Goal: Task Accomplishment & Management: Manage account settings

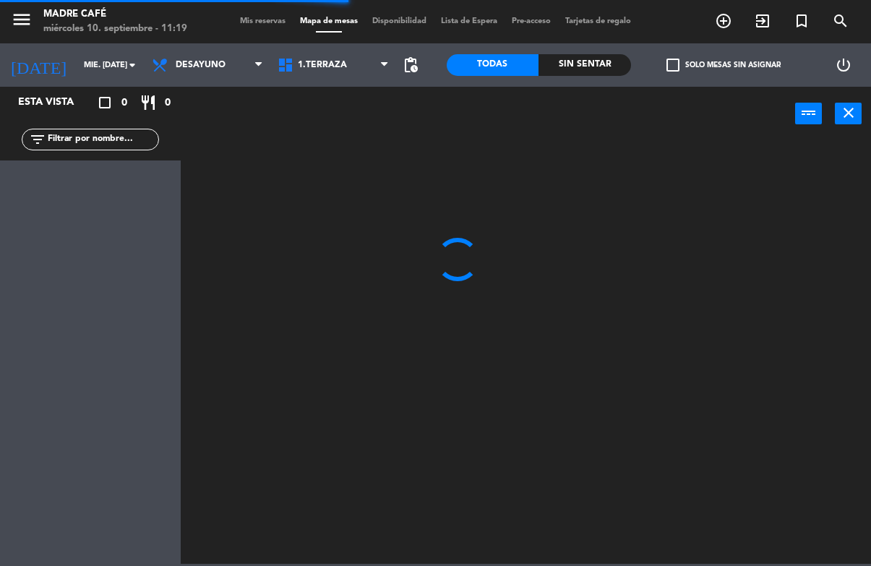
click at [88, 141] on input "text" at bounding box center [102, 140] width 112 height 16
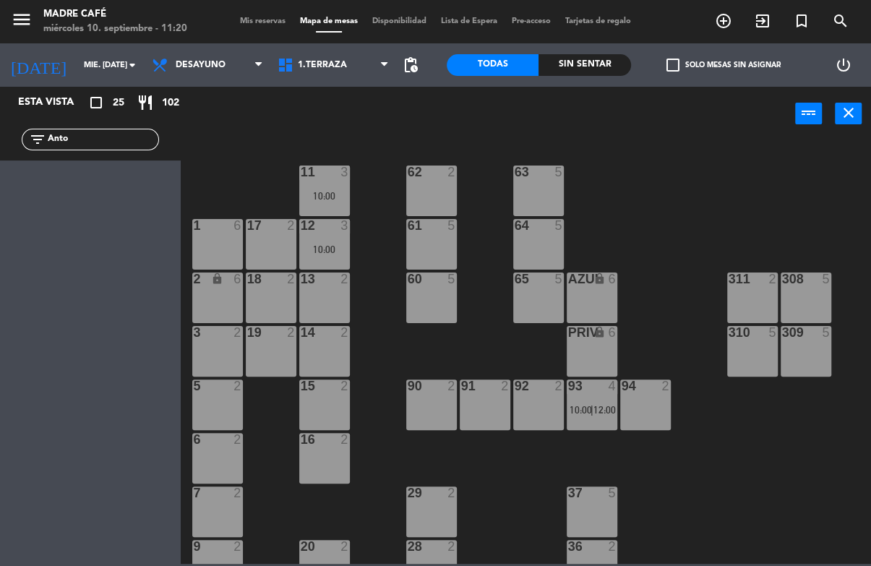
click at [628, 127] on div "power_input close" at bounding box center [488, 114] width 614 height 55
click at [112, 139] on input "Anto" at bounding box center [102, 140] width 112 height 16
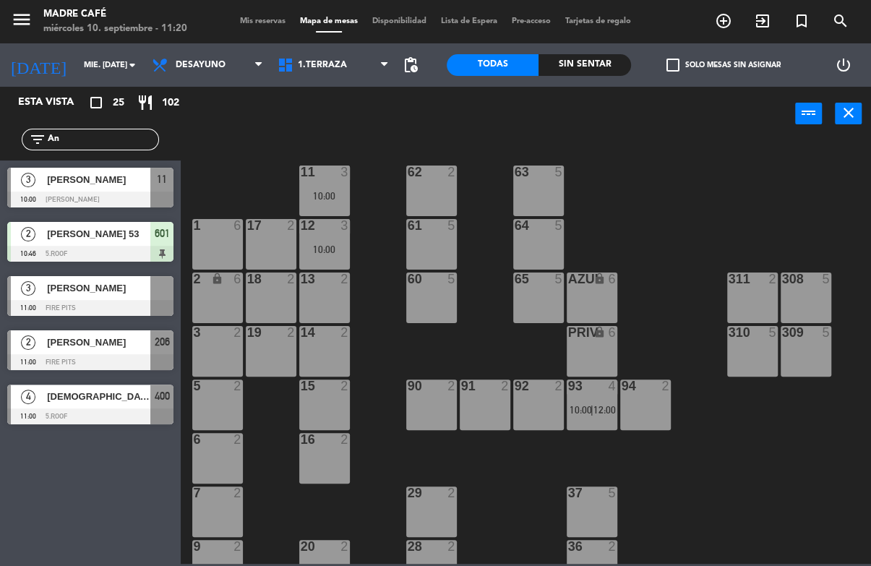
type input "A"
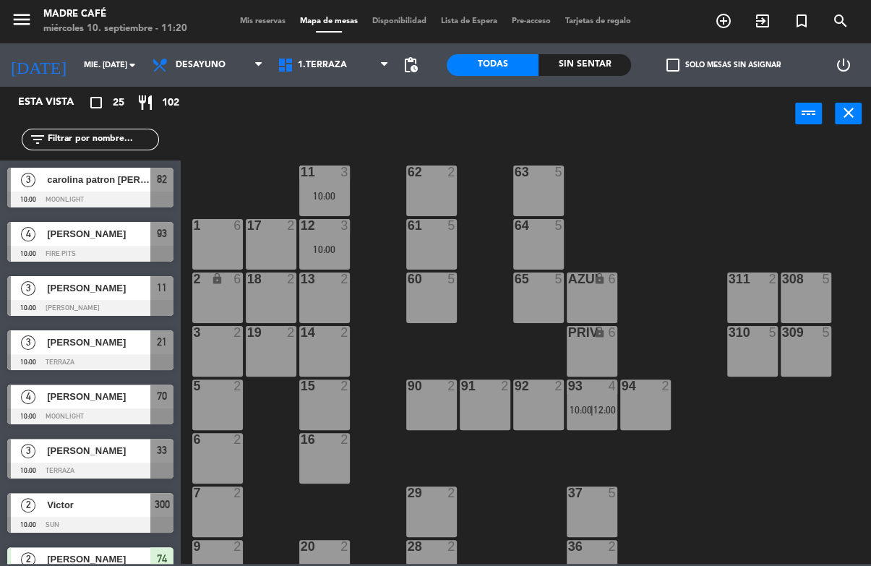
click at [753, 10] on span "exit_to_app" at bounding box center [762, 21] width 39 height 25
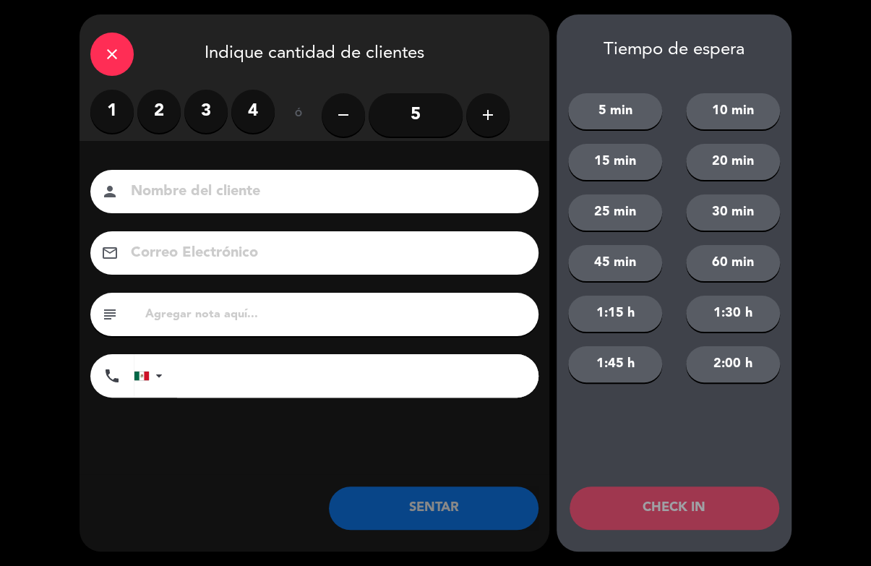
click at [274, 90] on div "1 2 3 4" at bounding box center [182, 111] width 184 height 43
click at [265, 179] on input at bounding box center [324, 191] width 390 height 25
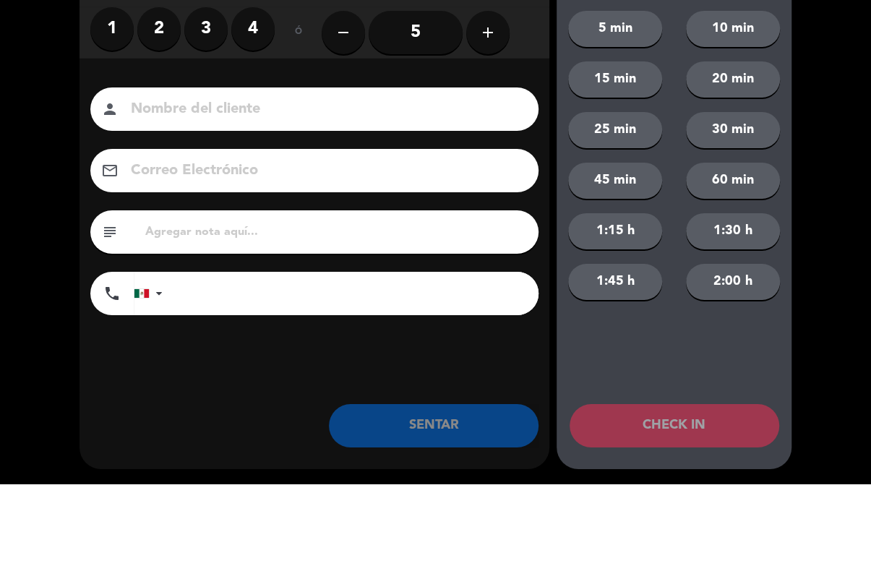
click at [251, 90] on label "4" at bounding box center [252, 111] width 43 height 43
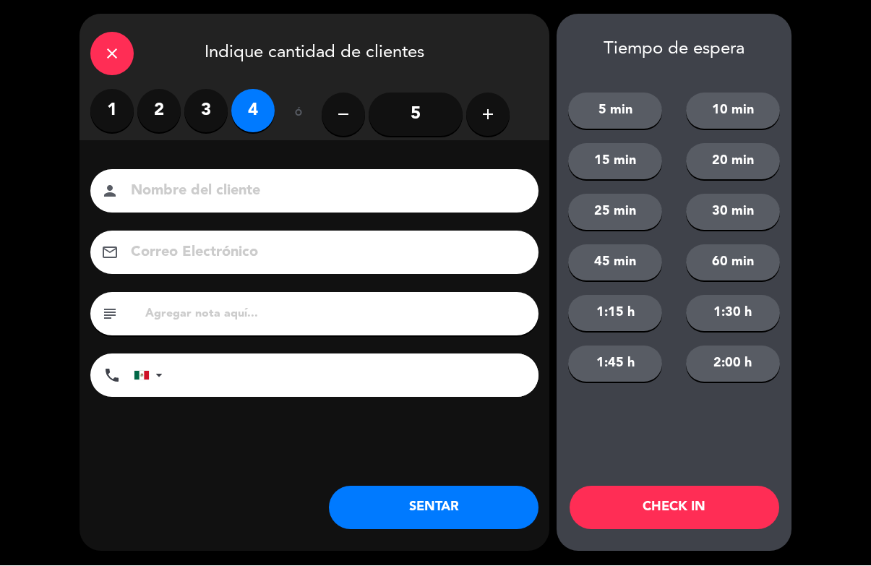
click at [182, 179] on input at bounding box center [324, 191] width 390 height 25
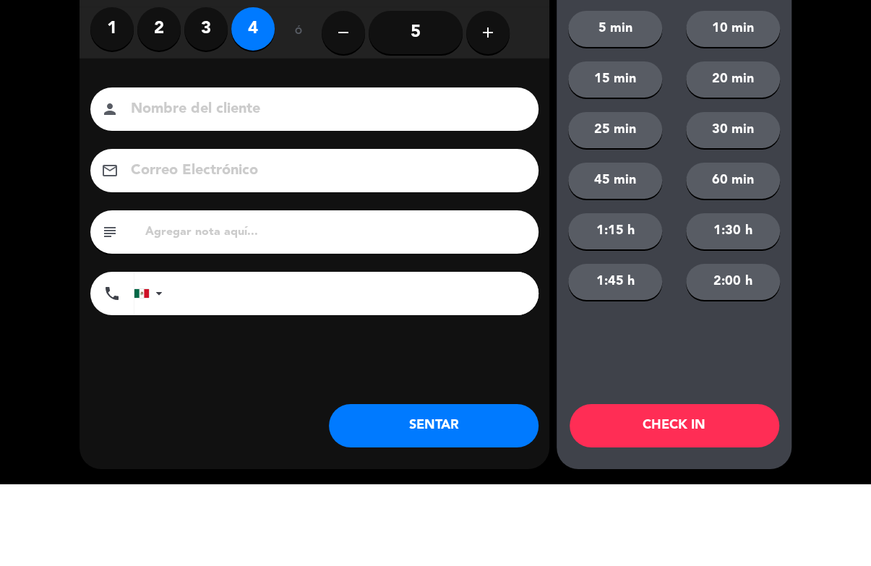
type input "Q"
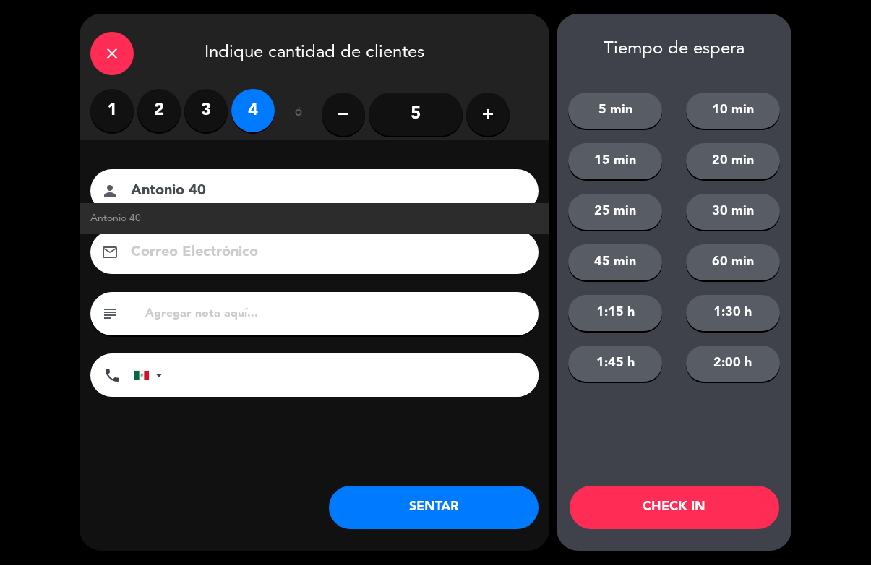
type input "Antonio 40"
click at [675, 502] on button "CHECK IN" at bounding box center [674, 507] width 210 height 43
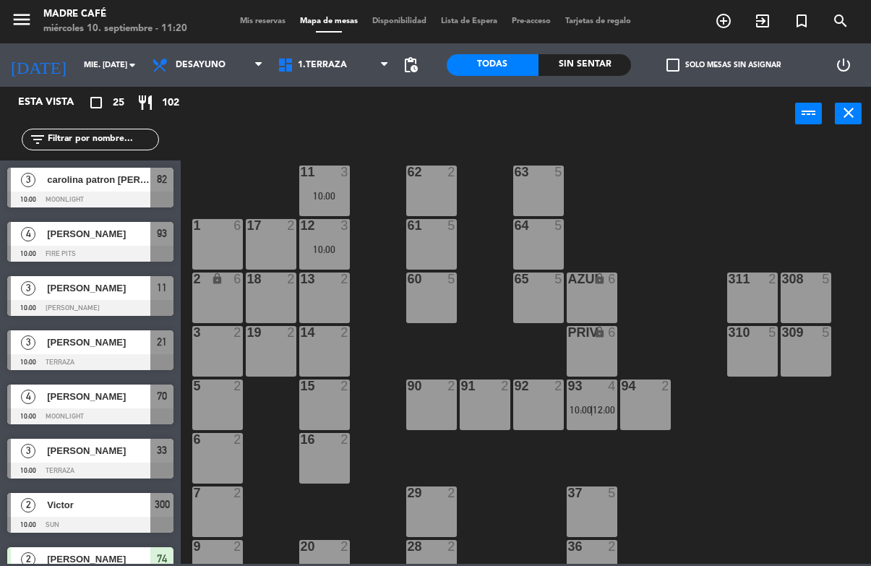
click at [95, 138] on input "text" at bounding box center [102, 140] width 112 height 16
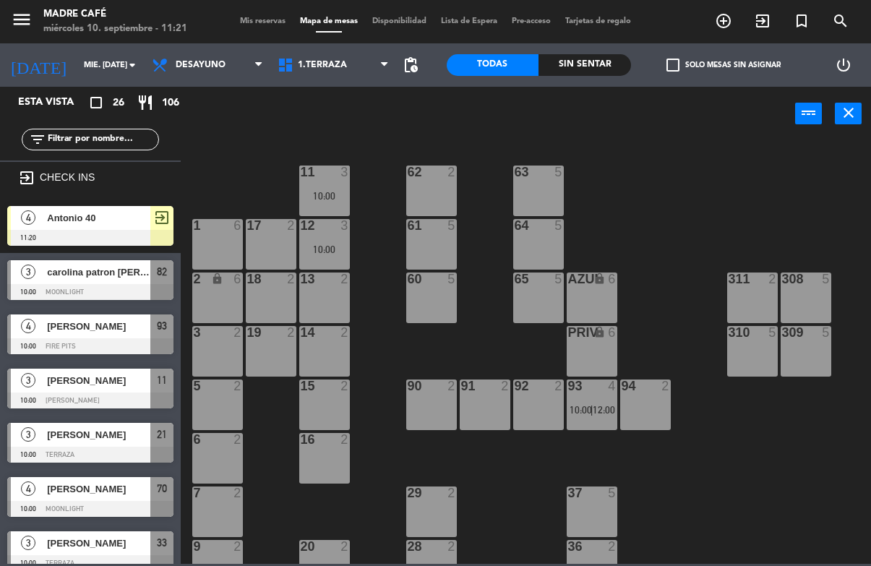
click at [76, 119] on div "filter_list" at bounding box center [90, 140] width 181 height 42
click at [91, 139] on input "text" at bounding box center [102, 140] width 112 height 16
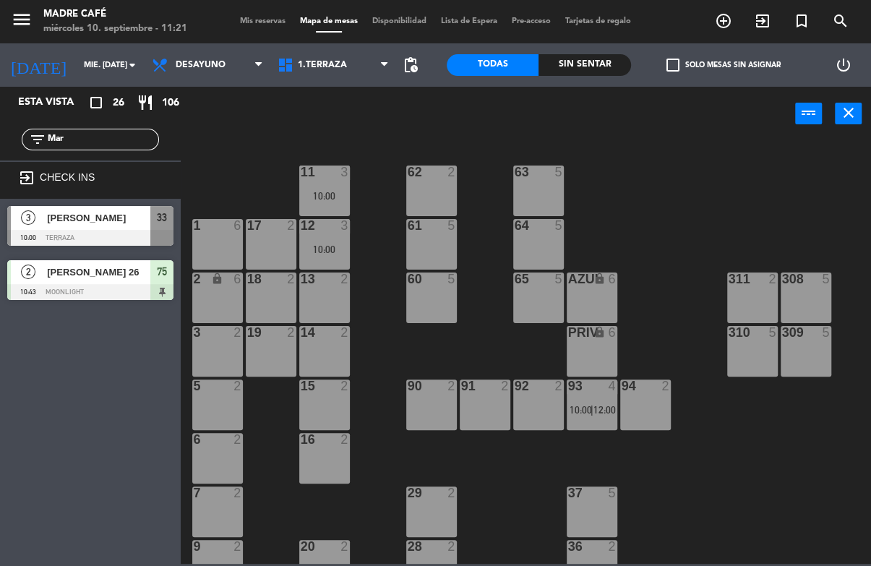
click at [691, 146] on div "11 3 10:00 63 5 62 2 12 3 10:00 1 6 61 5 64 5 17 2 13 2 2 lock 6 60 5 65 5 308 …" at bounding box center [529, 351] width 681 height 424
click at [148, 111] on div "Esta vista crop_square 26 restaurant 106" at bounding box center [90, 103] width 181 height 32
click at [113, 124] on div "filter_list Mar" at bounding box center [90, 140] width 181 height 42
click at [126, 146] on input "Mar" at bounding box center [102, 140] width 112 height 16
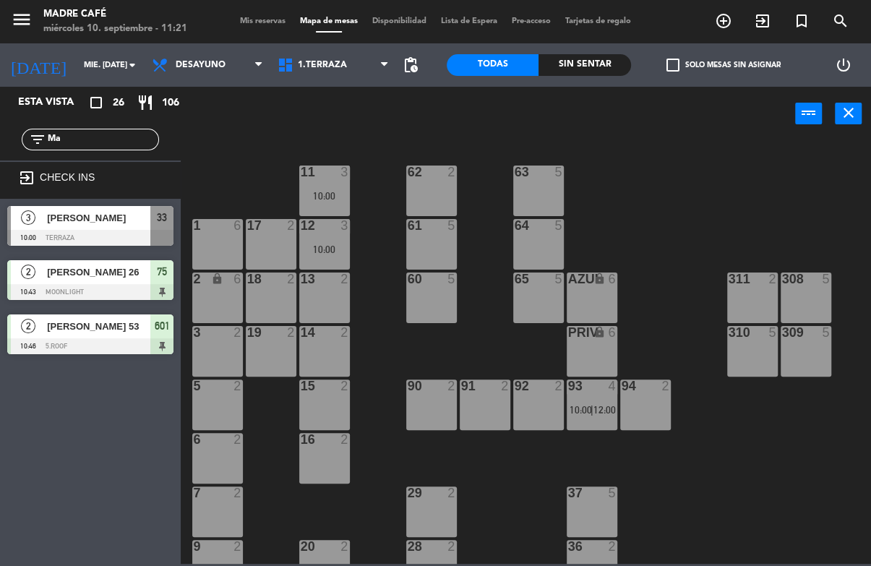
type input "M"
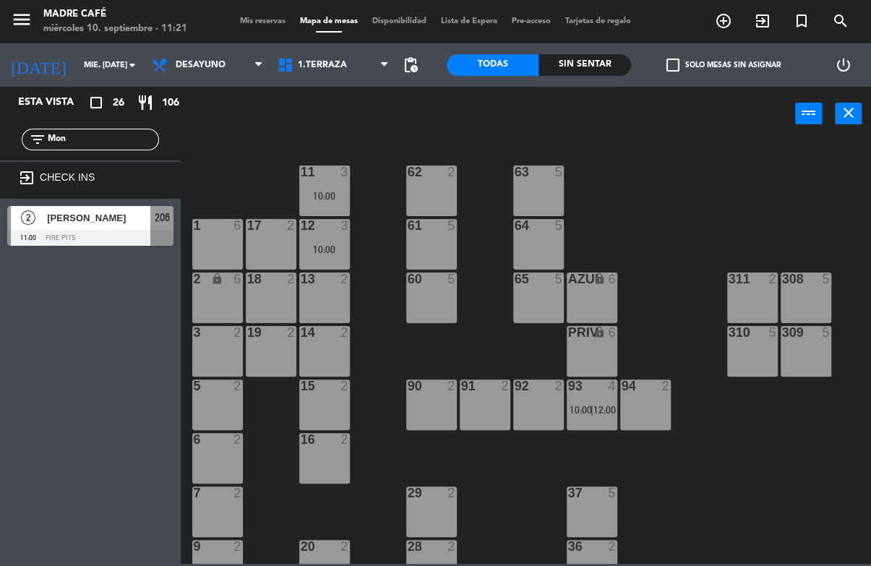
click at [645, 148] on div "11 3 10:00 63 5 62 2 12 3 10:00 1 6 61 5 64 5 17 2 13 2 2 lock 6 60 5 65 5 308 …" at bounding box center [529, 351] width 681 height 424
click at [108, 143] on input "Mon" at bounding box center [102, 140] width 112 height 16
type input "M"
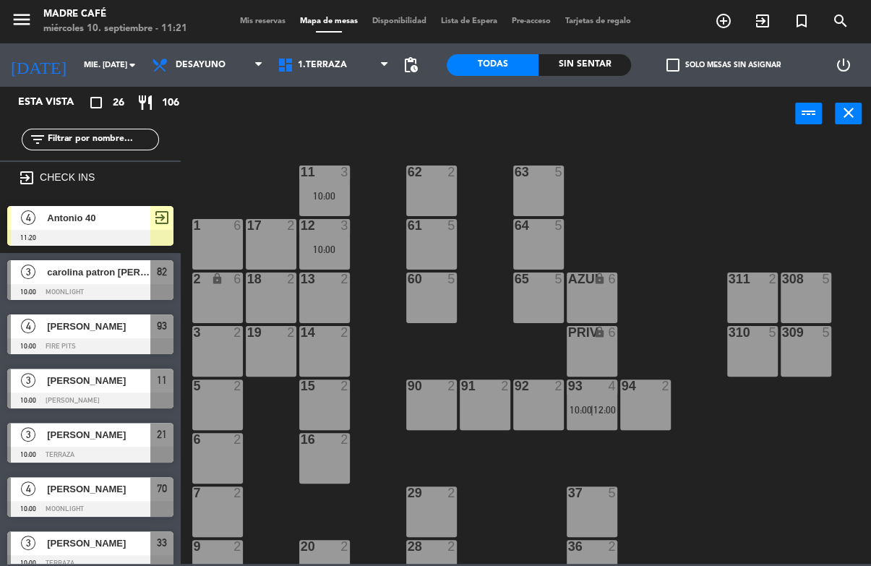
click at [661, 163] on div "11 3 10:00 63 5 62 2 12 3 10:00 1 6 61 5 64 5 17 2 13 2 2 lock 6 60 5 65 5 308 …" at bounding box center [529, 351] width 681 height 424
click at [98, 144] on input "text" at bounding box center [102, 140] width 112 height 16
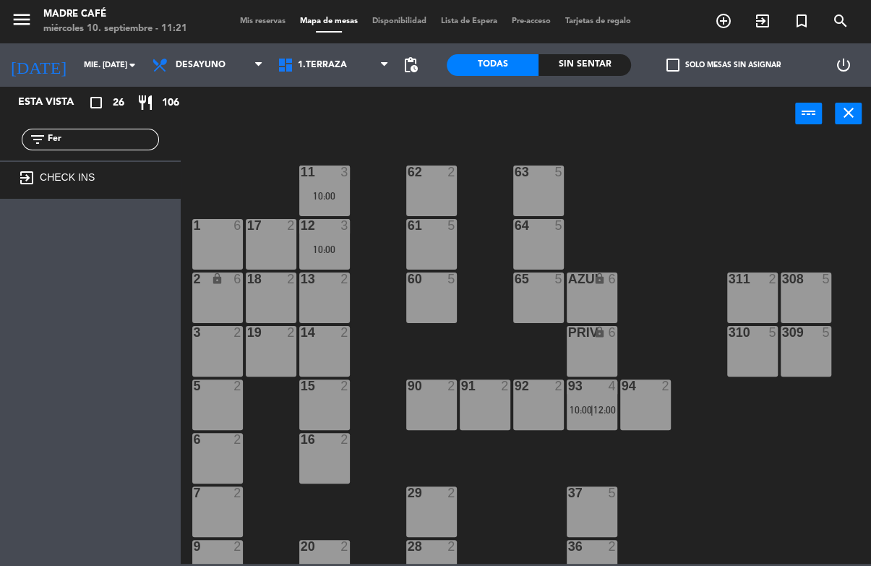
click at [100, 142] on input "Fer" at bounding box center [102, 140] width 112 height 16
type input "F"
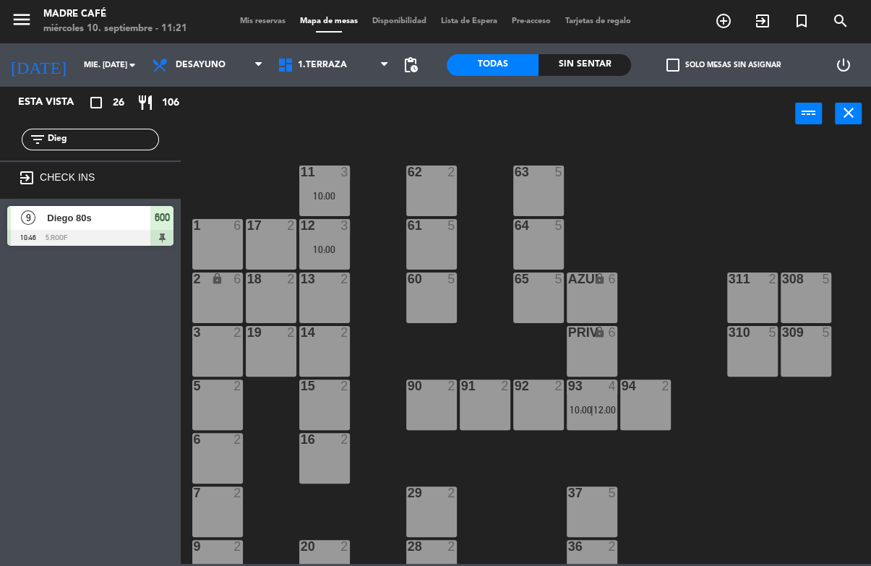
click at [621, 174] on div "11 3 10:00 63 5 62 2 12 3 10:00 1 6 61 5 64 5 17 2 13 2 2 lock 6 60 5 65 5 308 …" at bounding box center [529, 351] width 681 height 424
click at [105, 132] on input "Dieg" at bounding box center [102, 140] width 112 height 16
type input "D"
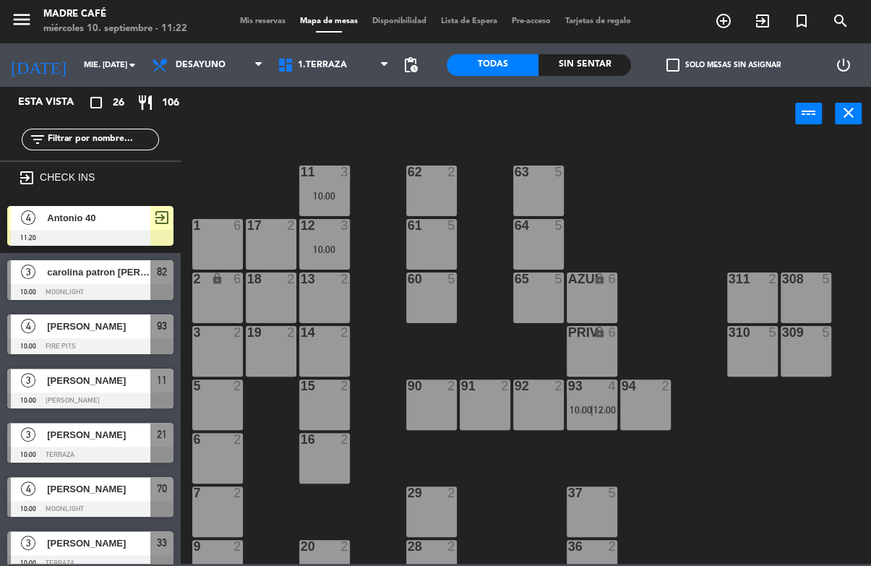
click at [86, 139] on input "text" at bounding box center [102, 140] width 112 height 16
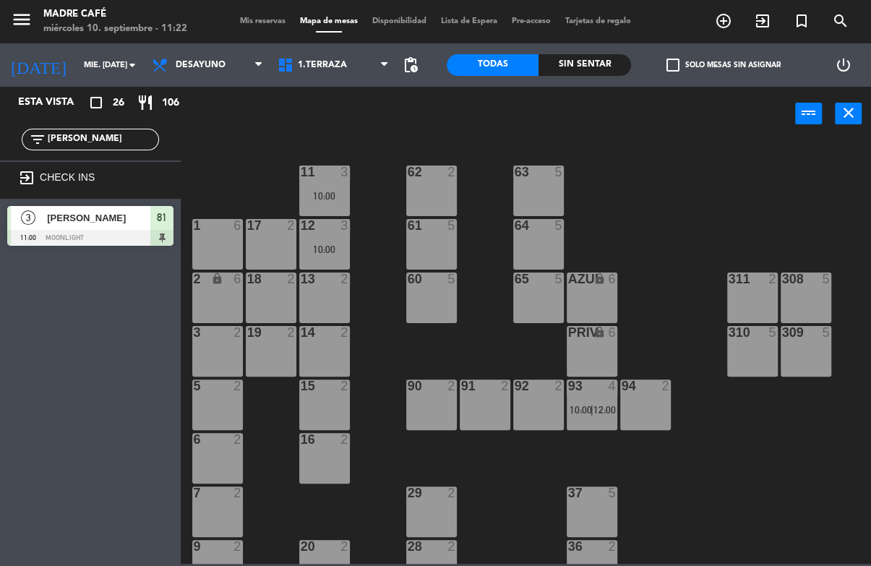
click at [663, 129] on div "power_input close" at bounding box center [488, 114] width 614 height 55
click at [95, 140] on input "[PERSON_NAME]" at bounding box center [102, 140] width 112 height 16
type input "R"
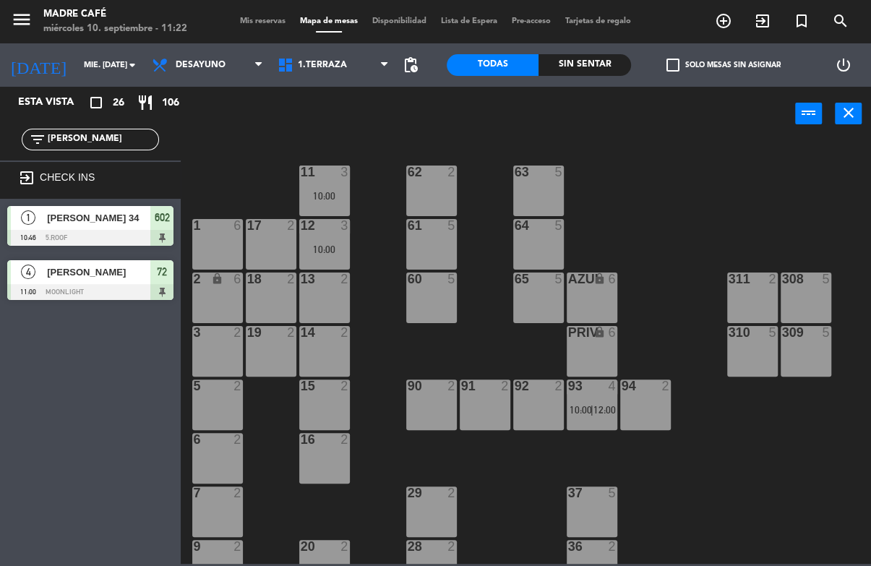
click at [663, 153] on div "11 3 10:00 63 5 62 2 12 3 10:00 1 6 61 5 64 5 17 2 13 2 2 lock 6 60 5 65 5 308 …" at bounding box center [529, 351] width 681 height 424
click at [100, 132] on input "[PERSON_NAME]" at bounding box center [102, 140] width 112 height 16
click at [108, 147] on input "[PERSON_NAME]" at bounding box center [102, 140] width 112 height 16
type input "J"
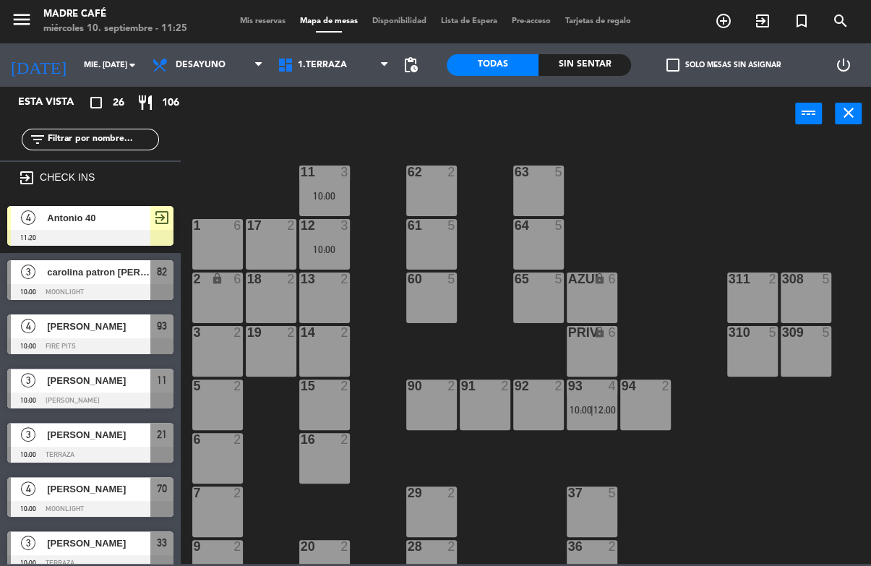
click at [127, 126] on div "filter_list" at bounding box center [90, 140] width 181 height 42
click at [86, 144] on input "text" at bounding box center [102, 140] width 112 height 16
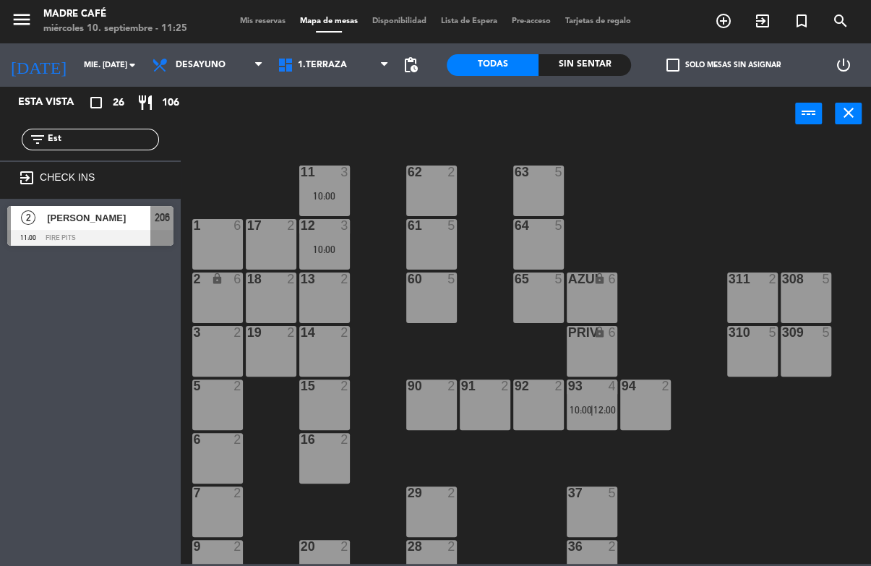
type input "Est"
click at [249, 136] on div "power_input close" at bounding box center [488, 114] width 614 height 55
click at [117, 202] on div "2 [PERSON_NAME] 11:00 Fire Pits 206" at bounding box center [90, 226] width 181 height 54
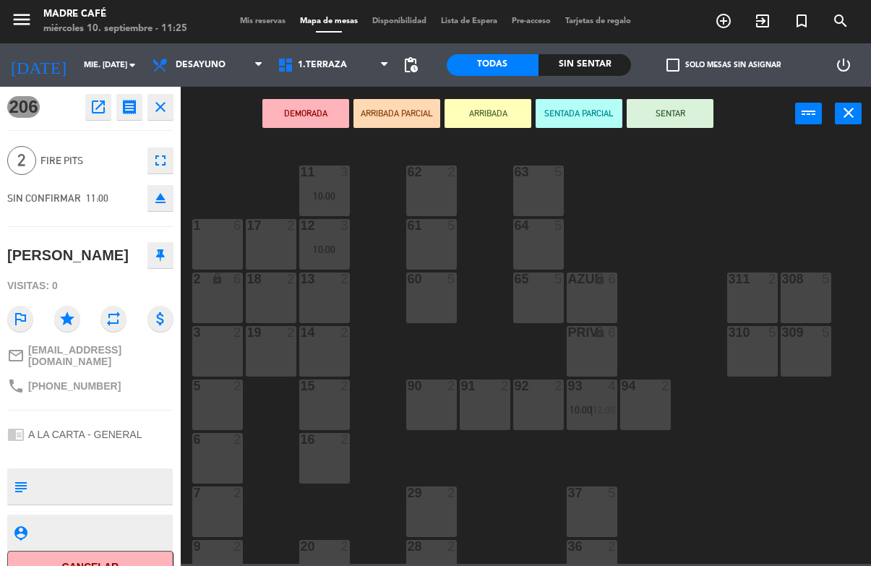
click at [679, 104] on button "SENTAR" at bounding box center [670, 113] width 87 height 29
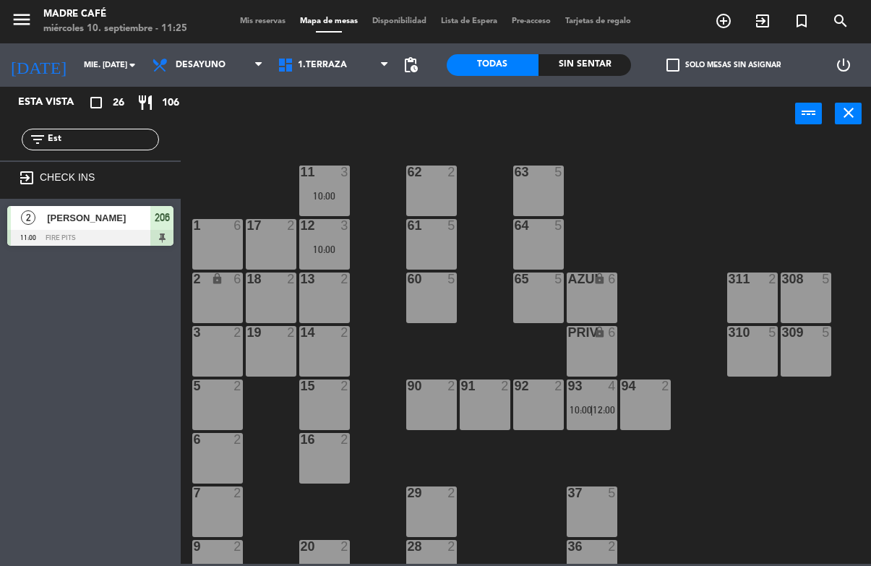
click at [770, 16] on icon "exit_to_app" at bounding box center [762, 20] width 17 height 17
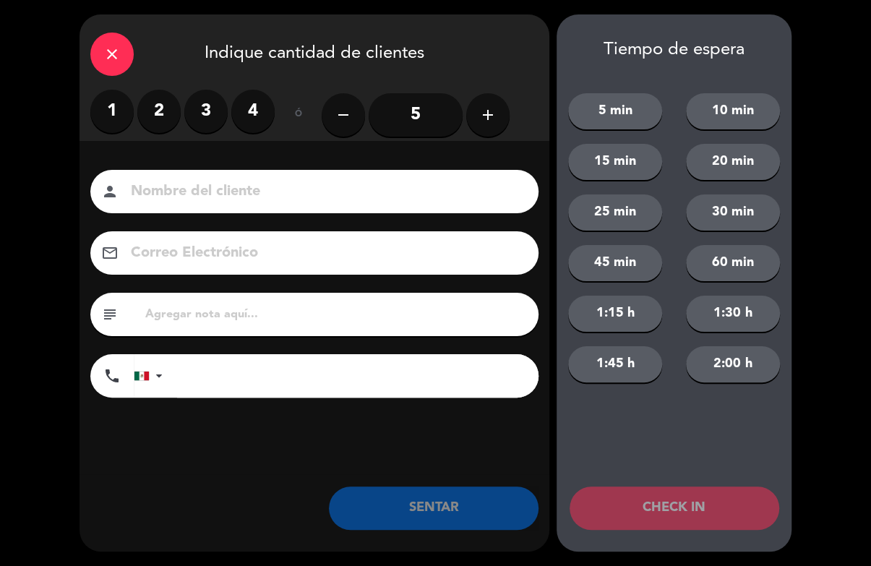
click at [509, 111] on button "add" at bounding box center [487, 114] width 43 height 43
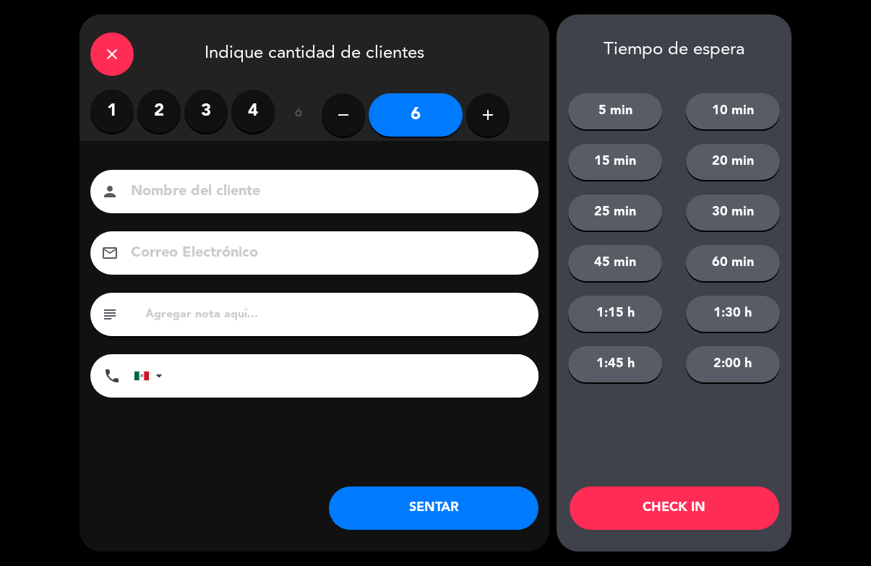
click at [498, 104] on button "add" at bounding box center [487, 114] width 43 height 43
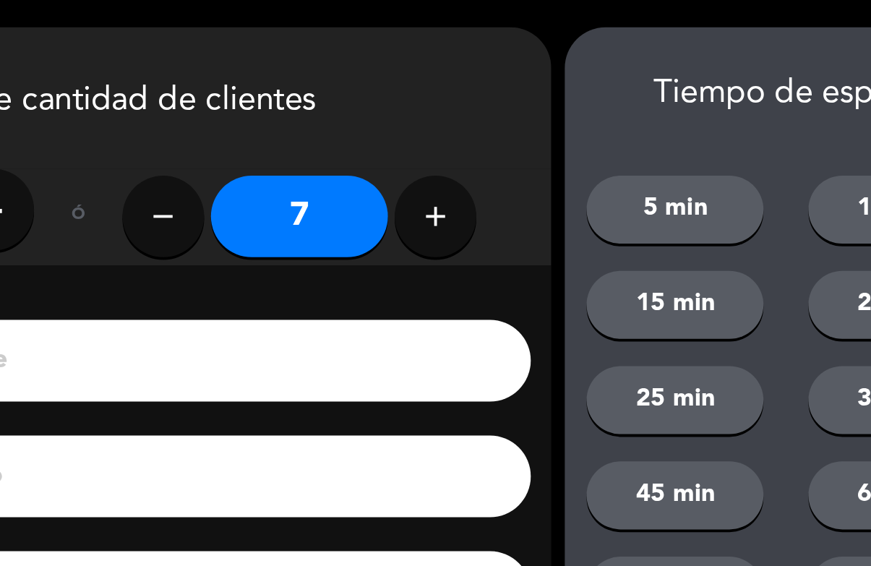
click at [479, 111] on icon "add" at bounding box center [487, 114] width 17 height 17
click at [479, 115] on icon "add" at bounding box center [487, 114] width 17 height 17
click at [466, 122] on button "add" at bounding box center [487, 114] width 43 height 43
click at [466, 115] on button "add" at bounding box center [487, 114] width 43 height 43
click at [479, 116] on icon "add" at bounding box center [487, 114] width 17 height 17
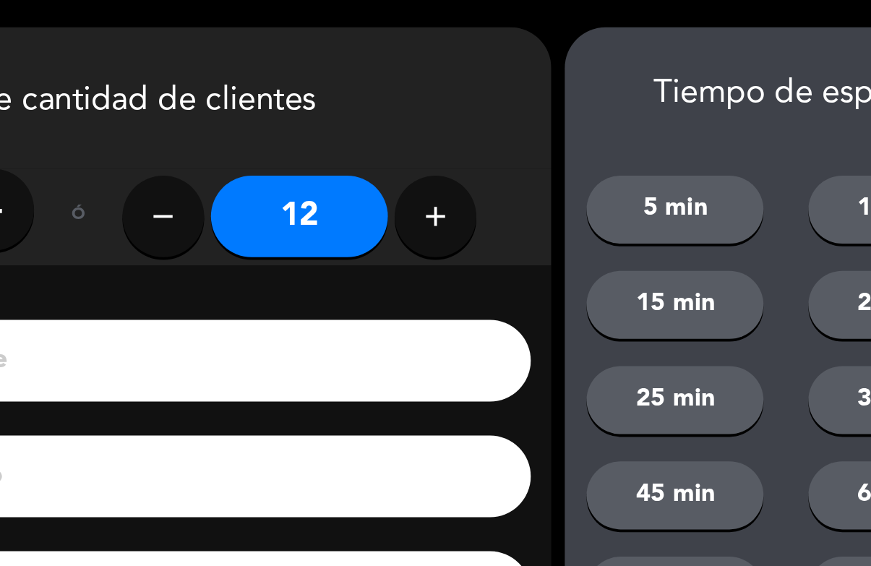
click at [479, 119] on icon "add" at bounding box center [487, 114] width 17 height 17
click at [479, 118] on icon "add" at bounding box center [487, 114] width 17 height 17
click at [479, 117] on icon "add" at bounding box center [487, 114] width 17 height 17
click at [479, 116] on icon "add" at bounding box center [487, 114] width 17 height 17
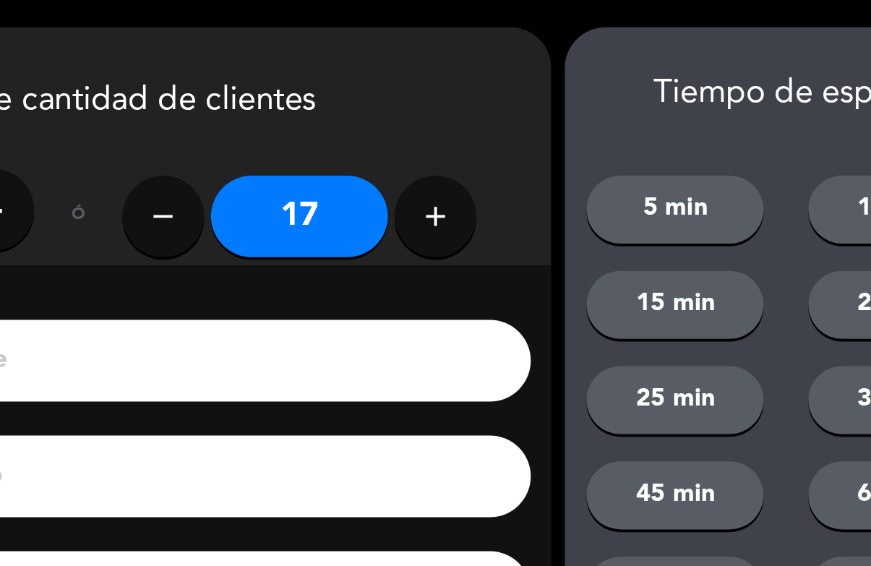
click at [479, 116] on icon "add" at bounding box center [487, 114] width 17 height 17
click at [479, 118] on icon "add" at bounding box center [487, 114] width 17 height 17
click at [479, 117] on icon "add" at bounding box center [487, 114] width 17 height 17
click at [479, 113] on icon "add" at bounding box center [487, 114] width 17 height 17
type input "21"
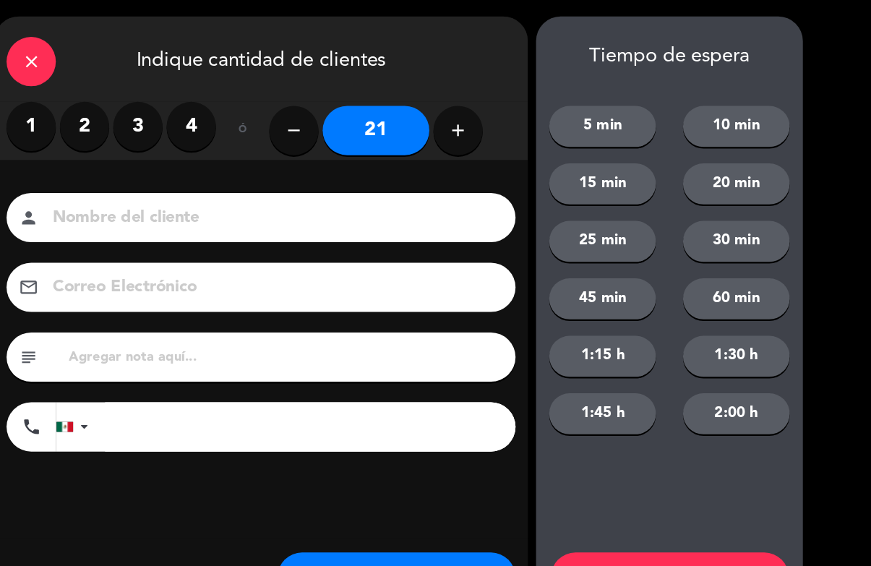
click at [129, 194] on input at bounding box center [324, 191] width 390 height 25
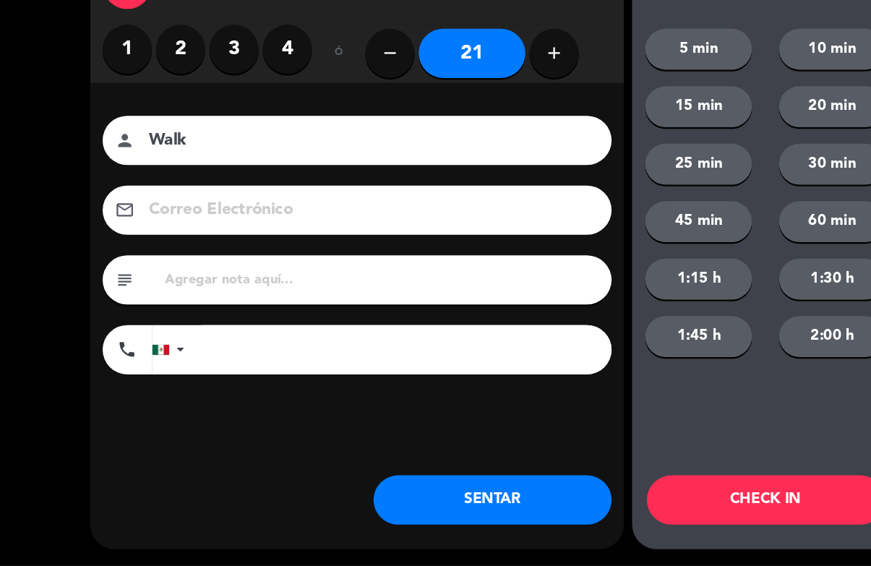
type input "Walk"
click at [668, 486] on button "CHECK IN" at bounding box center [674, 507] width 210 height 43
click at [666, 415] on div "Tiempo de espera 5 min 10 min 15 min 20 min 25 min 30 min 45 min 60 min 1:15 h …" at bounding box center [673, 282] width 235 height 537
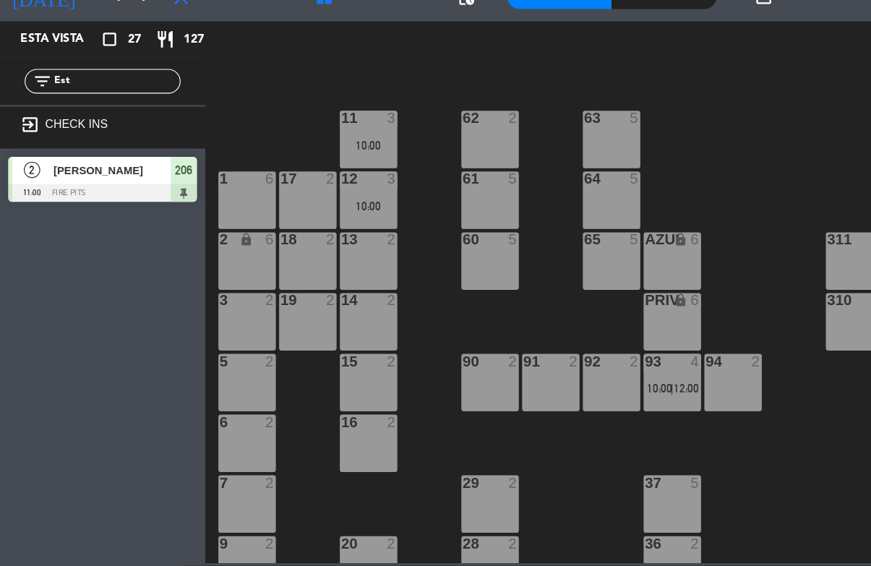
click at [100, 132] on input "Est" at bounding box center [102, 140] width 112 height 16
click at [106, 132] on input "Est" at bounding box center [102, 140] width 112 height 16
click at [93, 132] on input "Est" at bounding box center [102, 140] width 112 height 16
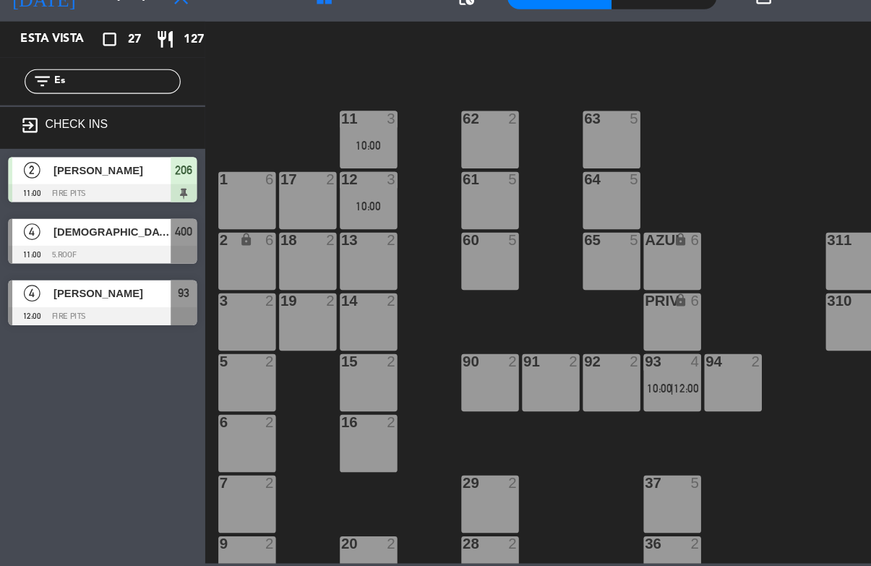
type input "E"
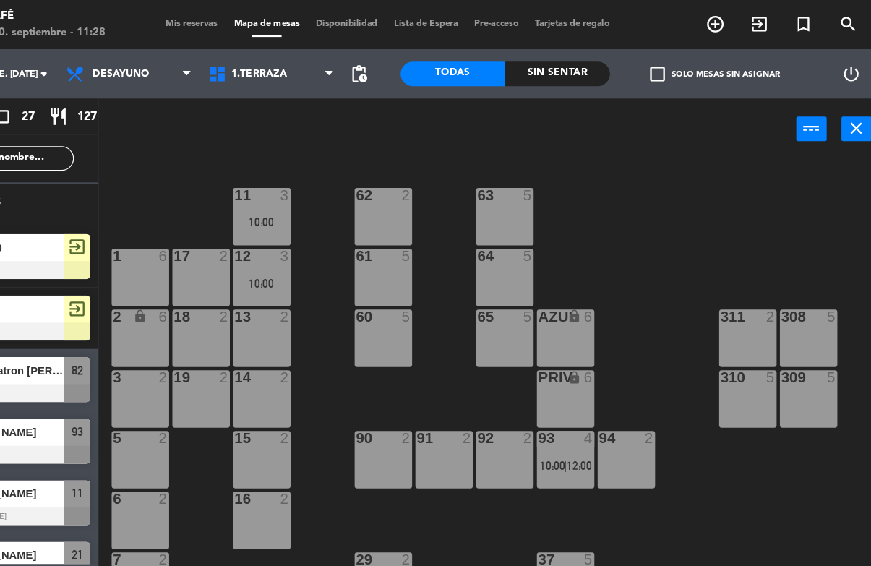
click at [743, 10] on span "exit_to_app" at bounding box center [762, 21] width 39 height 25
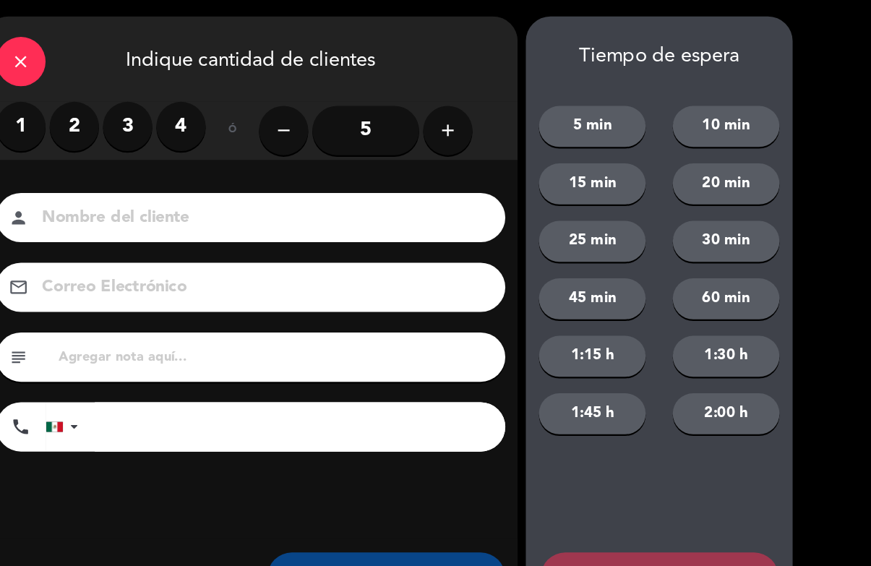
click at [479, 108] on icon "add" at bounding box center [487, 114] width 17 height 17
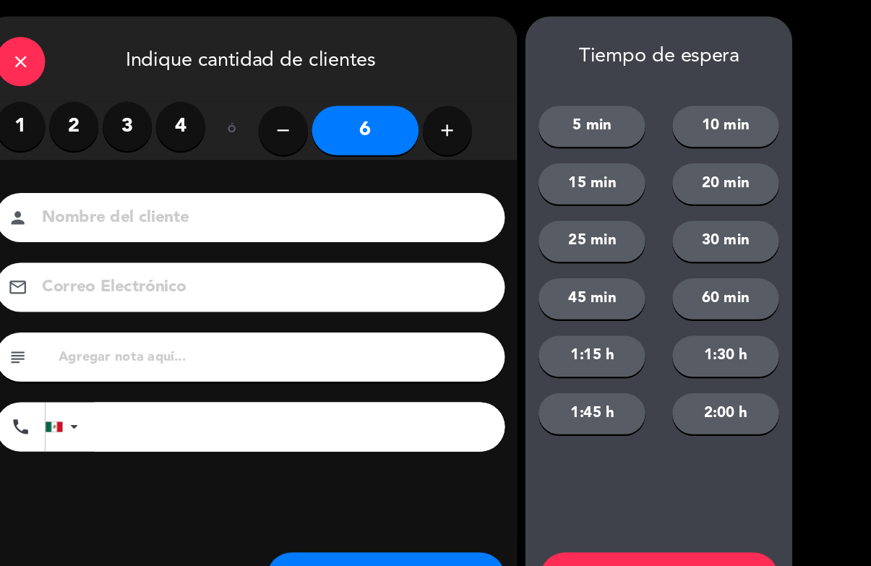
click at [479, 119] on icon "add" at bounding box center [487, 114] width 17 height 17
click at [479, 116] on icon "add" at bounding box center [487, 114] width 17 height 17
click at [479, 119] on icon "add" at bounding box center [487, 114] width 17 height 17
click at [479, 122] on icon "add" at bounding box center [487, 114] width 17 height 17
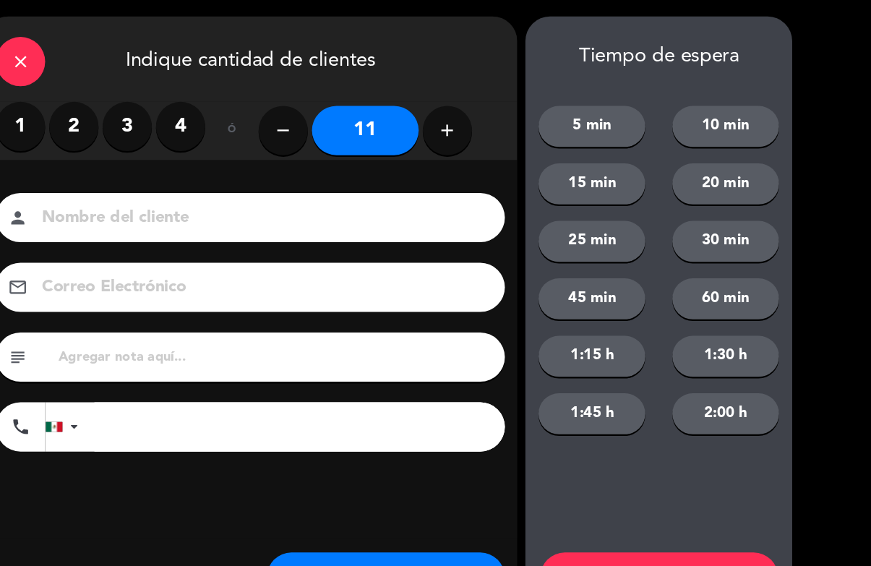
click at [479, 123] on icon "add" at bounding box center [487, 114] width 17 height 17
click at [479, 115] on icon "add" at bounding box center [487, 114] width 17 height 17
type input "13"
click at [317, 198] on input at bounding box center [324, 191] width 390 height 25
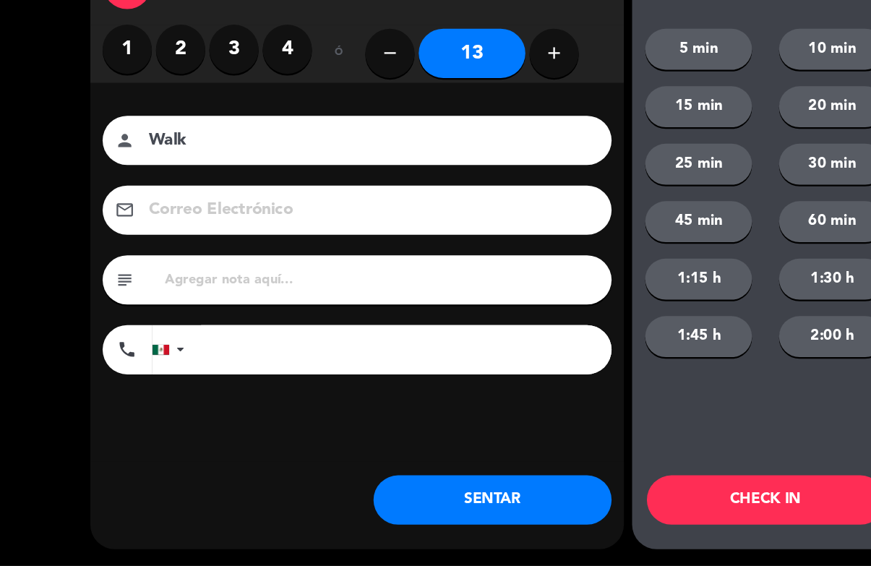
type input "Walk"
click at [661, 486] on button "CHECK IN" at bounding box center [674, 507] width 210 height 43
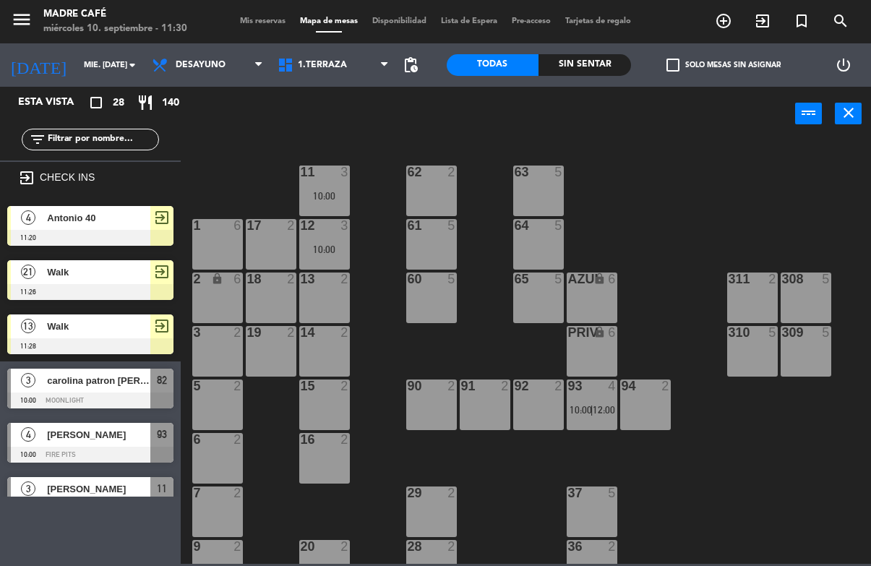
click at [757, 9] on span "exit_to_app" at bounding box center [762, 21] width 39 height 25
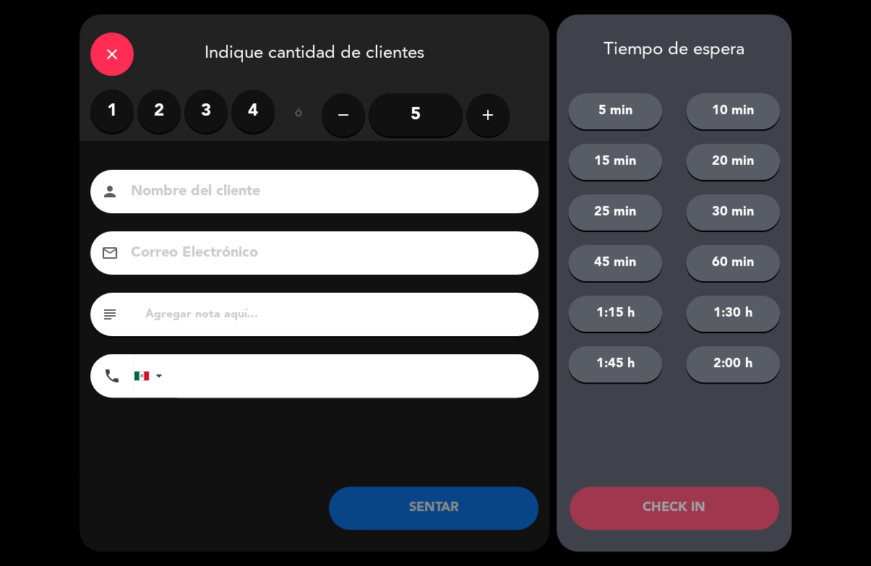
click at [507, 106] on button "add" at bounding box center [487, 114] width 43 height 43
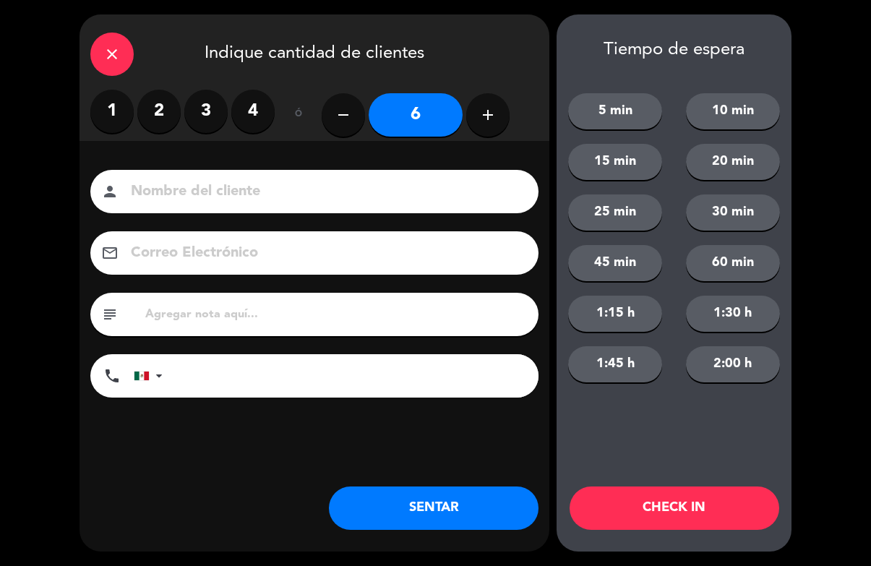
click at [407, 179] on input at bounding box center [324, 191] width 390 height 25
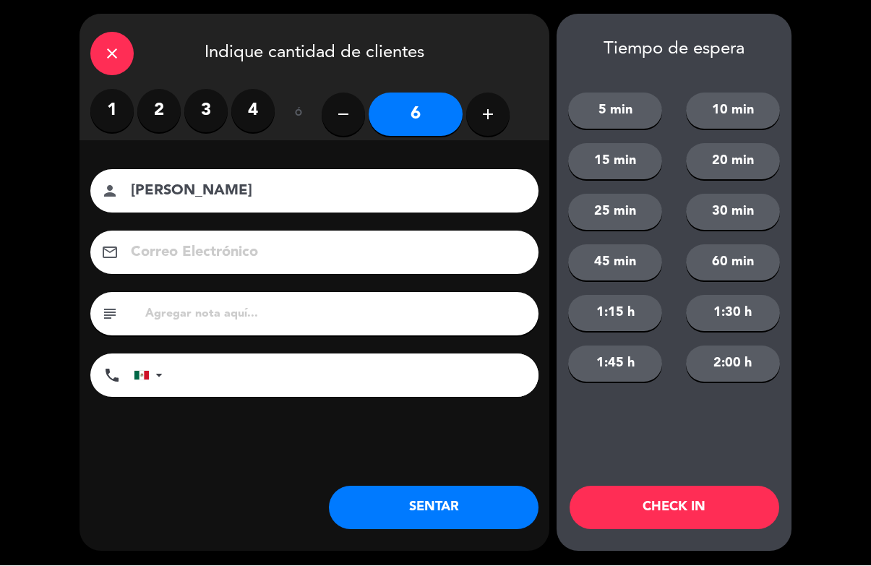
type input "[PERSON_NAME]"
click at [692, 494] on button "CHECK IN" at bounding box center [674, 507] width 210 height 43
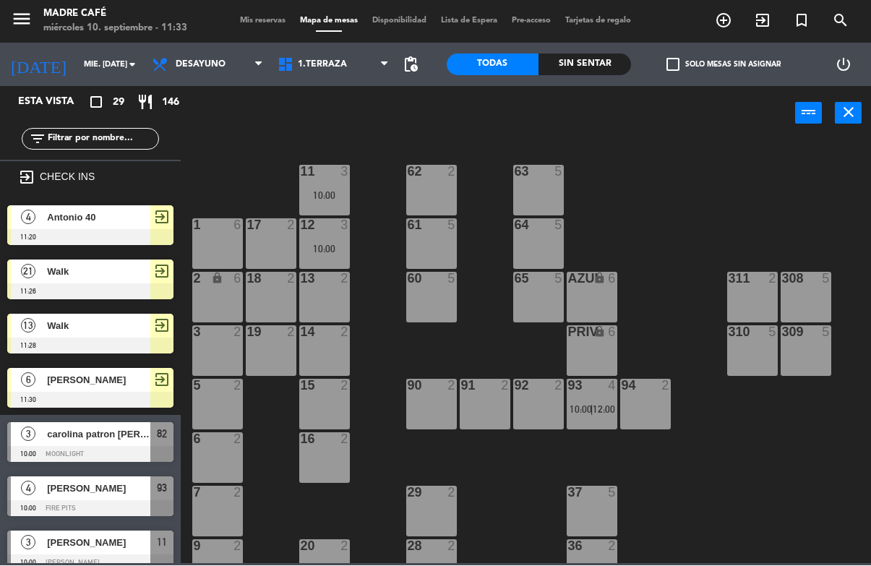
click at [98, 139] on input "text" at bounding box center [102, 140] width 112 height 16
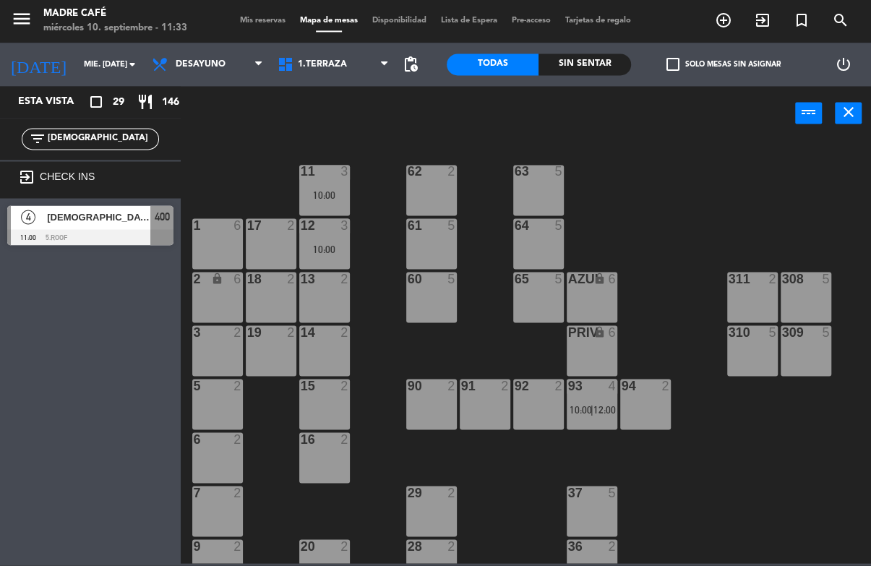
type input "[DEMOGRAPHIC_DATA]"
click at [602, 101] on div "power_input close" at bounding box center [488, 114] width 614 height 55
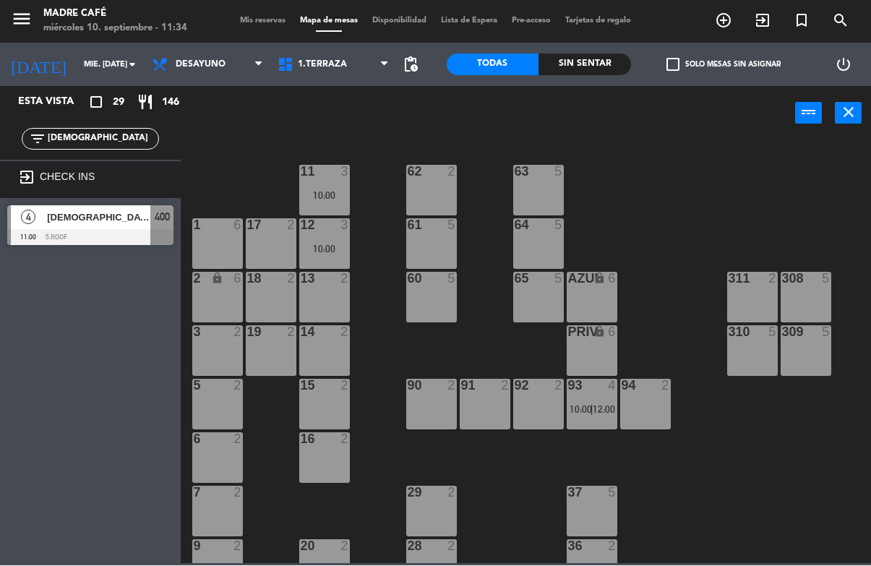
click at [91, 226] on div "[DEMOGRAPHIC_DATA][PERSON_NAME]" at bounding box center [98, 218] width 105 height 24
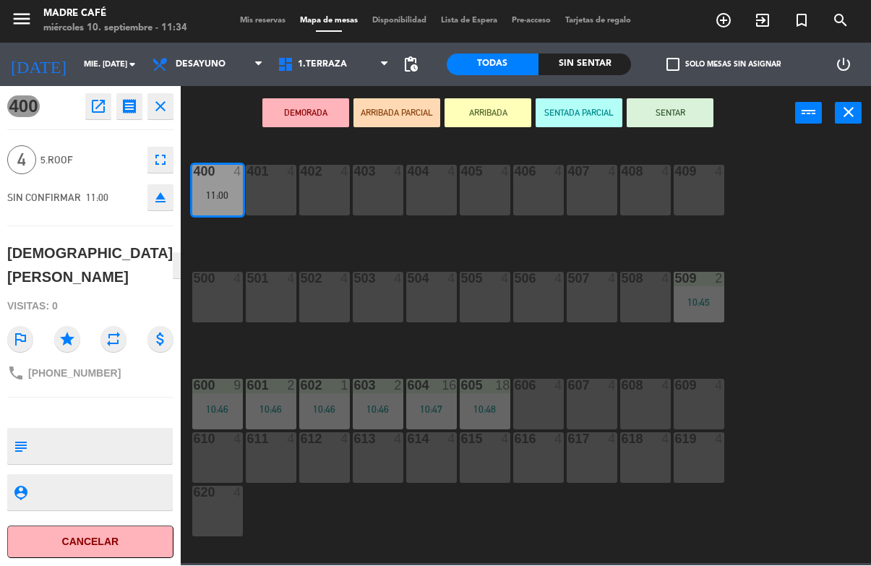
click at [90, 98] on icon "open_in_new" at bounding box center [98, 106] width 17 height 17
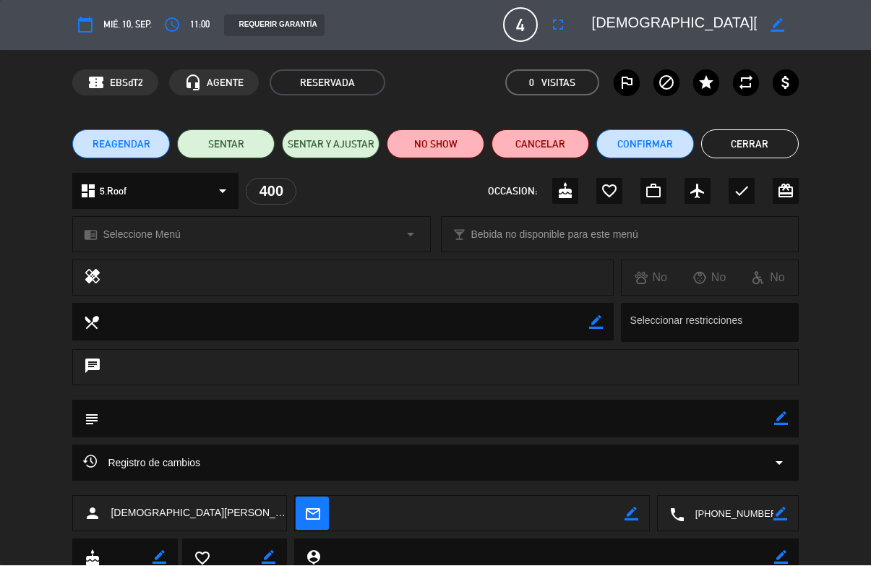
click at [536, 23] on span "4" at bounding box center [520, 25] width 35 height 35
click at [520, 11] on span "4" at bounding box center [520, 25] width 35 height 35
click at [558, 22] on icon "fullscreen" at bounding box center [557, 25] width 17 height 17
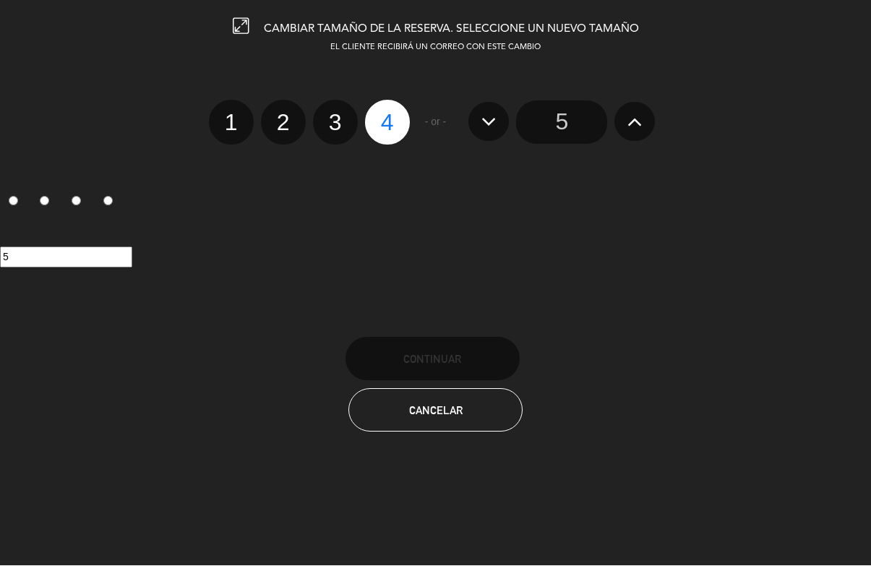
click at [272, 106] on label "2" at bounding box center [283, 122] width 45 height 45
click at [277, 106] on input "2" at bounding box center [281, 110] width 9 height 9
radio input "true"
radio input "false"
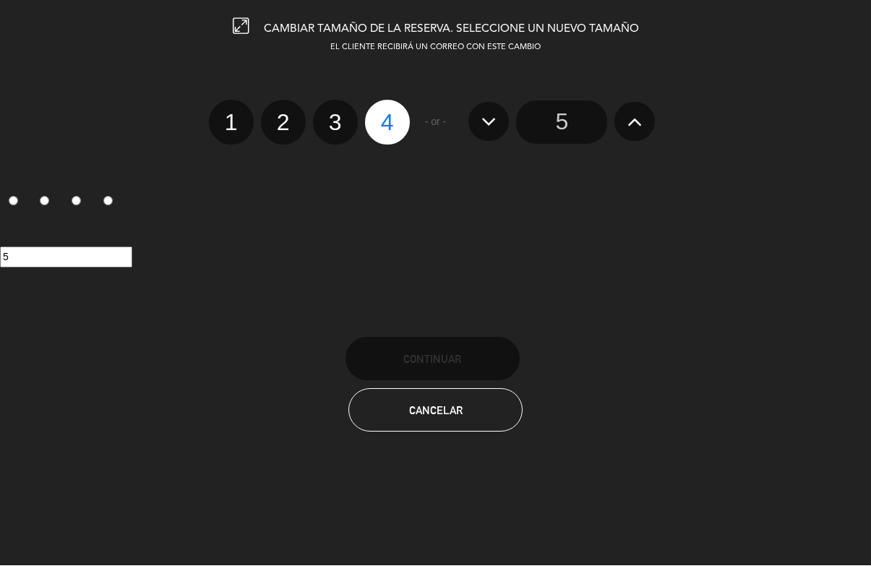
radio input "false"
radio input "true"
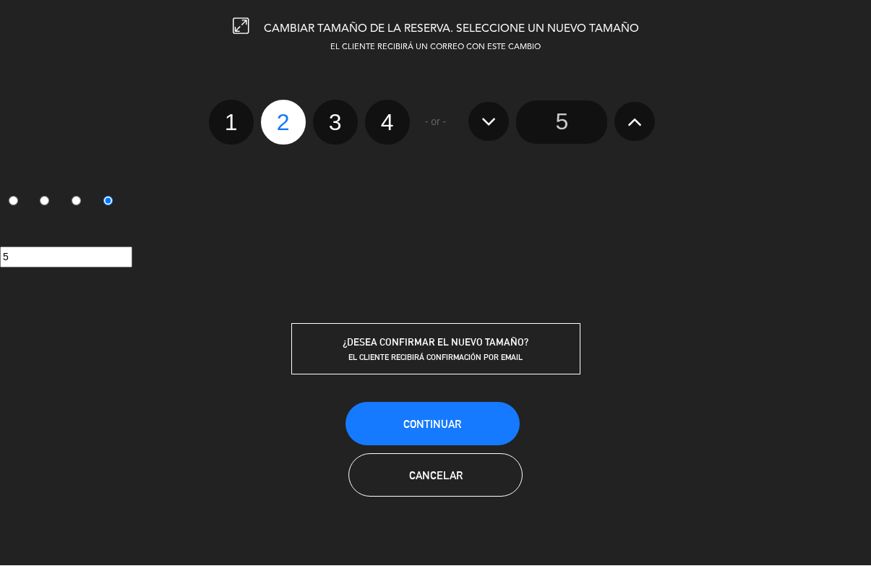
click at [418, 419] on button "Continuar" at bounding box center [432, 424] width 174 height 43
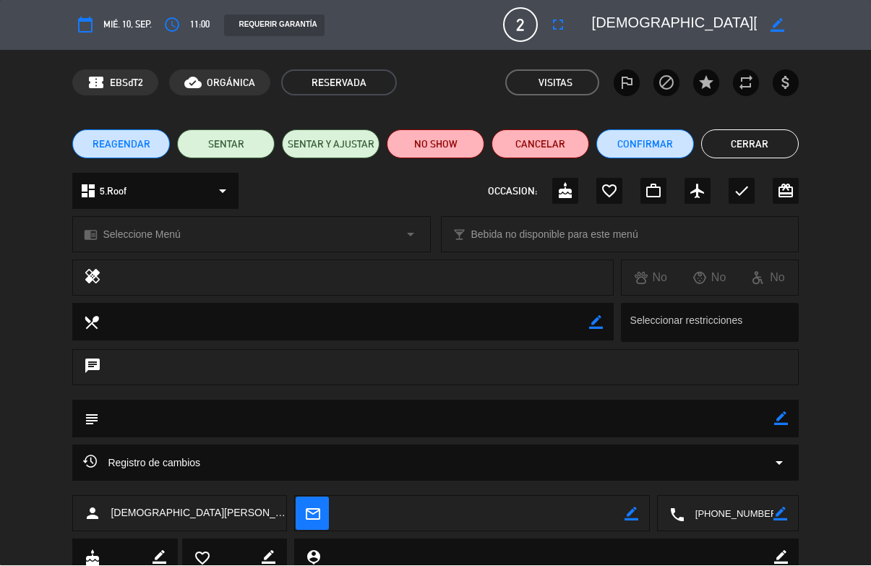
click at [738, 138] on button "Cerrar" at bounding box center [750, 144] width 98 height 29
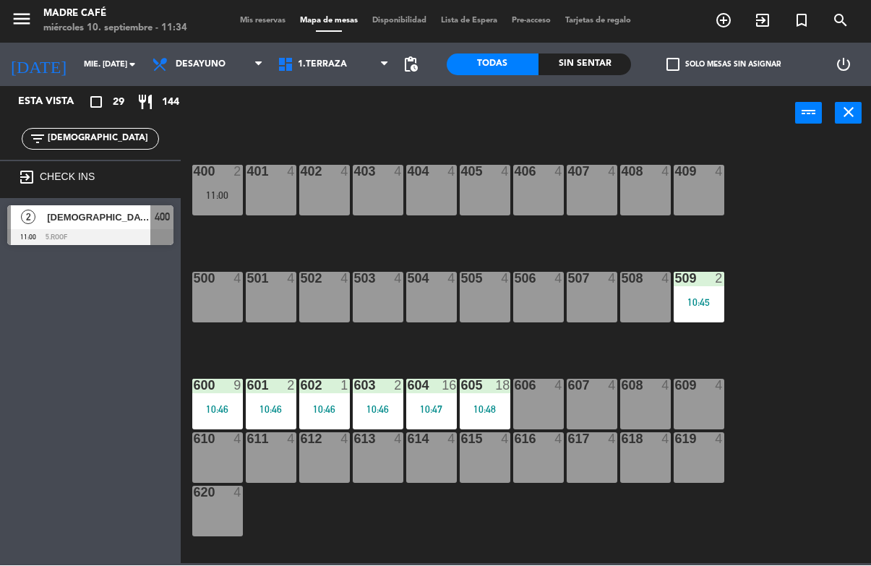
click at [99, 212] on span "[DEMOGRAPHIC_DATA][PERSON_NAME]" at bounding box center [98, 217] width 103 height 15
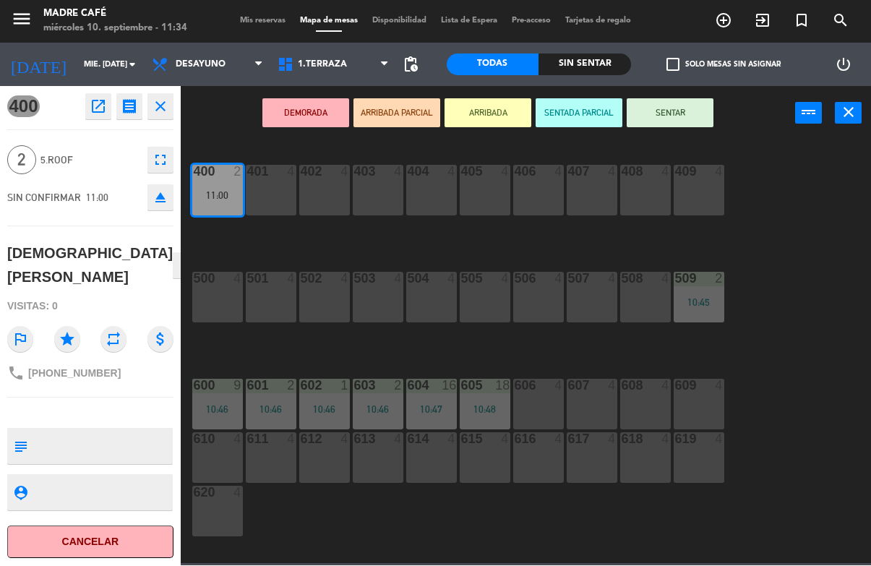
click at [669, 104] on button "SENTAR" at bounding box center [670, 113] width 87 height 29
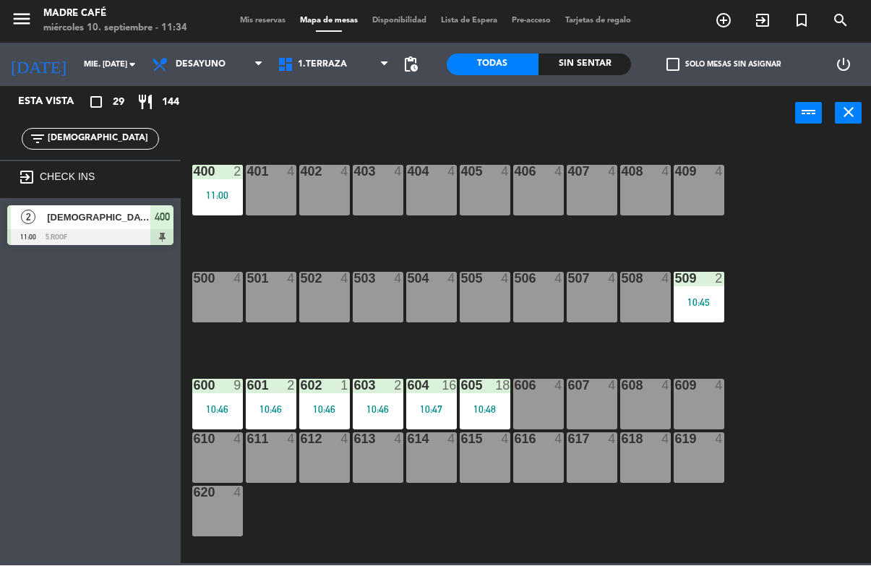
click at [765, 10] on span "exit_to_app" at bounding box center [762, 21] width 39 height 25
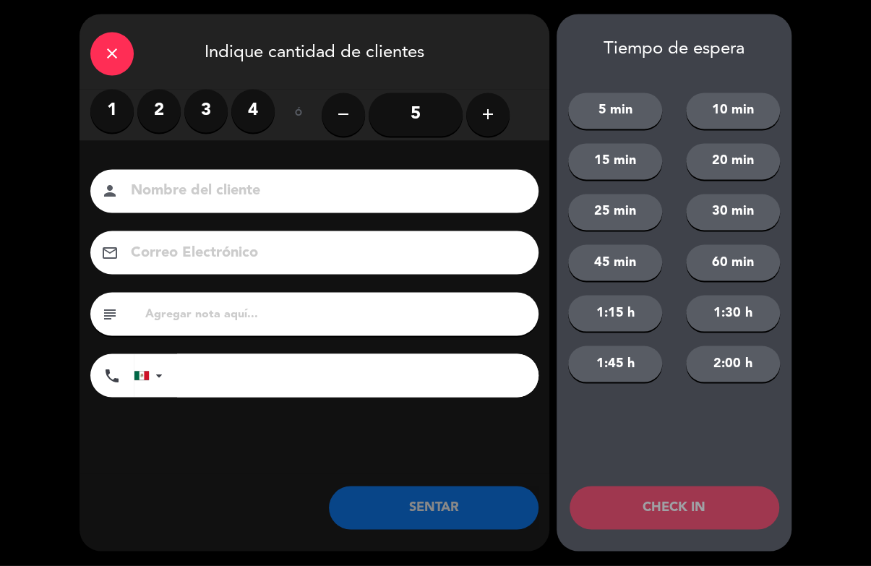
click at [158, 98] on label "2" at bounding box center [158, 111] width 43 height 43
click at [187, 188] on input at bounding box center [324, 191] width 390 height 25
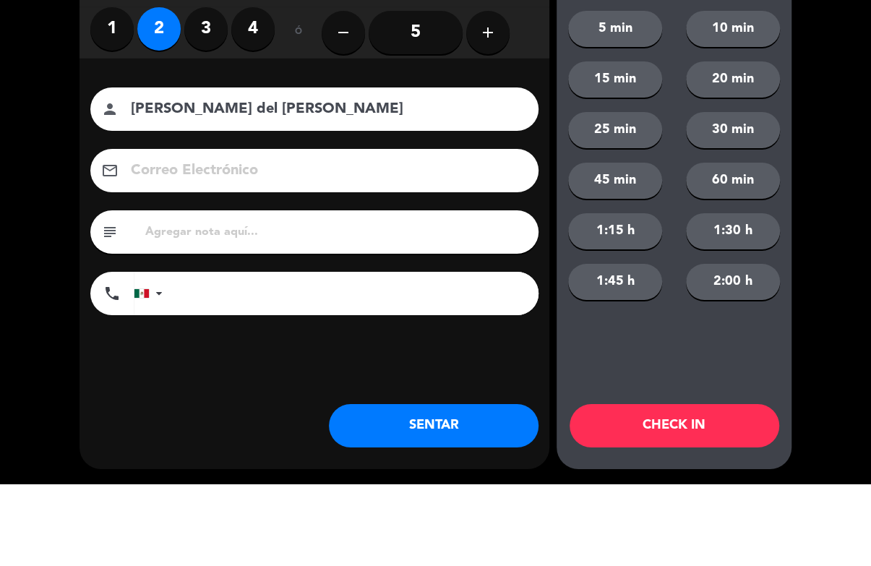
click at [314, 179] on input "[PERSON_NAME] del [PERSON_NAME]" at bounding box center [324, 191] width 390 height 25
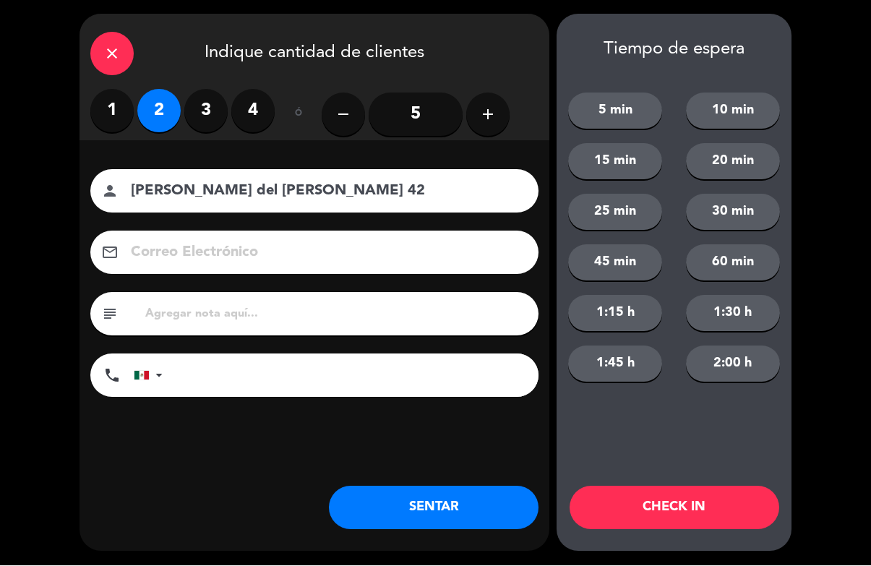
type input "[PERSON_NAME] del [PERSON_NAME] 42"
click at [678, 500] on button "CHECK IN" at bounding box center [674, 507] width 210 height 43
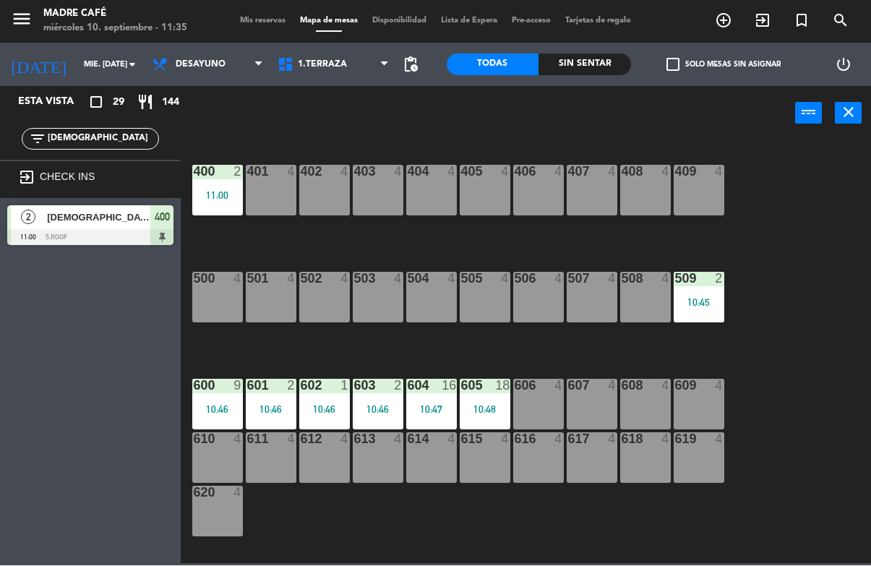
click at [111, 132] on input "[DEMOGRAPHIC_DATA]" at bounding box center [102, 140] width 112 height 16
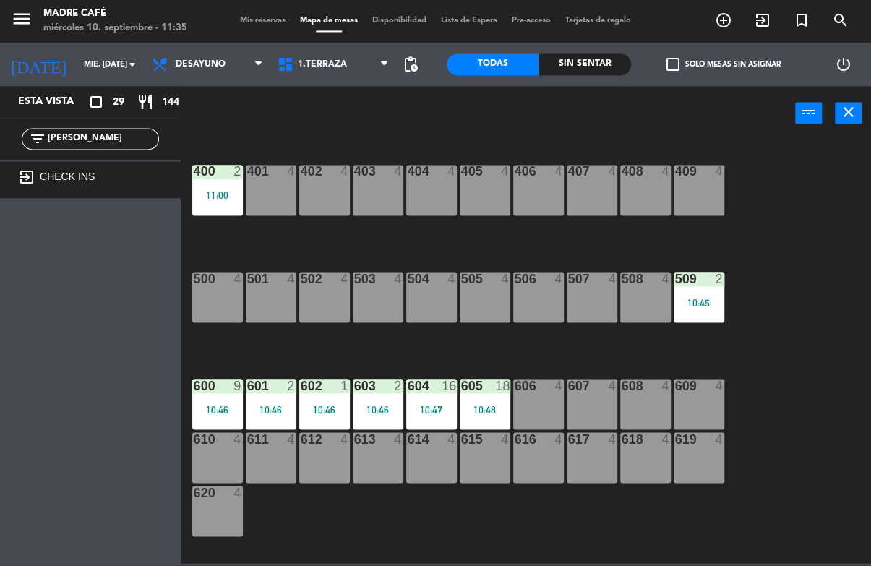
type input "J"
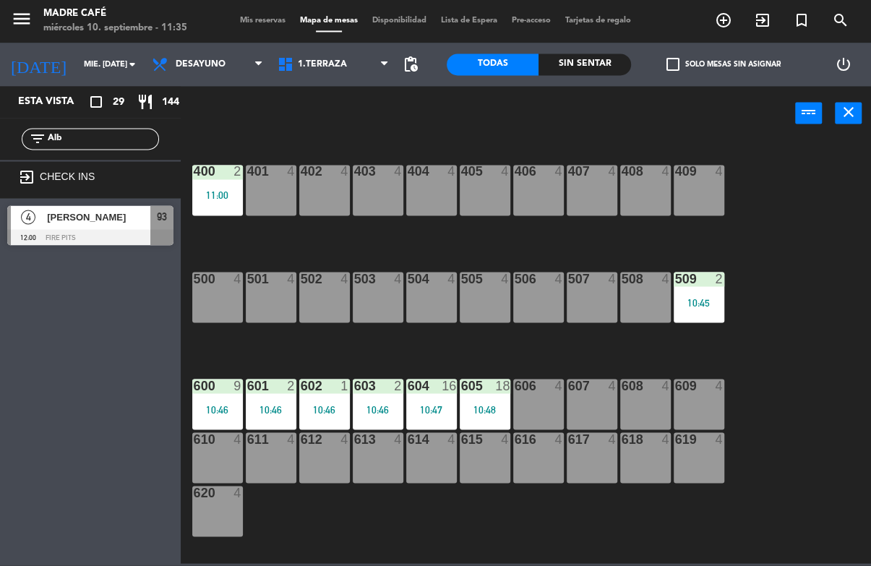
click at [758, 134] on div "power_input close" at bounding box center [488, 114] width 614 height 55
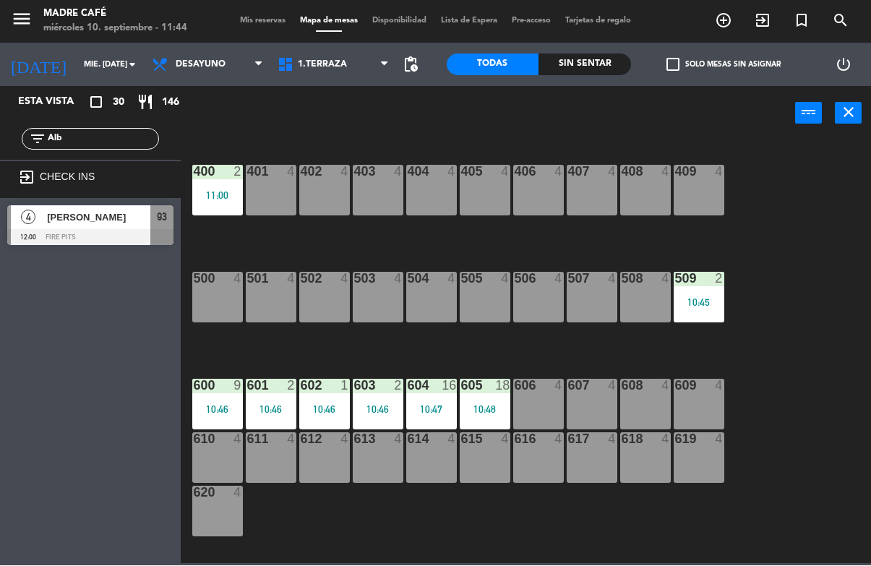
click at [83, 139] on input "Alb" at bounding box center [102, 140] width 112 height 16
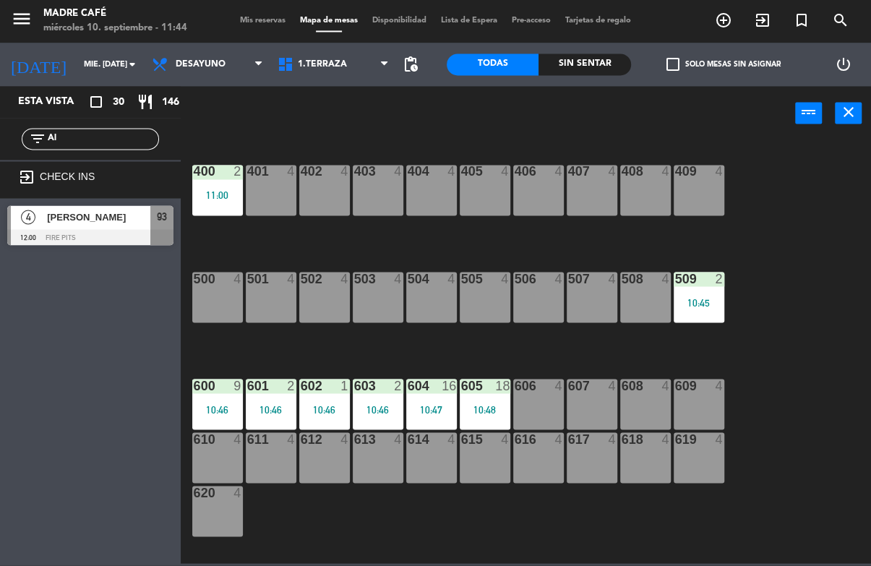
type input "A"
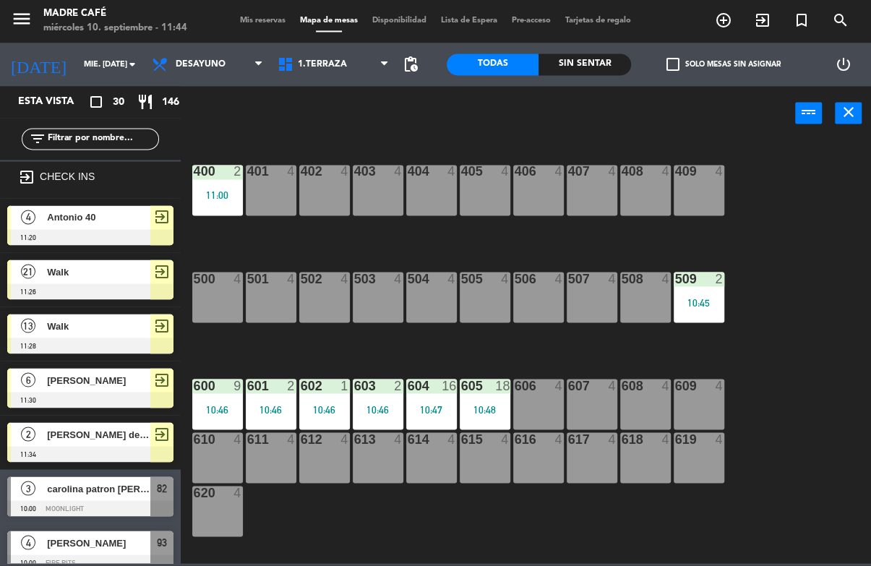
click at [779, 186] on div "400 2 11:00 401 4 402 4 403 4 404 4 405 4 406 4 407 4 408 4 409 4 500 4 501 4 5…" at bounding box center [529, 351] width 681 height 424
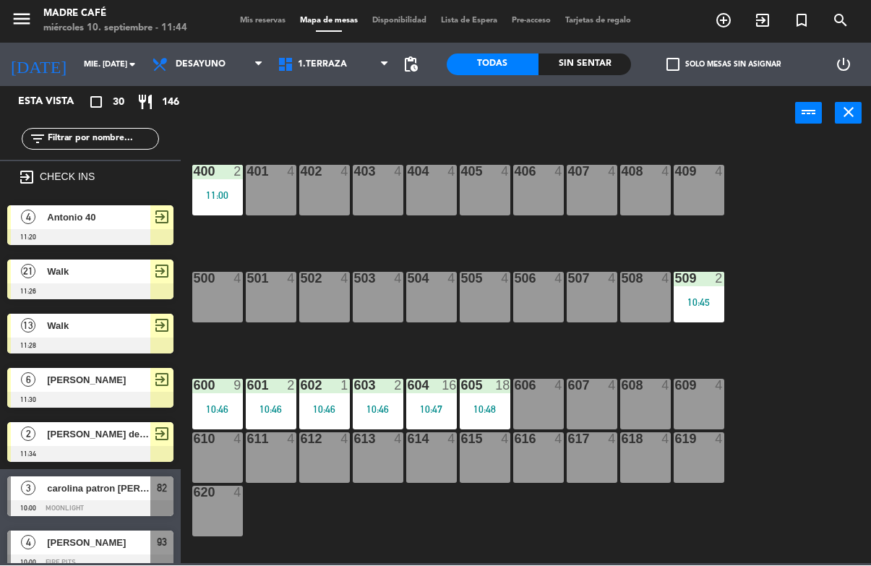
click at [762, 19] on icon "exit_to_app" at bounding box center [762, 20] width 17 height 17
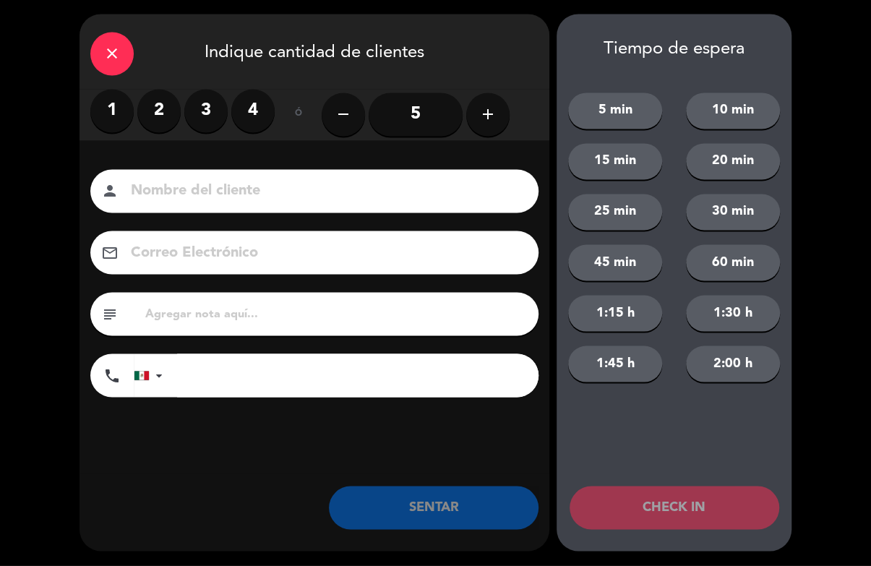
click at [127, 63] on div "close" at bounding box center [111, 54] width 43 height 43
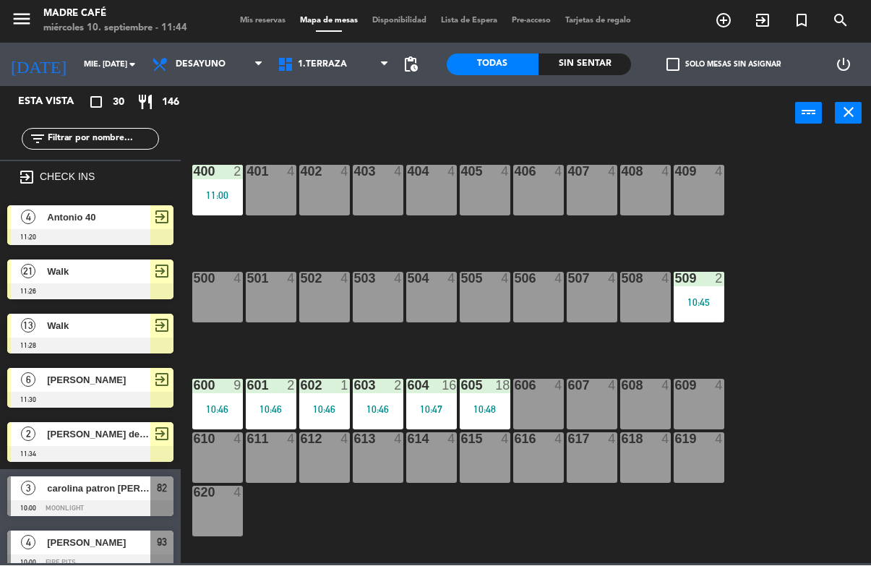
click at [272, 190] on div "401 4" at bounding box center [271, 190] width 51 height 51
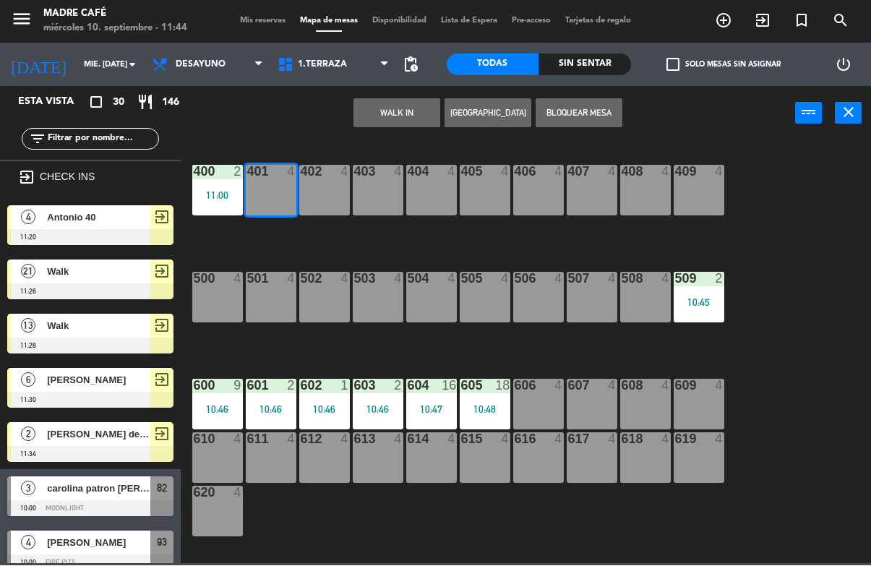
click at [409, 108] on button "WALK IN" at bounding box center [396, 113] width 87 height 29
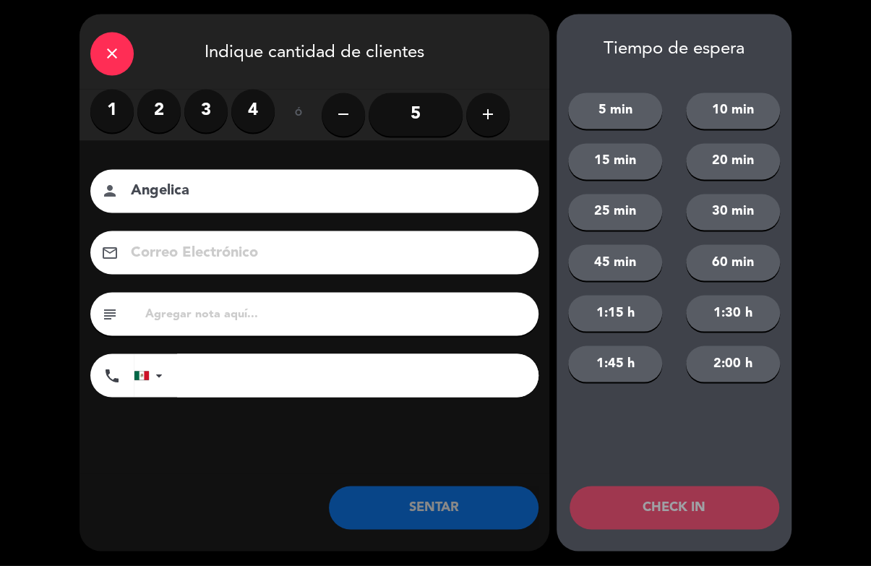
type input "Angelica"
click at [790, 124] on div "10 min" at bounding box center [733, 111] width 118 height 36
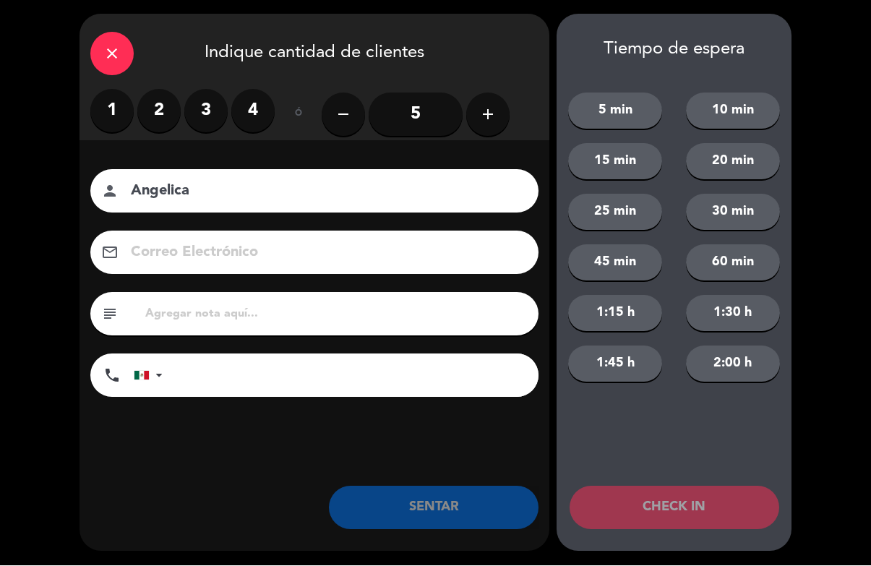
click at [163, 112] on label "2" at bounding box center [158, 111] width 43 height 43
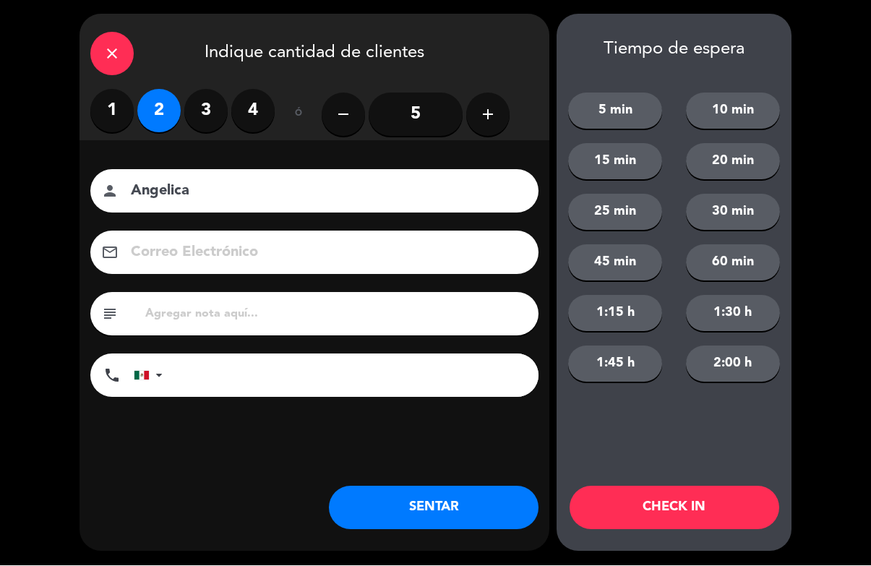
click at [661, 517] on button "CHECK IN" at bounding box center [674, 507] width 210 height 43
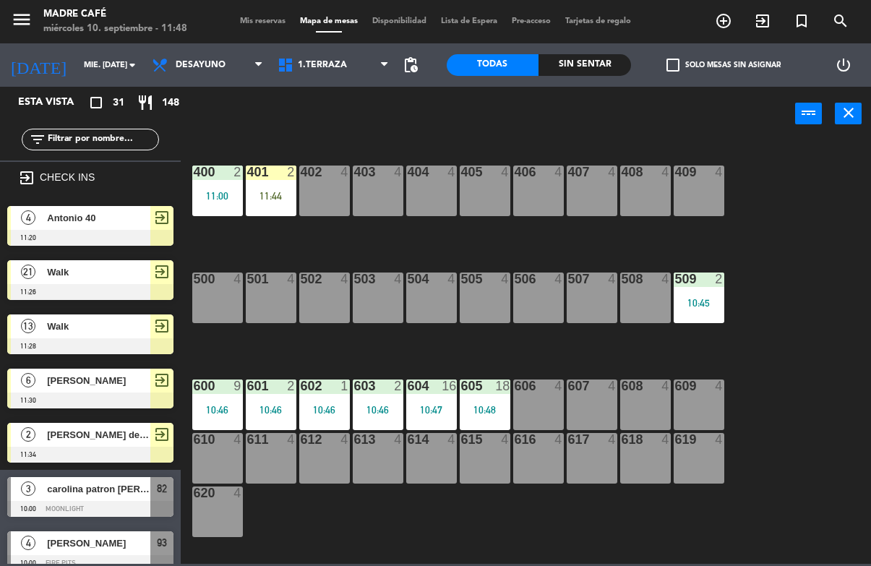
click at [66, 265] on span "Walk" at bounding box center [98, 272] width 103 height 15
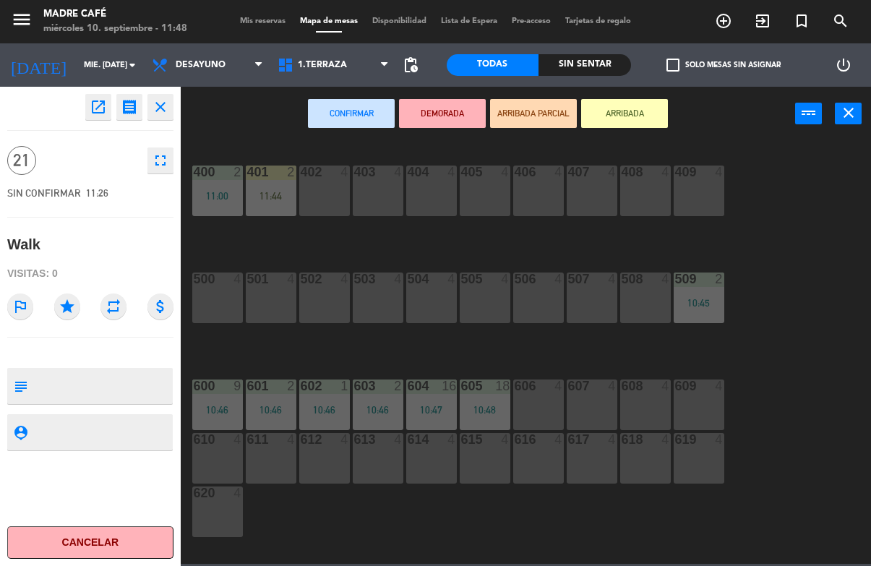
click at [95, 220] on div "open_in_new receipt 11:26 AM mié., [DATE] personas Walk close 21 fullscreen SIN…" at bounding box center [90, 326] width 181 height 479
click at [154, 112] on icon "close" at bounding box center [160, 106] width 17 height 17
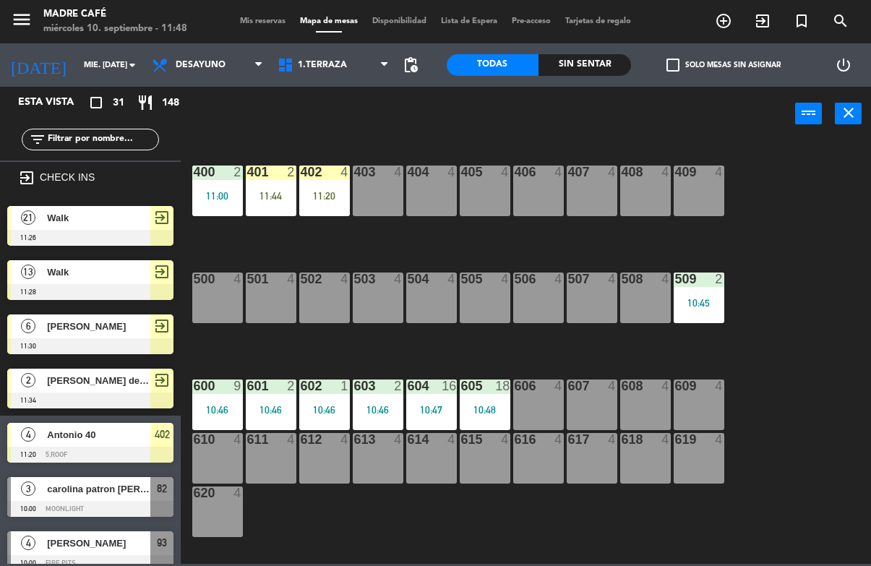
click at [330, 181] on div "402 4 11:20" at bounding box center [324, 190] width 51 height 51
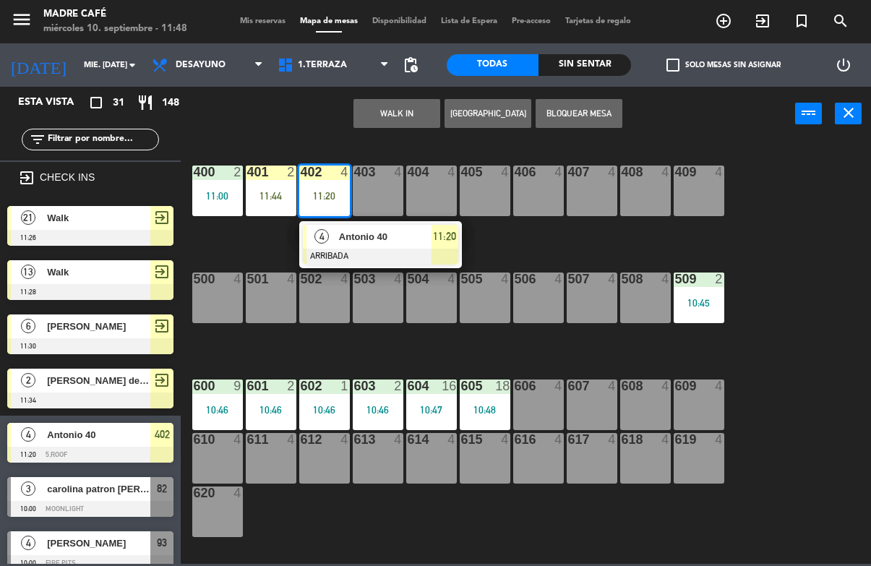
click at [351, 242] on span "Antonio 40" at bounding box center [385, 236] width 93 height 15
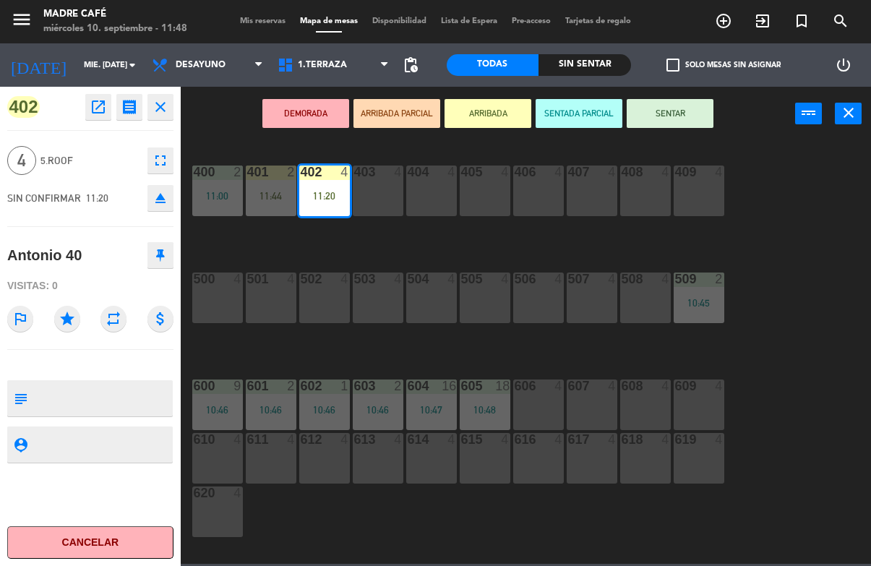
click at [685, 100] on button "SENTAR" at bounding box center [670, 113] width 87 height 29
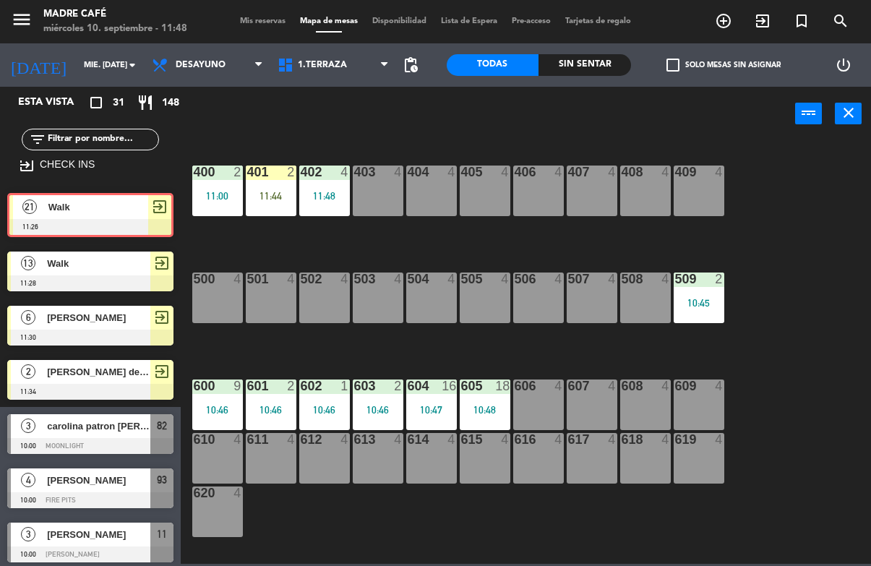
scroll to position [14, 0]
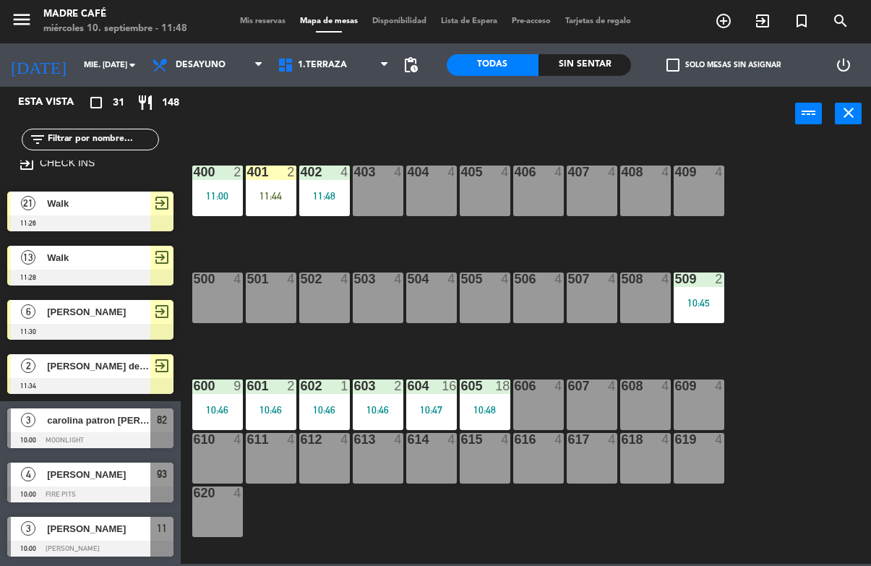
click at [265, 192] on div "11:44" at bounding box center [271, 196] width 51 height 10
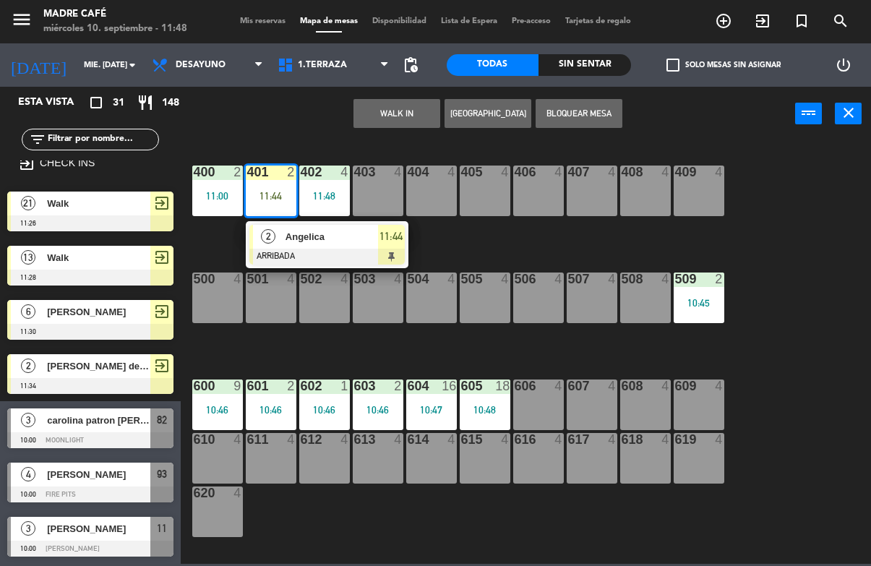
click at [335, 235] on span "Angelica" at bounding box center [331, 236] width 93 height 15
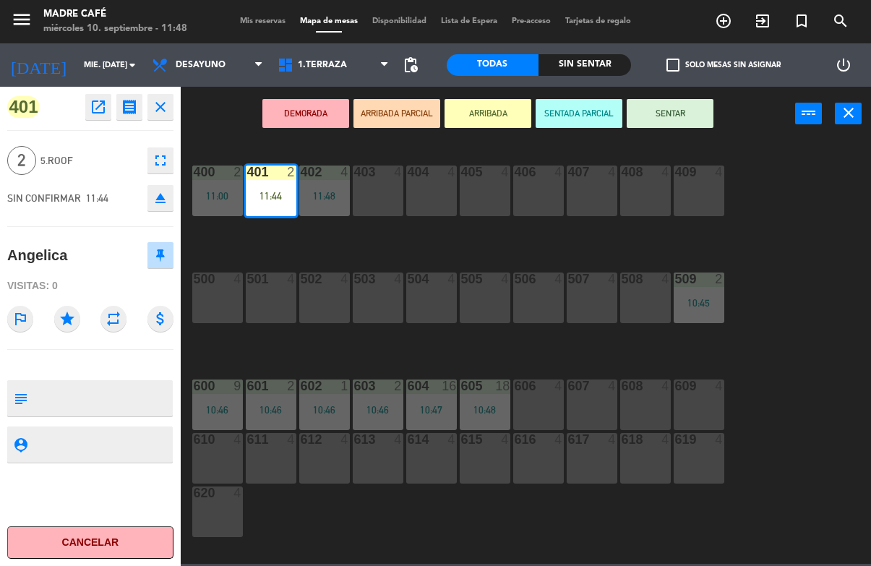
click at [676, 108] on button "SENTAR" at bounding box center [670, 113] width 87 height 29
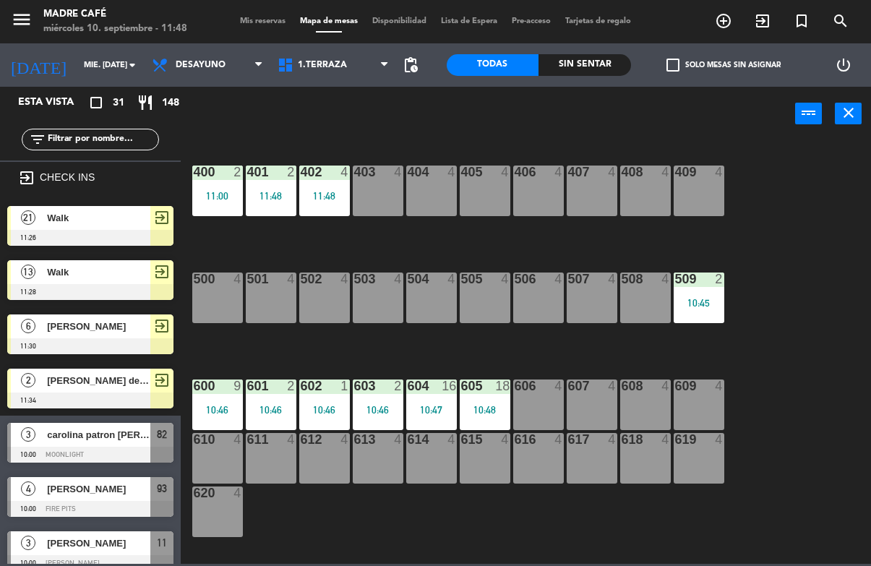
scroll to position [0, 0]
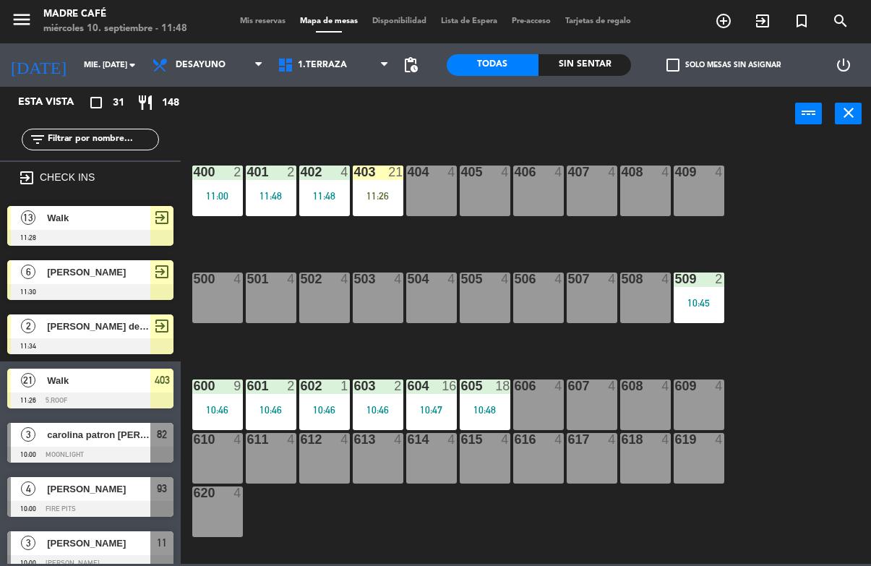
click at [384, 191] on div "11:26" at bounding box center [378, 196] width 51 height 10
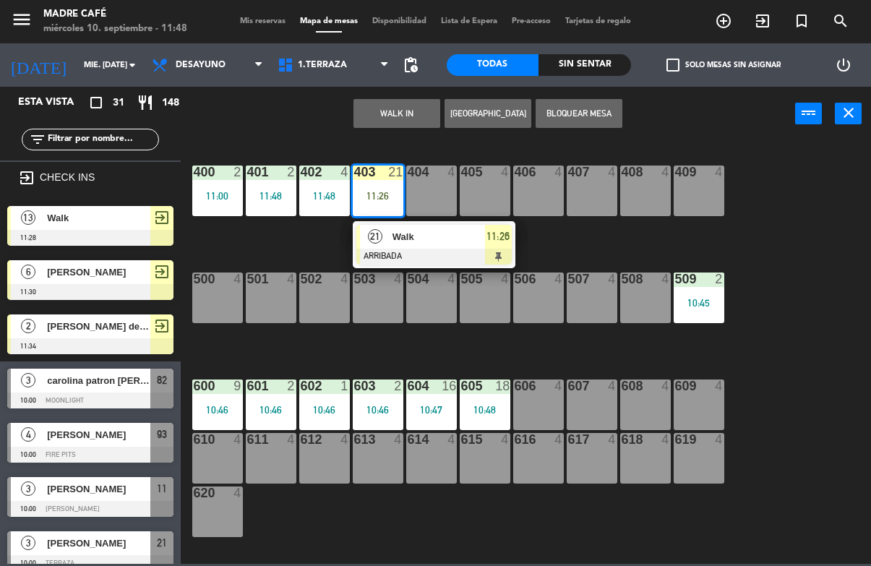
click at [433, 223] on div "21 Walk ARRIBADA 11:26" at bounding box center [434, 244] width 163 height 47
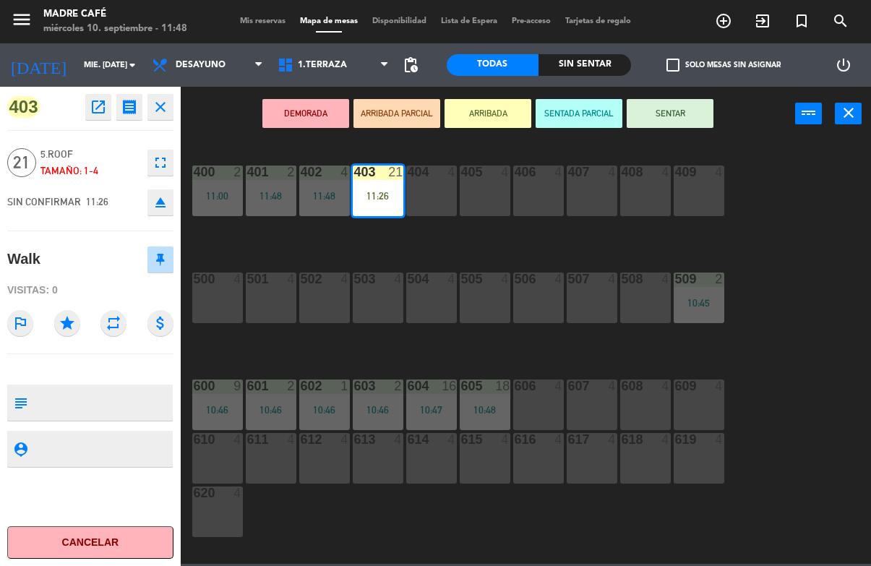
click at [658, 112] on button "SENTAR" at bounding box center [670, 113] width 87 height 29
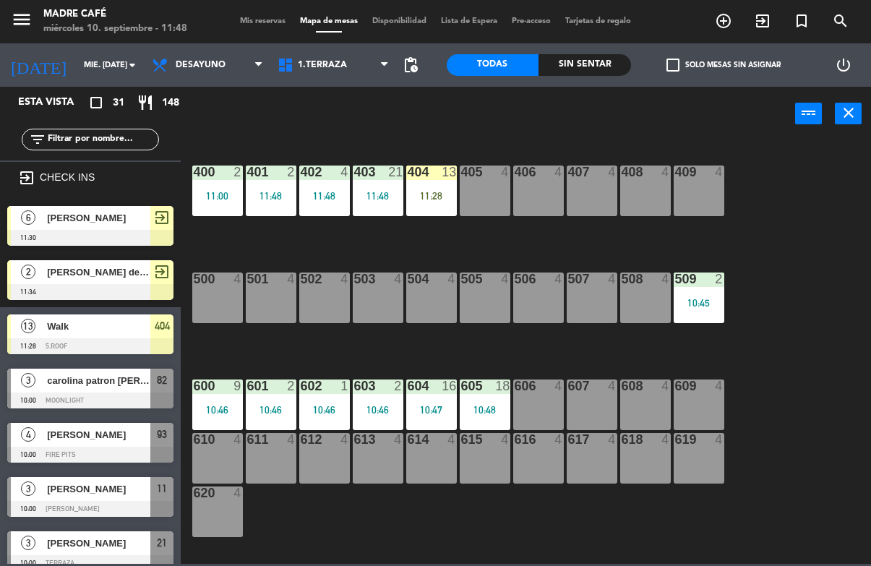
click at [420, 197] on div "11:28" at bounding box center [431, 196] width 51 height 10
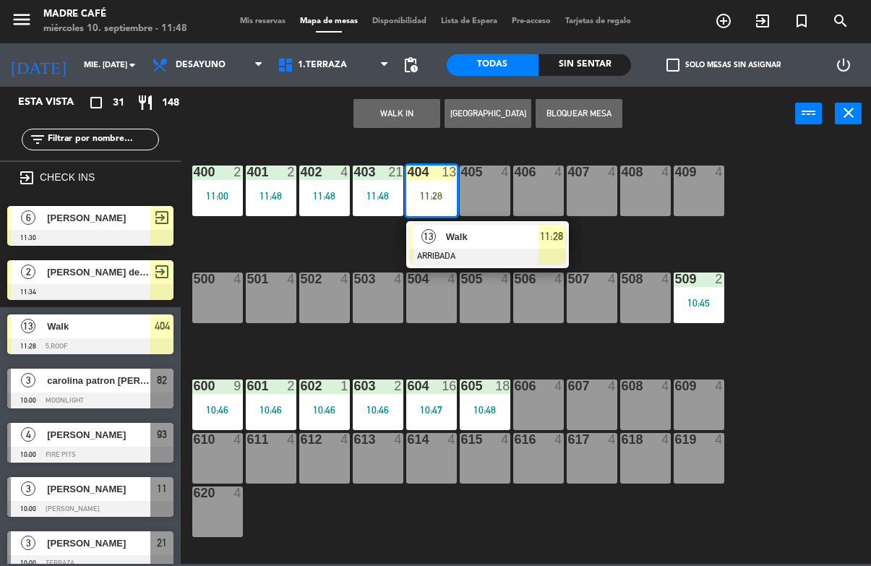
click at [475, 245] on div "Walk" at bounding box center [491, 237] width 94 height 24
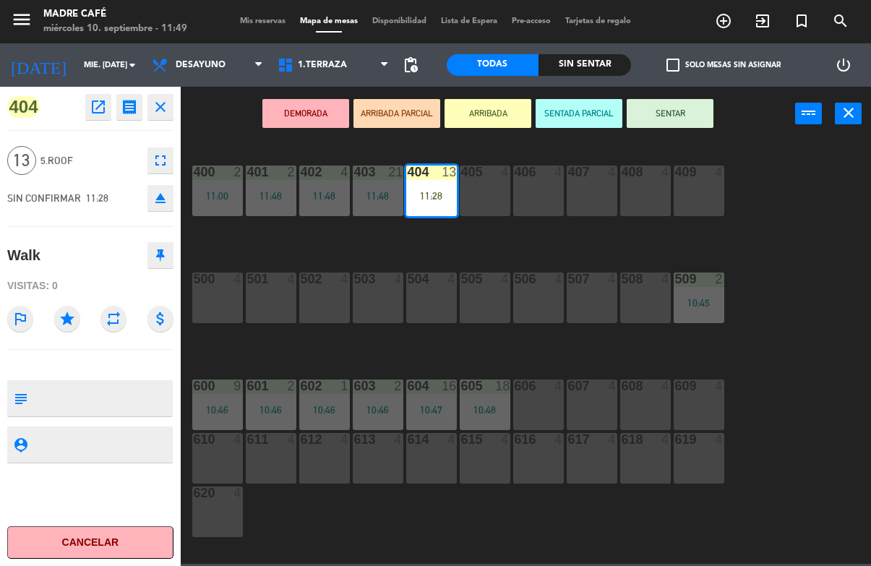
click at [679, 109] on button "SENTAR" at bounding box center [670, 113] width 87 height 29
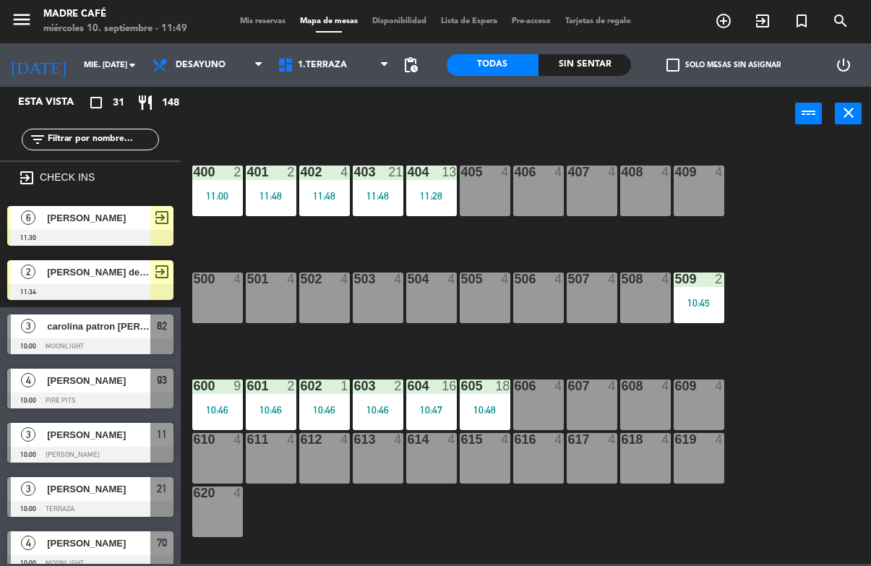
scroll to position [337, 0]
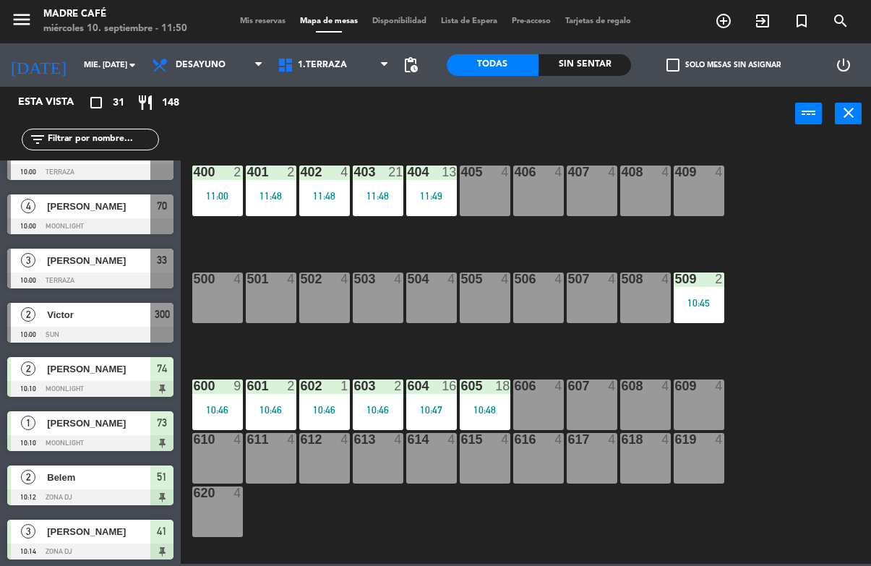
click at [721, 15] on icon "add_circle_outline" at bounding box center [723, 20] width 17 height 17
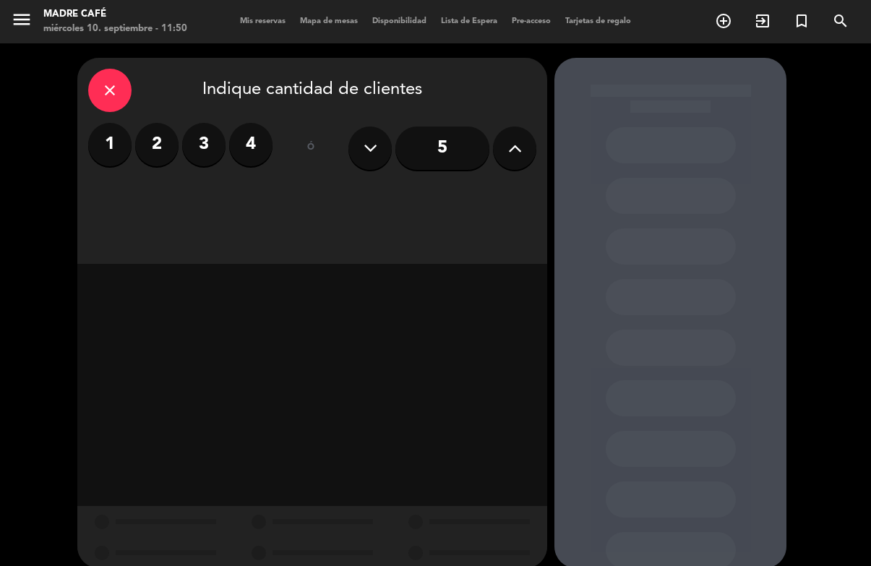
click at [254, 136] on label "4" at bounding box center [250, 144] width 43 height 43
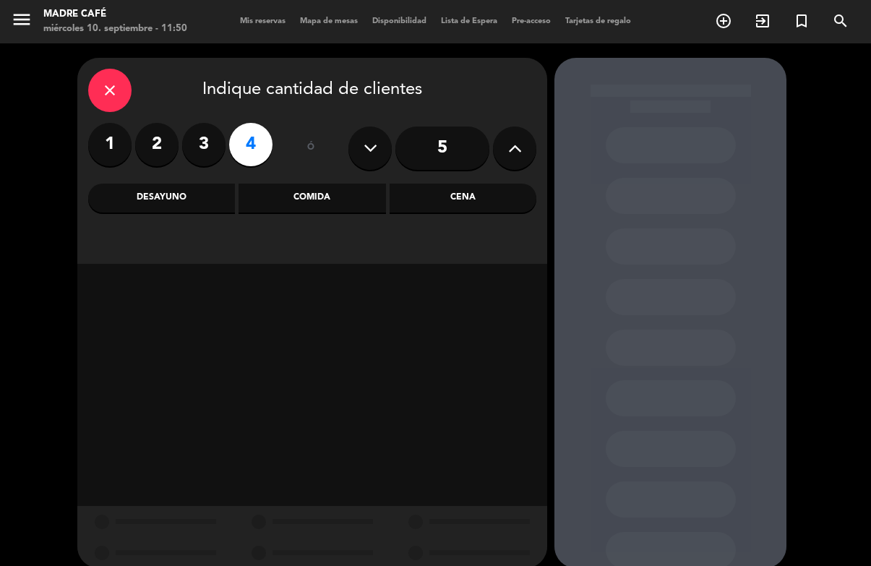
click at [199, 205] on div "Desayuno" at bounding box center [161, 198] width 147 height 29
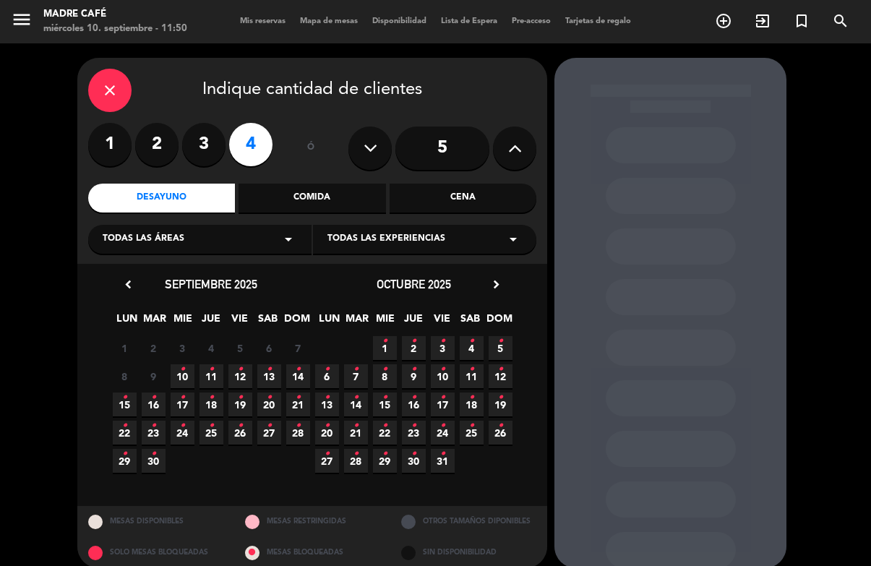
click at [211, 364] on icon "•" at bounding box center [211, 369] width 5 height 23
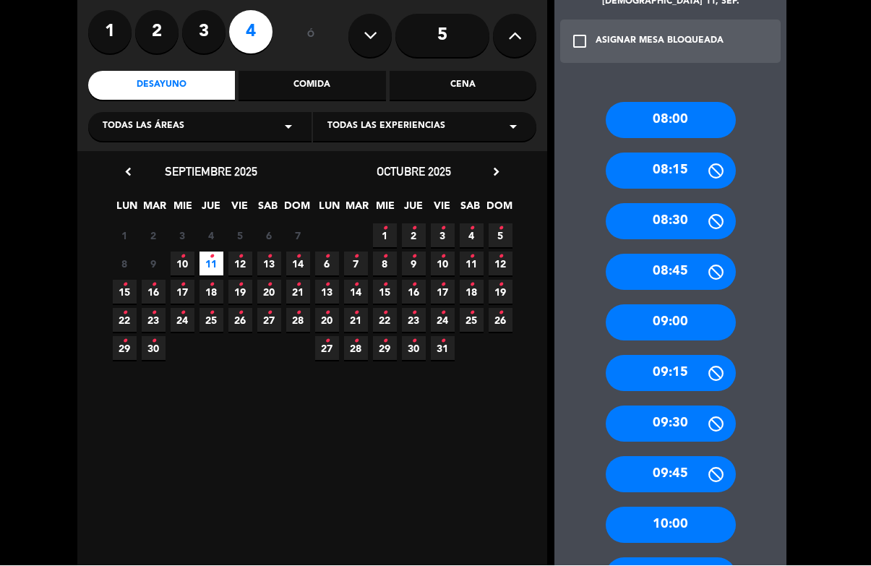
scroll to position [140, 0]
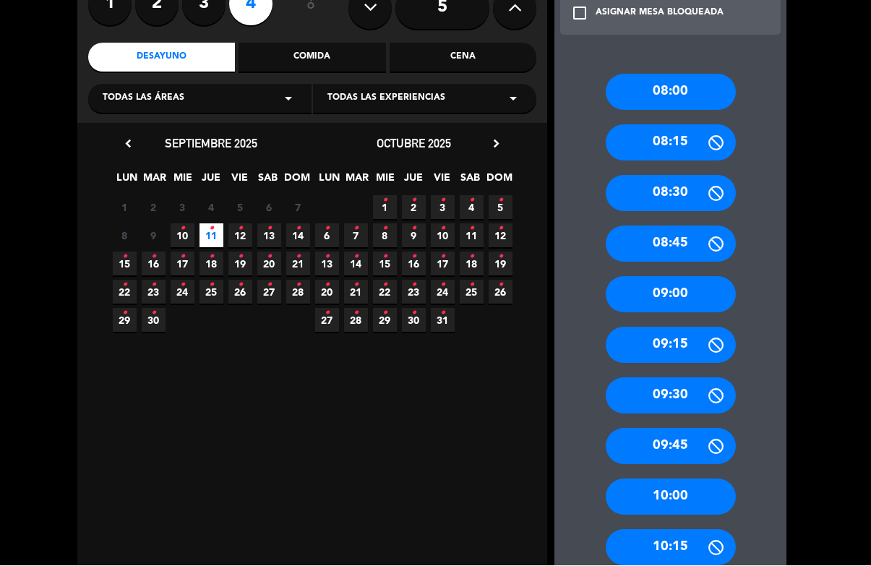
click at [687, 327] on div "09:15" at bounding box center [671, 345] width 130 height 36
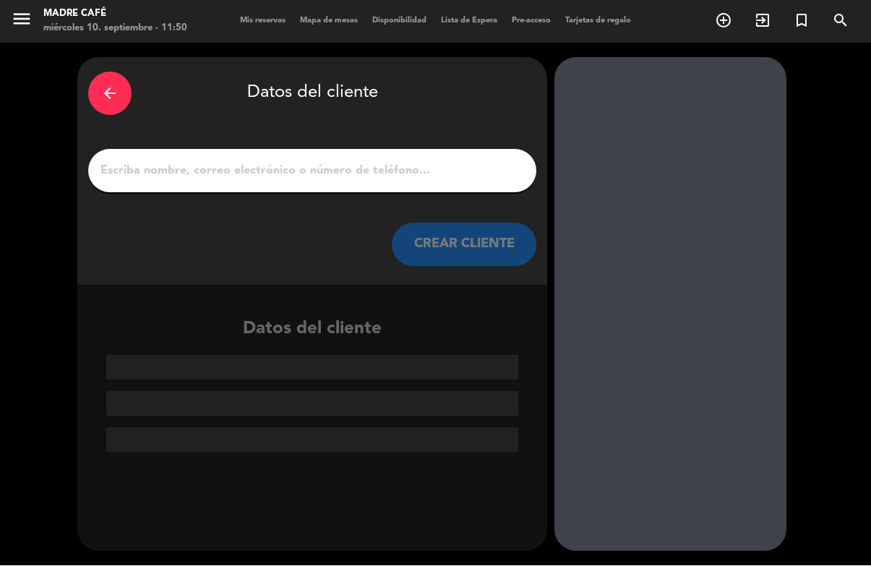
scroll to position [0, 0]
click at [382, 161] on input "1" at bounding box center [312, 171] width 426 height 20
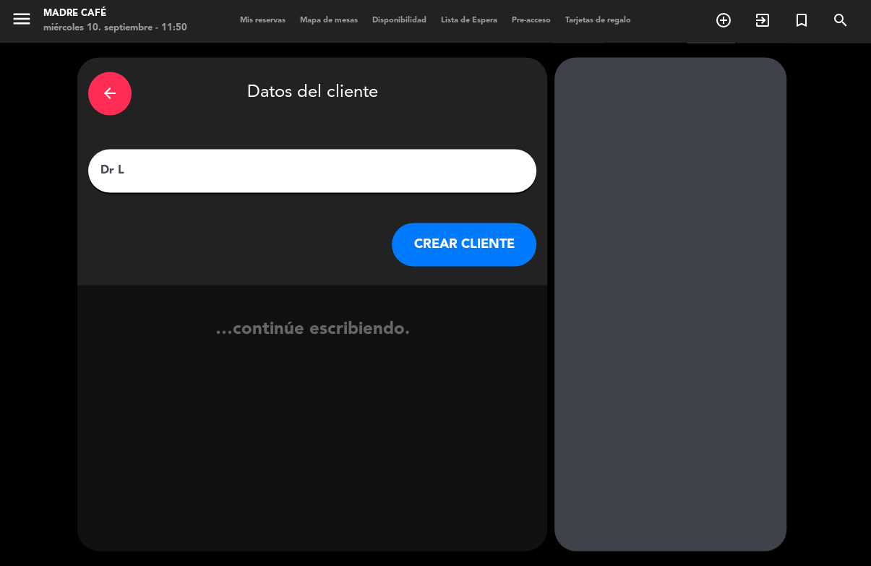
type input "Dr"
click at [115, 72] on div "arrow_back" at bounding box center [109, 93] width 43 height 43
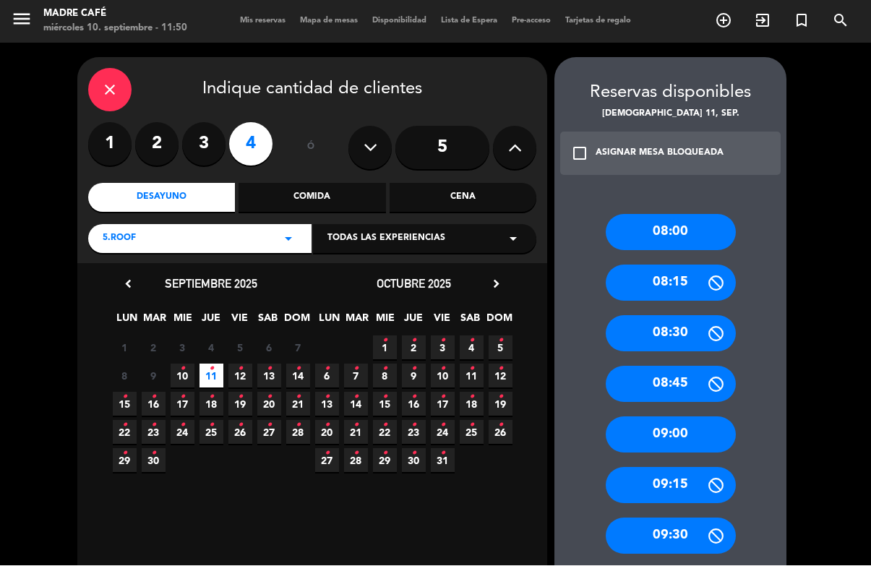
click at [453, 126] on input "5" at bounding box center [442, 147] width 94 height 43
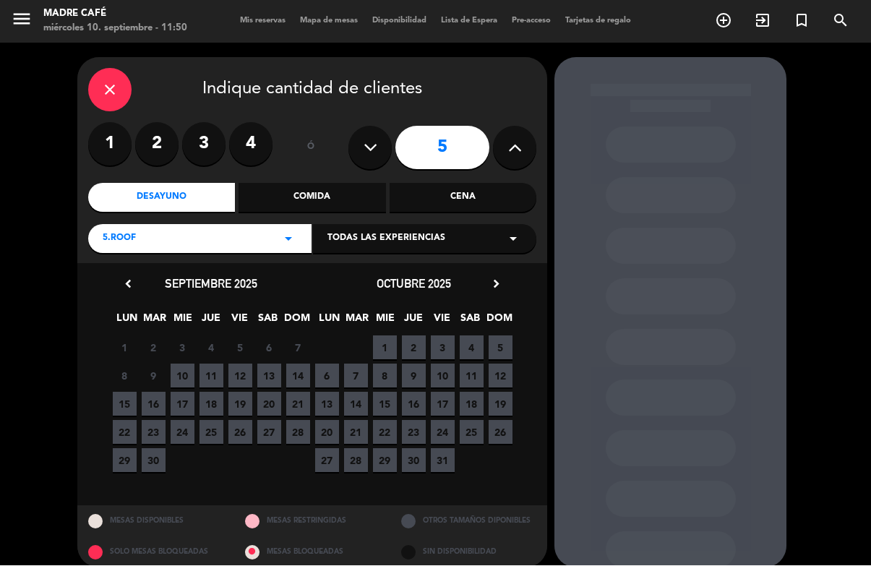
click at [205, 336] on span "4" at bounding box center [211, 348] width 24 height 24
click at [207, 364] on span "11" at bounding box center [211, 376] width 24 height 24
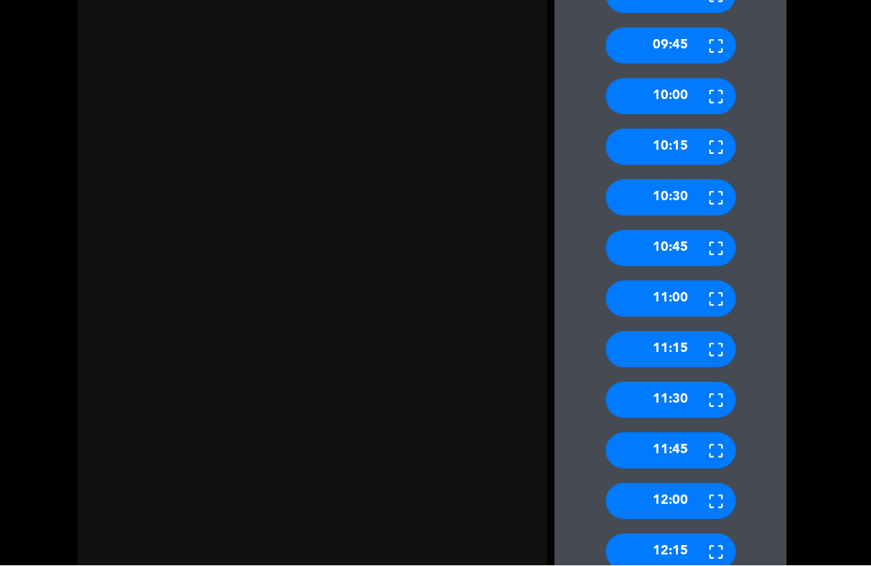
scroll to position [548, 0]
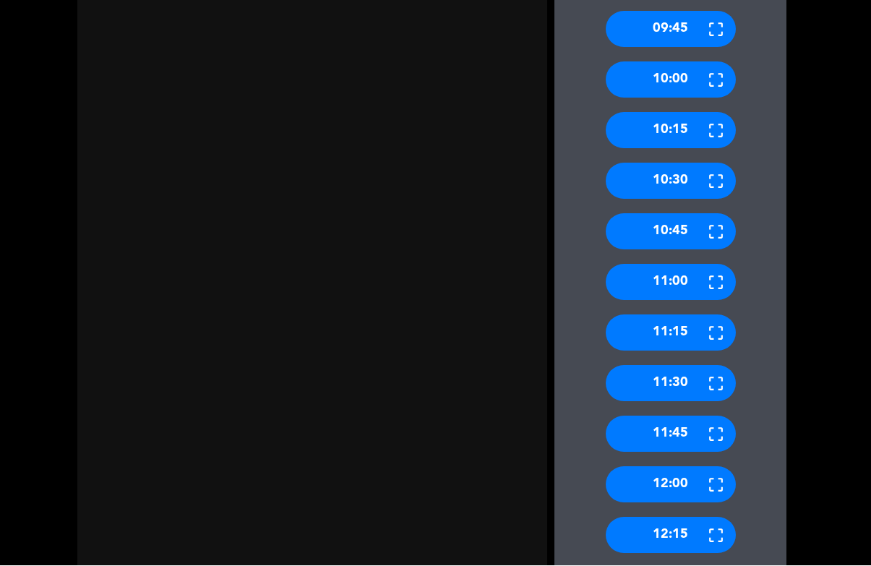
click at [687, 315] on div "11:15" at bounding box center [671, 333] width 130 height 36
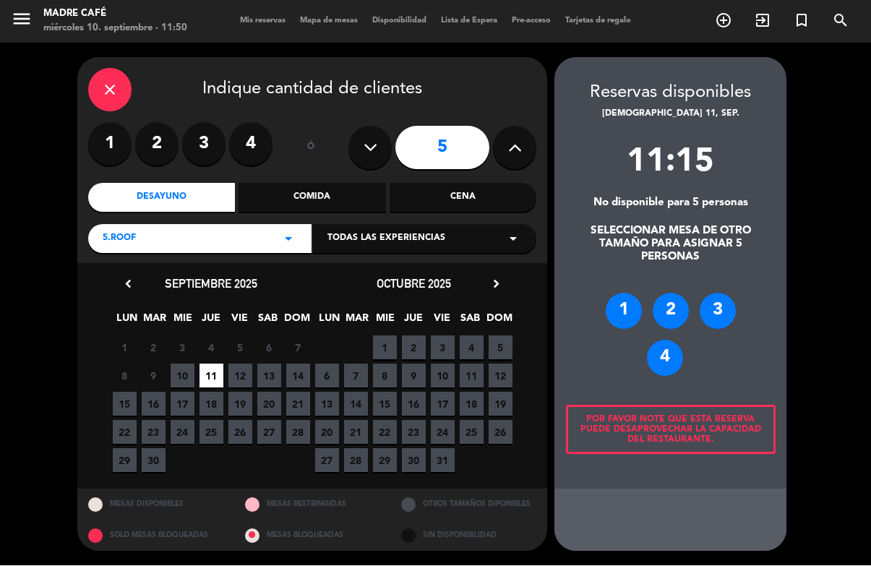
scroll to position [0, 0]
click at [729, 293] on div "3" at bounding box center [718, 311] width 36 height 36
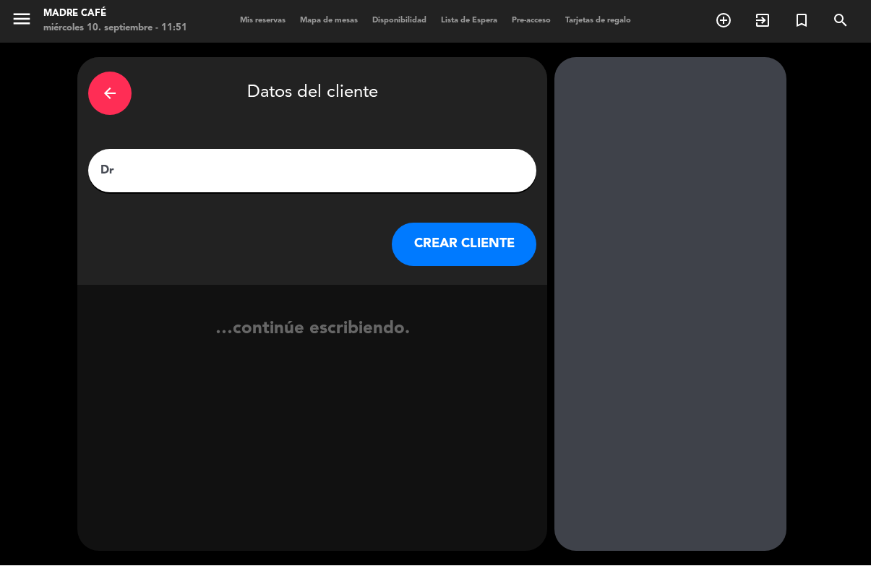
click at [326, 161] on input "Dr" at bounding box center [312, 171] width 426 height 20
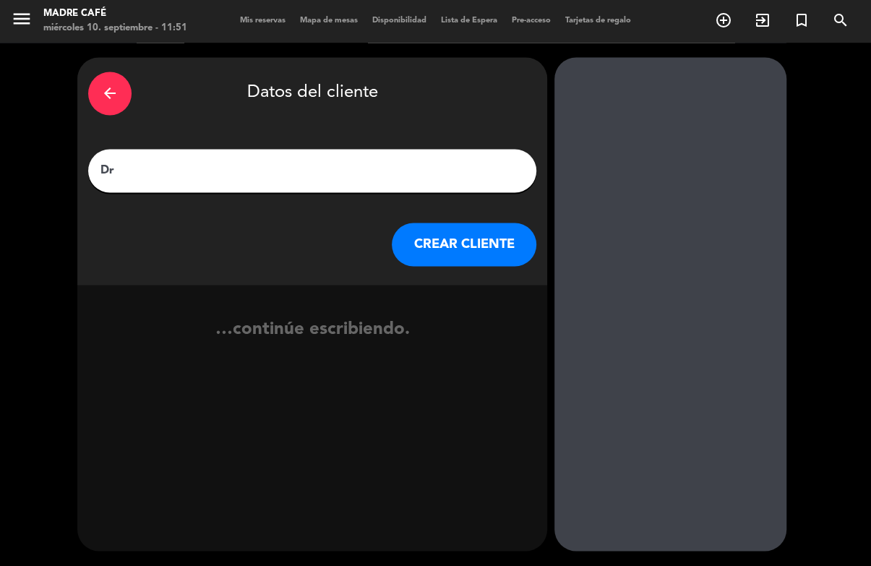
click at [100, 72] on div "arrow_back" at bounding box center [109, 93] width 43 height 43
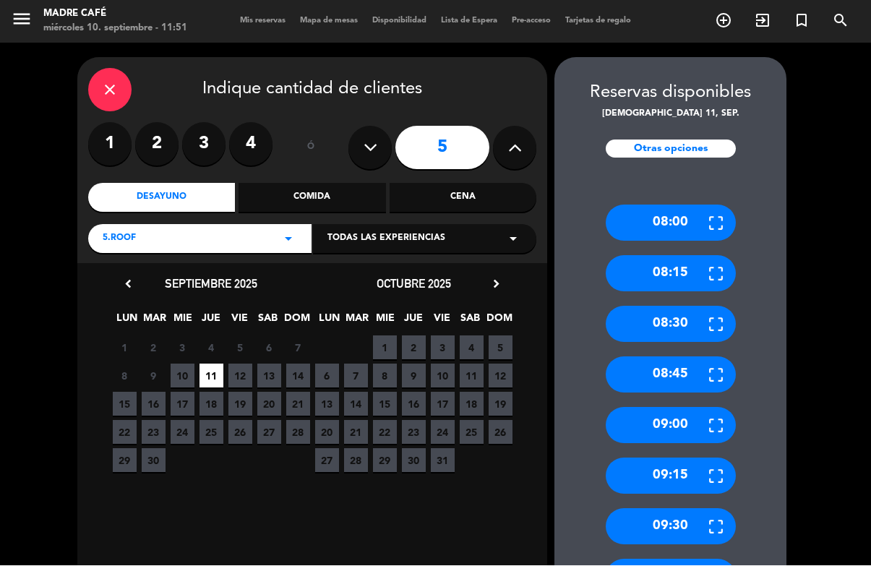
click at [117, 69] on div "close" at bounding box center [109, 90] width 43 height 43
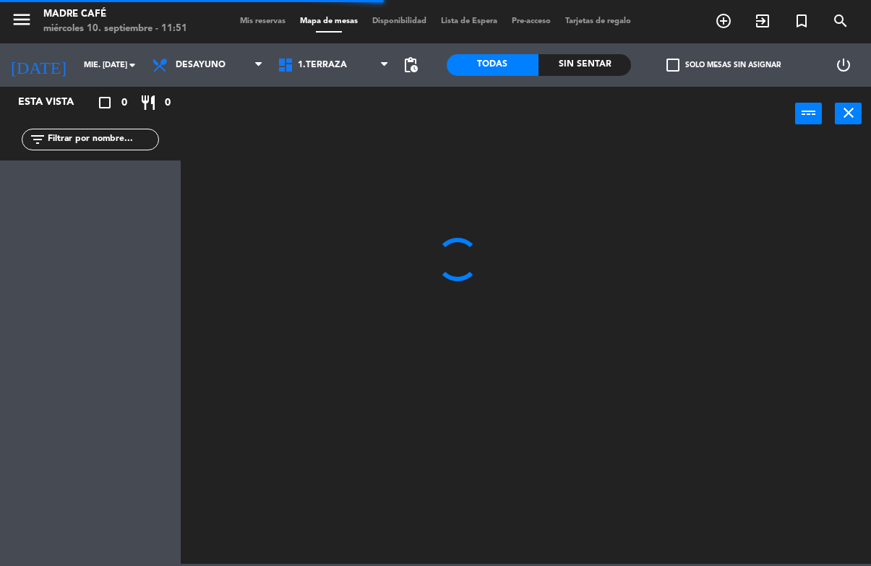
click at [716, 20] on icon "add_circle_outline" at bounding box center [723, 20] width 17 height 17
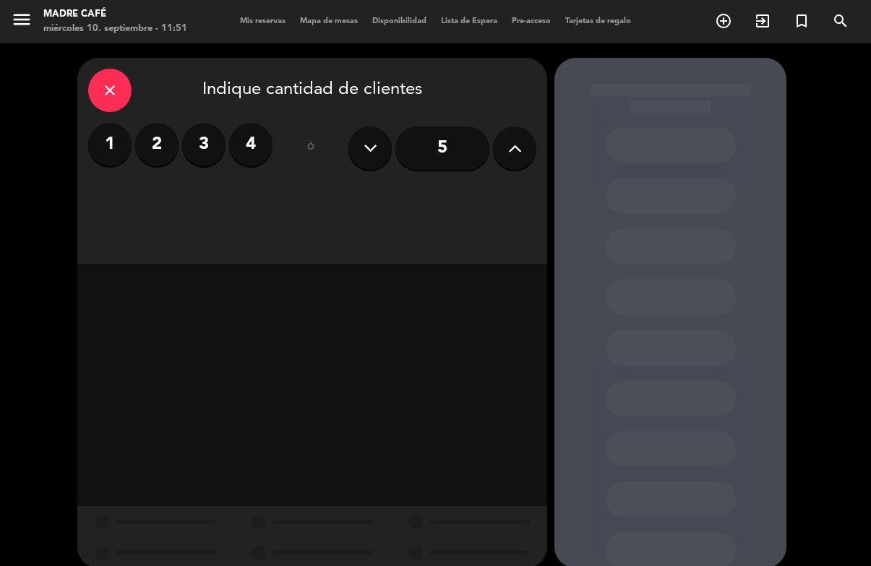
click at [171, 123] on label "2" at bounding box center [156, 144] width 43 height 43
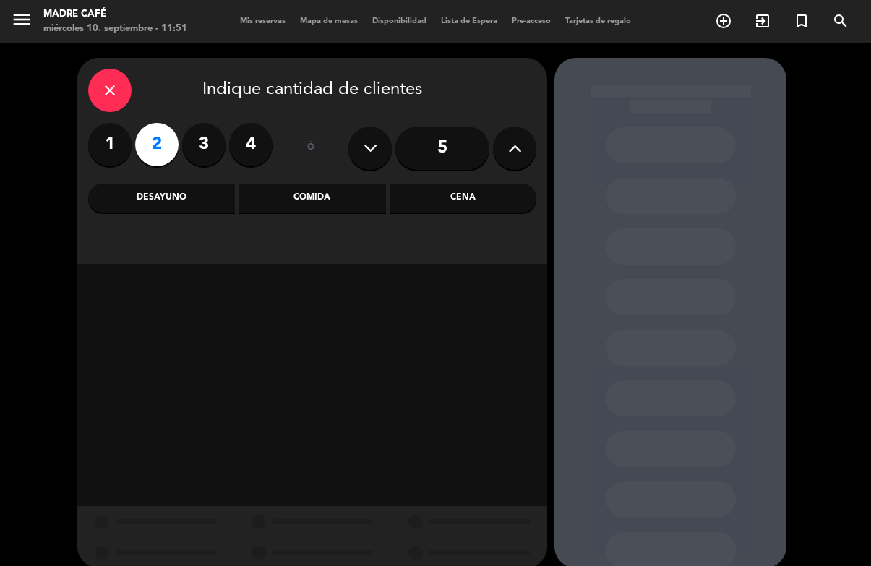
click at [187, 184] on div "Desayuno" at bounding box center [161, 198] width 147 height 29
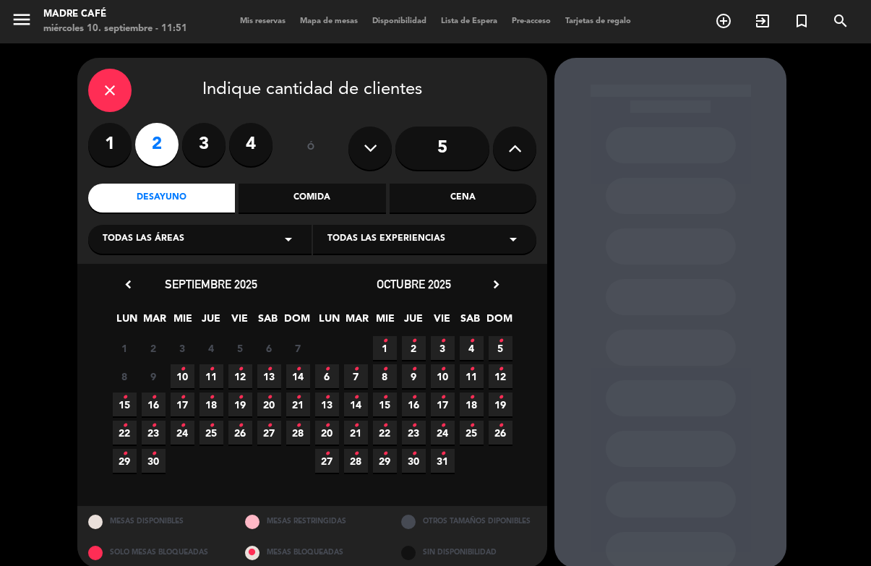
click at [210, 336] on span "4" at bounding box center [211, 348] width 24 height 24
click at [212, 358] on icon "•" at bounding box center [211, 369] width 5 height 23
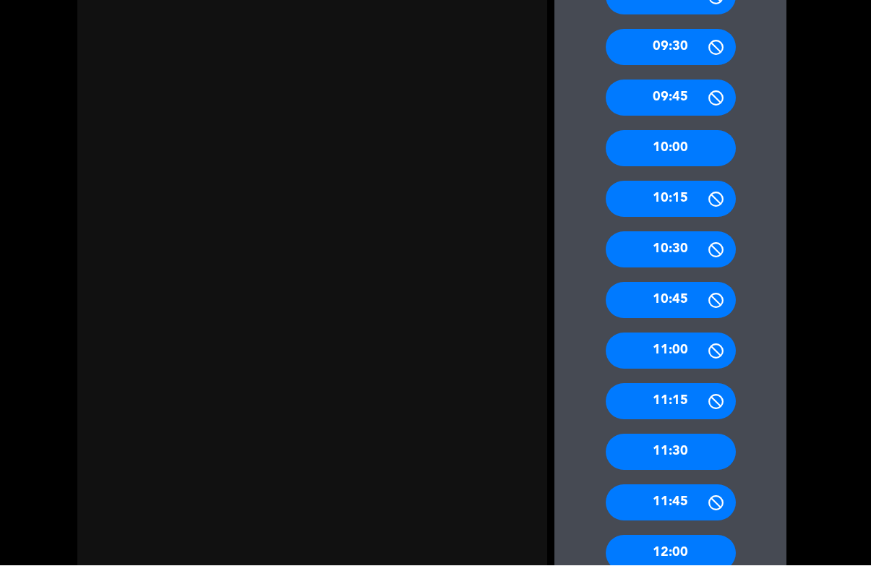
scroll to position [490, 0]
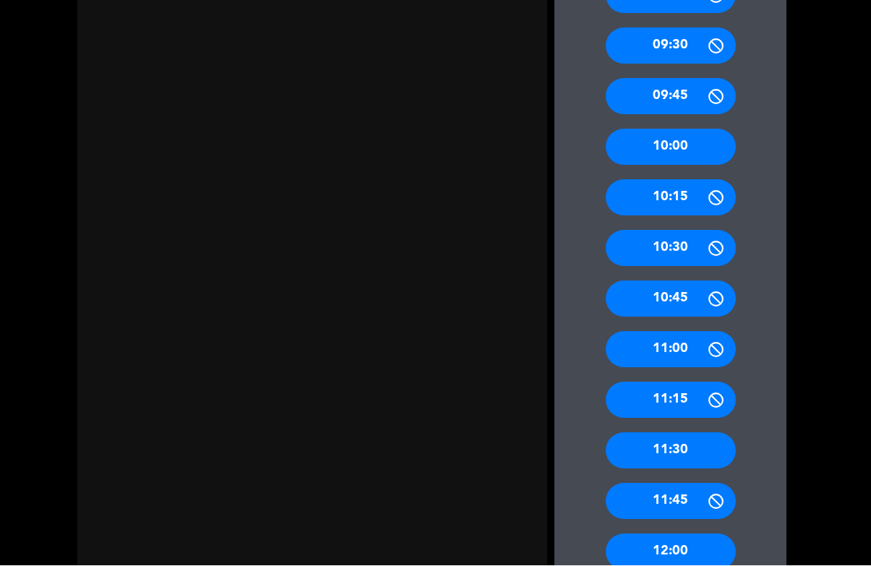
click at [700, 382] on div "11:15" at bounding box center [671, 400] width 130 height 36
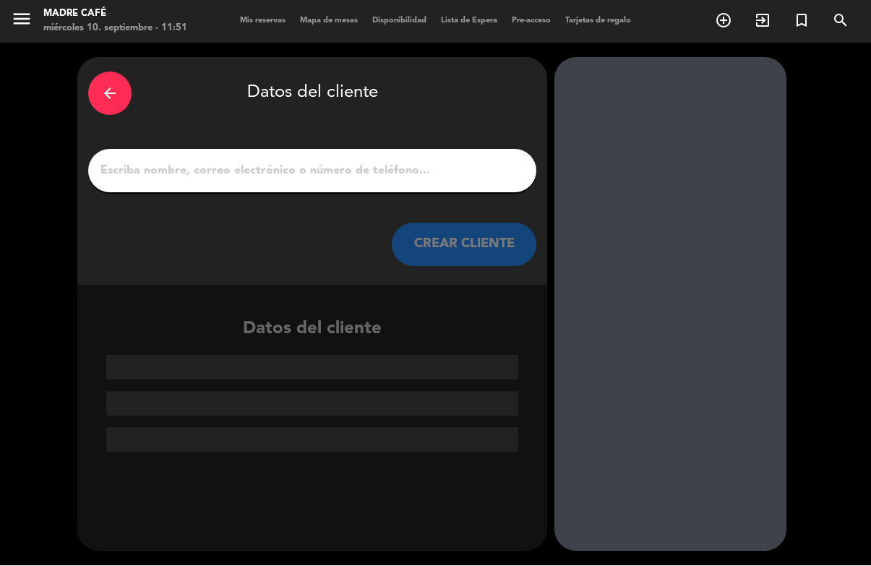
scroll to position [0, 0]
click at [437, 161] on input "1" at bounding box center [312, 171] width 426 height 20
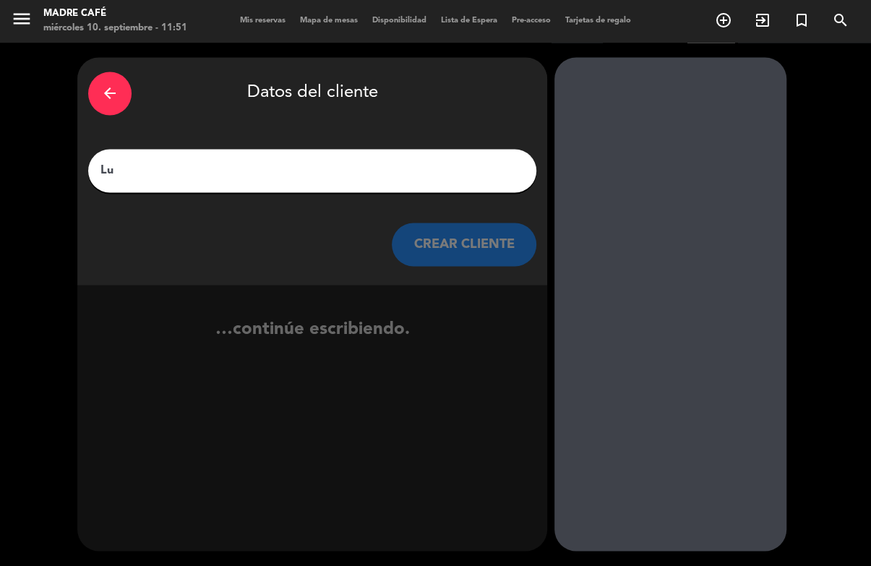
type input "L"
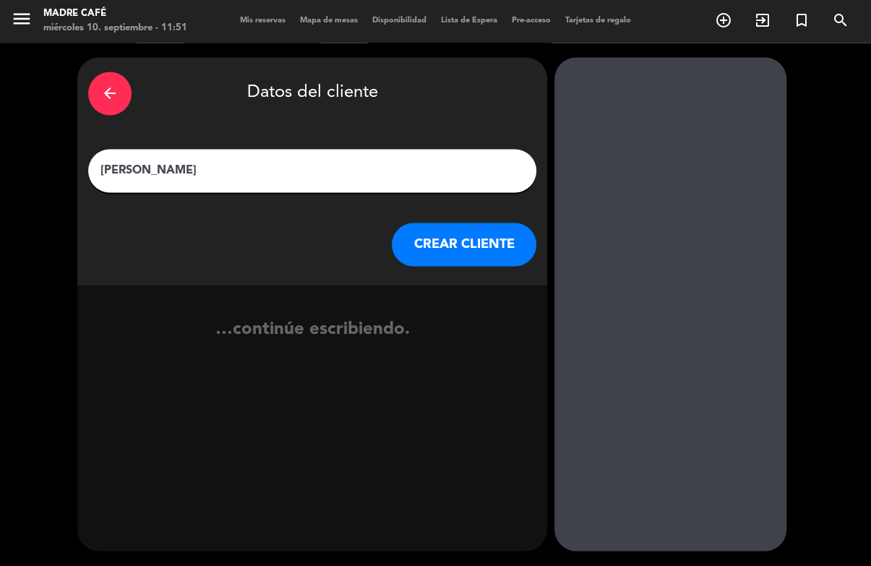
type input "[PERSON_NAME]"
click at [525, 161] on input "[PERSON_NAME]" at bounding box center [312, 171] width 426 height 20
click at [497, 223] on button "CREAR CLIENTE" at bounding box center [464, 244] width 145 height 43
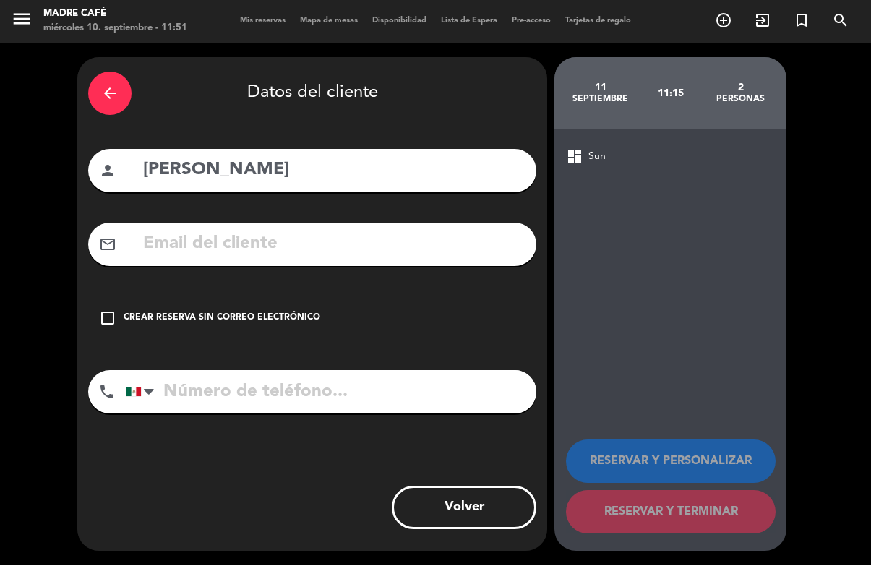
click at [266, 297] on div "check_box_outline_blank Crear reserva sin correo electrónico" at bounding box center [312, 318] width 448 height 43
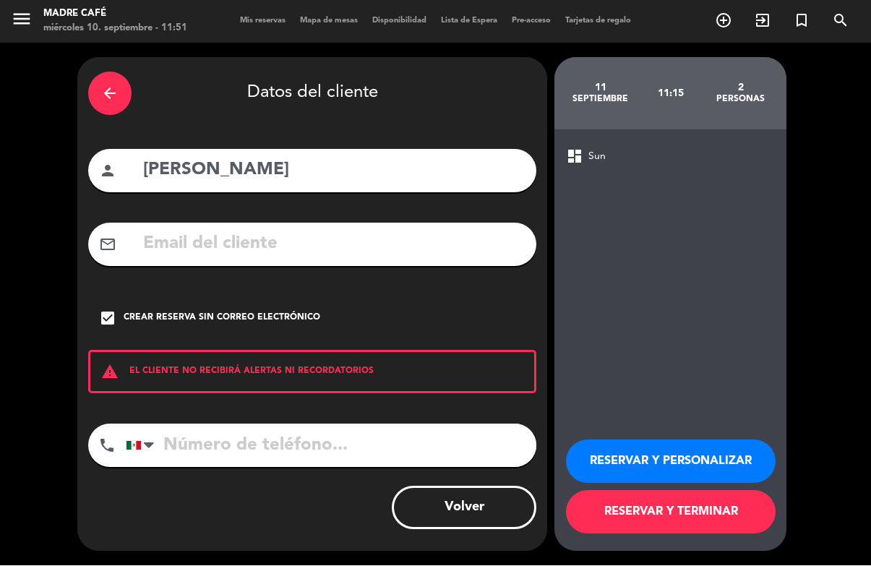
click at [273, 156] on input "[PERSON_NAME]" at bounding box center [334, 171] width 384 height 30
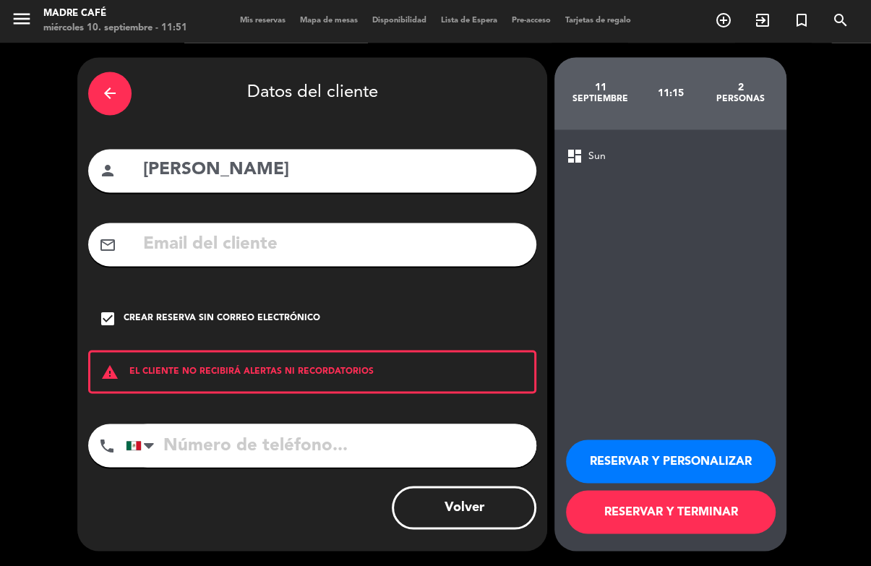
click at [811, 137] on div "arrow_back Datos del cliente person [PERSON_NAME] check_box Crear reserva sin c…" at bounding box center [435, 304] width 871 height 523
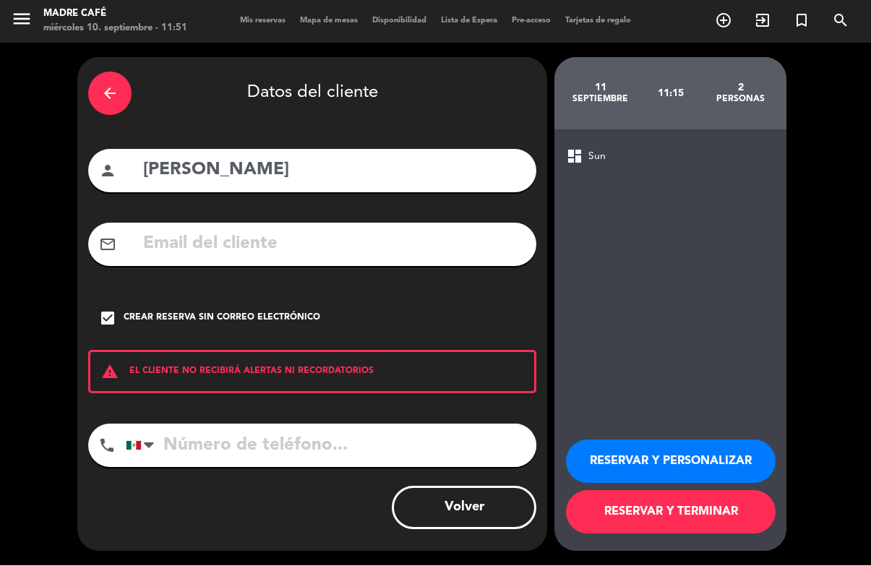
click at [163, 156] on input "[PERSON_NAME]" at bounding box center [334, 171] width 384 height 30
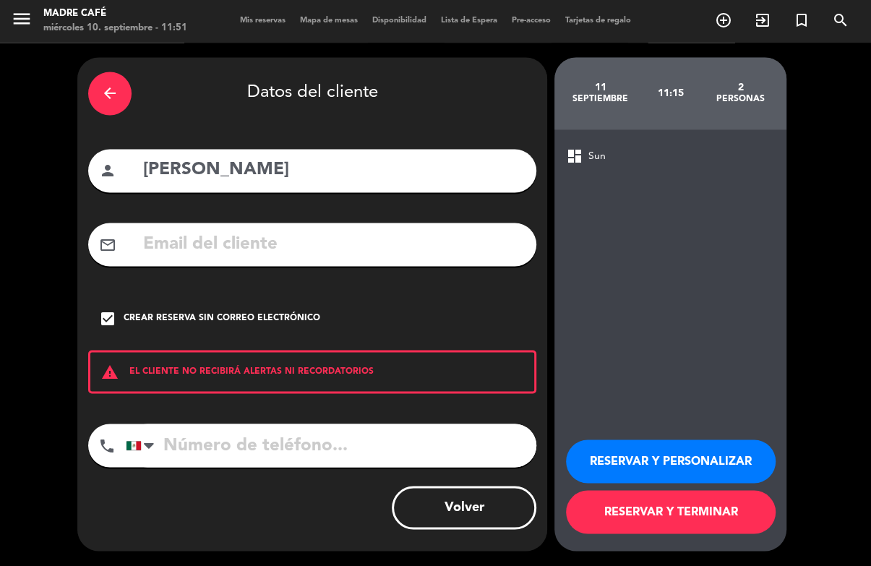
click at [174, 156] on input "[PERSON_NAME]" at bounding box center [334, 171] width 384 height 30
type input "[PERSON_NAME]"
click at [833, 100] on div "arrow_back Datos del cliente person [PERSON_NAME] mail_outline check_box Crear …" at bounding box center [435, 304] width 871 height 523
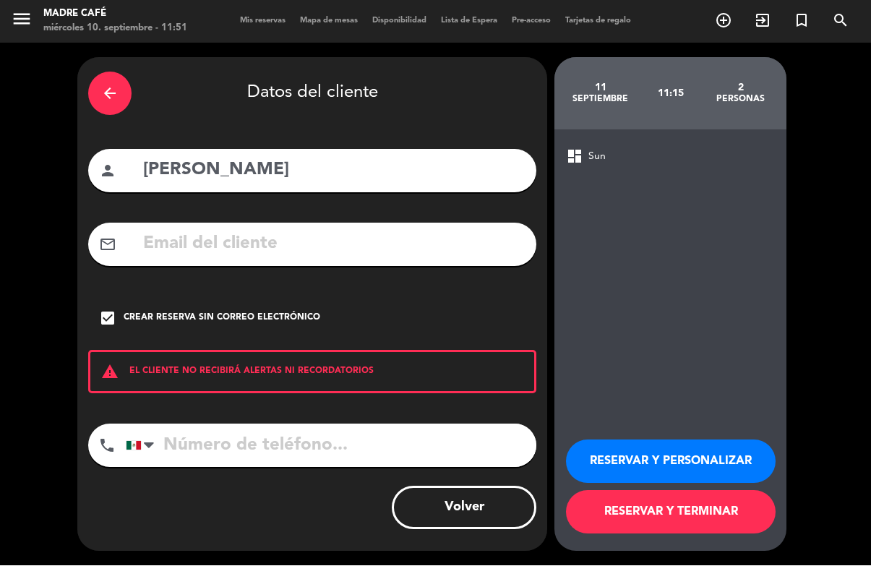
click at [684, 499] on button "RESERVAR Y TERMINAR" at bounding box center [671, 512] width 210 height 43
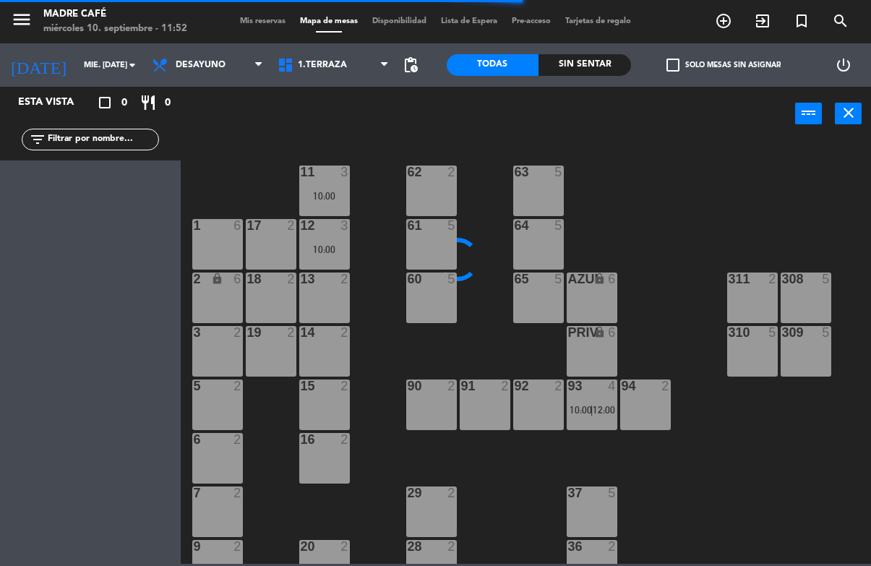
click at [77, 77] on input "mié. [DATE]" at bounding box center [131, 65] width 108 height 24
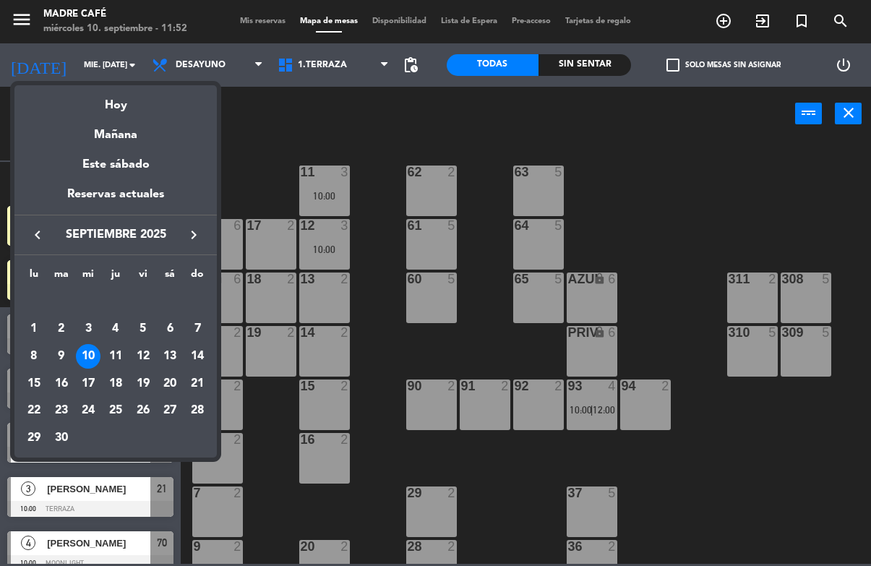
click at [119, 353] on div "11" at bounding box center [115, 356] width 25 height 25
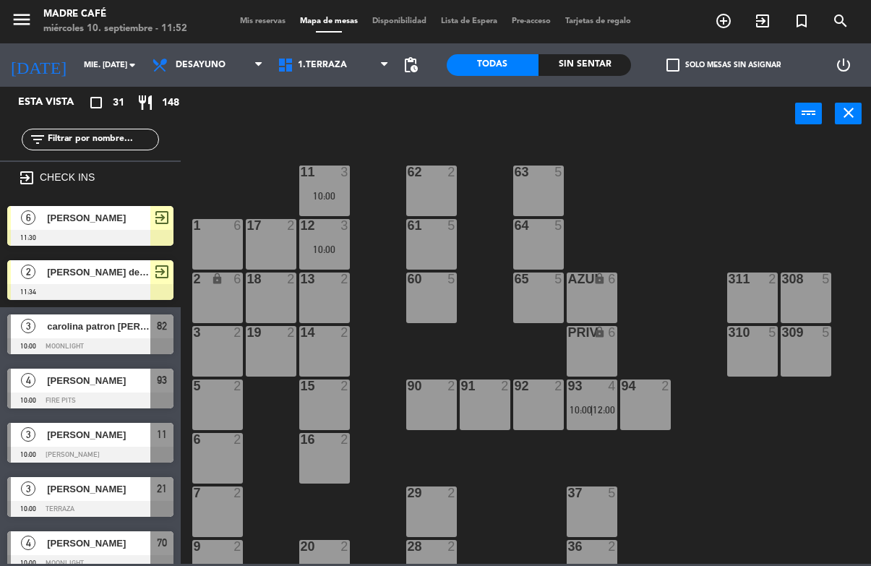
type input "[DEMOGRAPHIC_DATA] [DATE]"
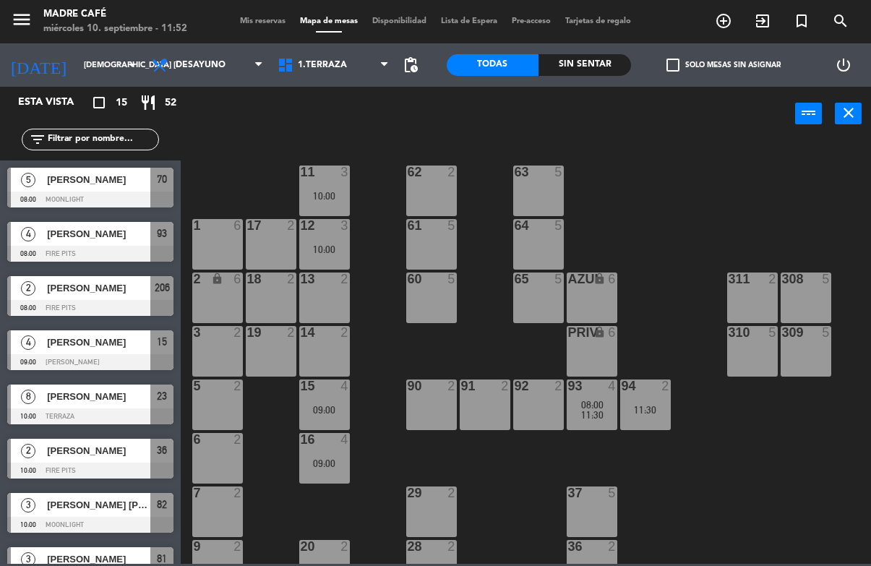
click at [116, 139] on input "text" at bounding box center [102, 140] width 112 height 16
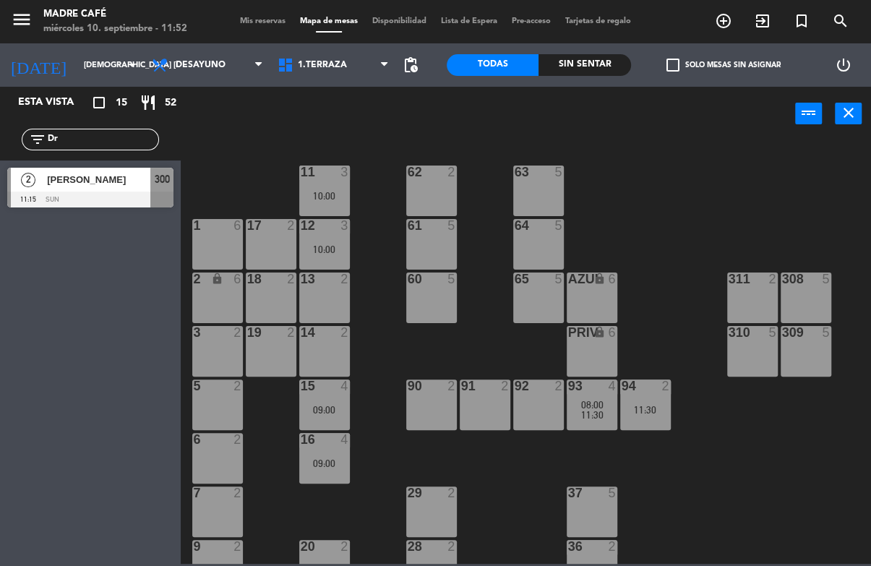
type input "Dr"
click at [777, 189] on div "11 3 10:00 63 5 62 2 12 3 10:00 1 6 61 5 64 5 17 2 13 2 2 lock 6 60 5 65 5 308 …" at bounding box center [529, 351] width 681 height 424
click at [80, 183] on span "[PERSON_NAME]" at bounding box center [98, 179] width 103 height 15
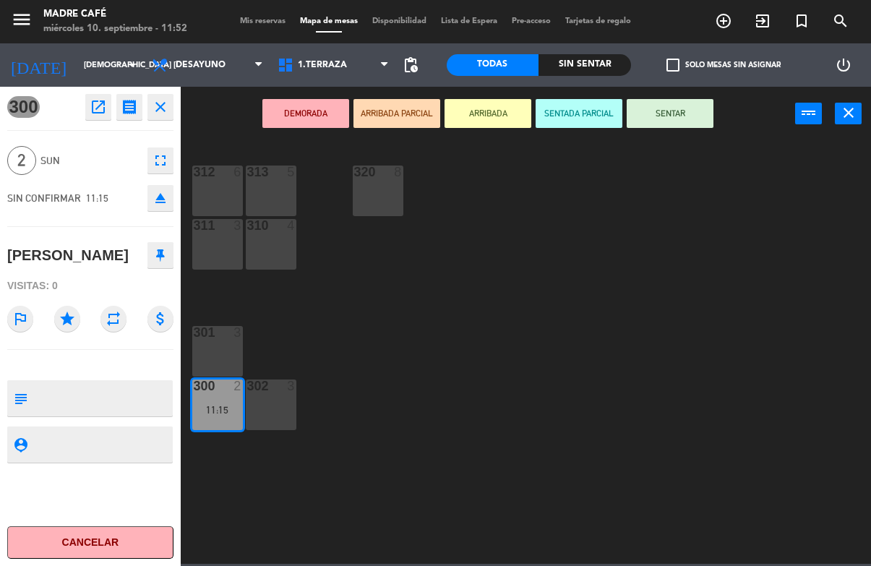
click at [153, 160] on icon "fullscreen" at bounding box center [160, 160] width 17 height 17
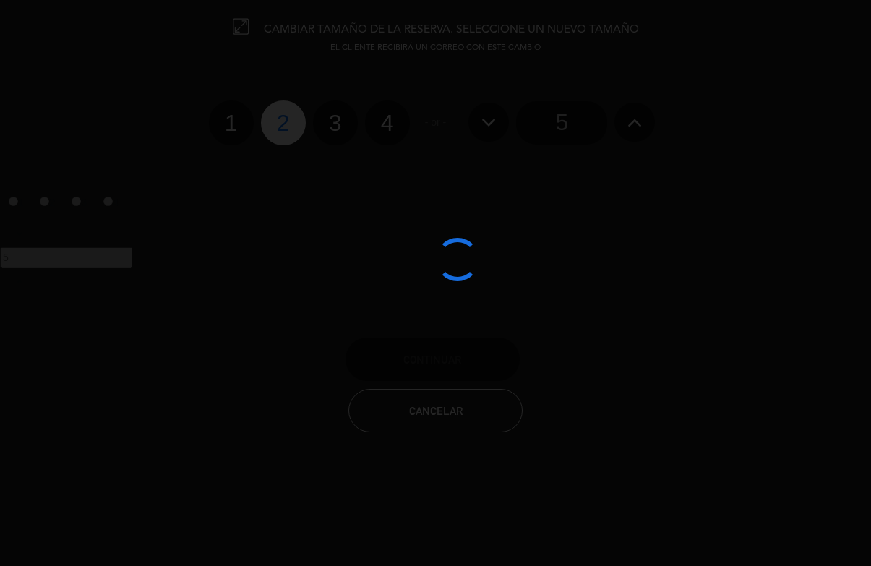
click at [394, 117] on div at bounding box center [435, 283] width 871 height 566
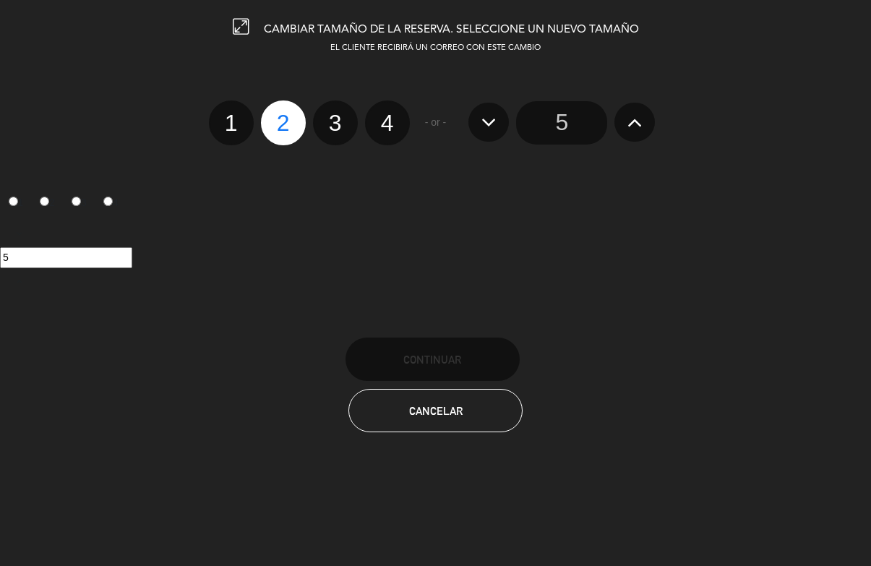
click at [377, 134] on label "4" at bounding box center [387, 122] width 45 height 45
click at [381, 115] on input "4" at bounding box center [385, 110] width 9 height 9
radio input "true"
radio input "false"
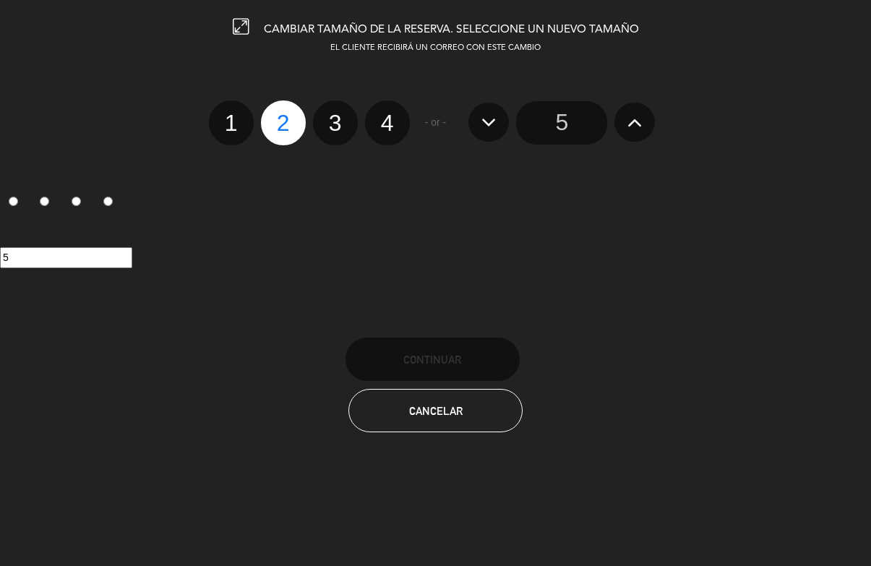
radio input "false"
radio input "true"
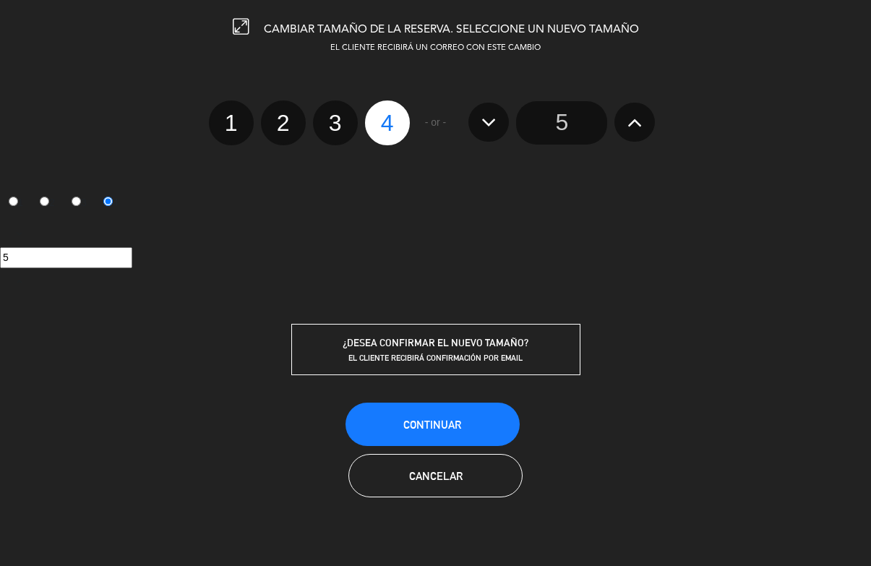
click at [444, 413] on button "Continuar" at bounding box center [432, 424] width 174 height 43
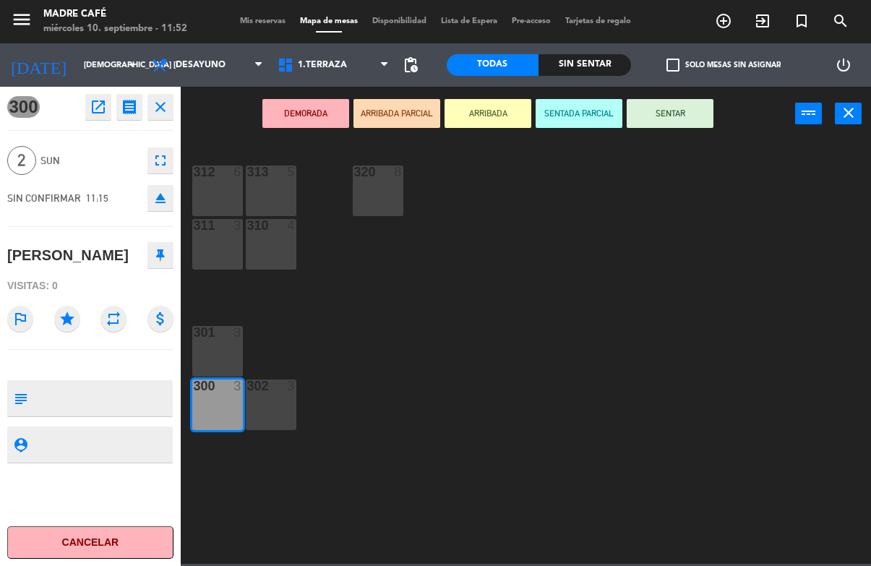
click at [95, 532] on button "Cancelar" at bounding box center [90, 542] width 166 height 33
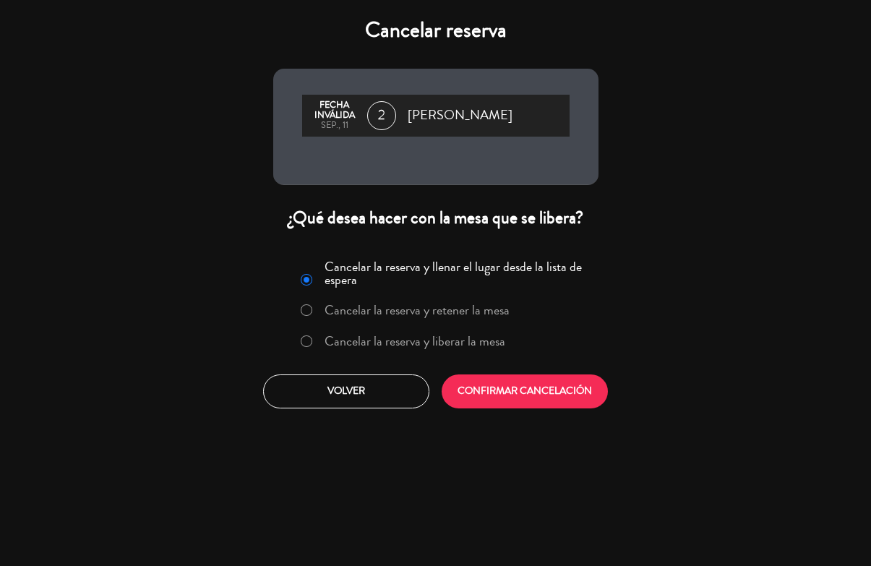
click at [726, 290] on div "Cancelar reserva Fecha inválida sep., 11 2 [PERSON_NAME] ¿Qué desea hacer con l…" at bounding box center [435, 283] width 871 height 566
click at [340, 382] on button "Volver" at bounding box center [346, 391] width 166 height 34
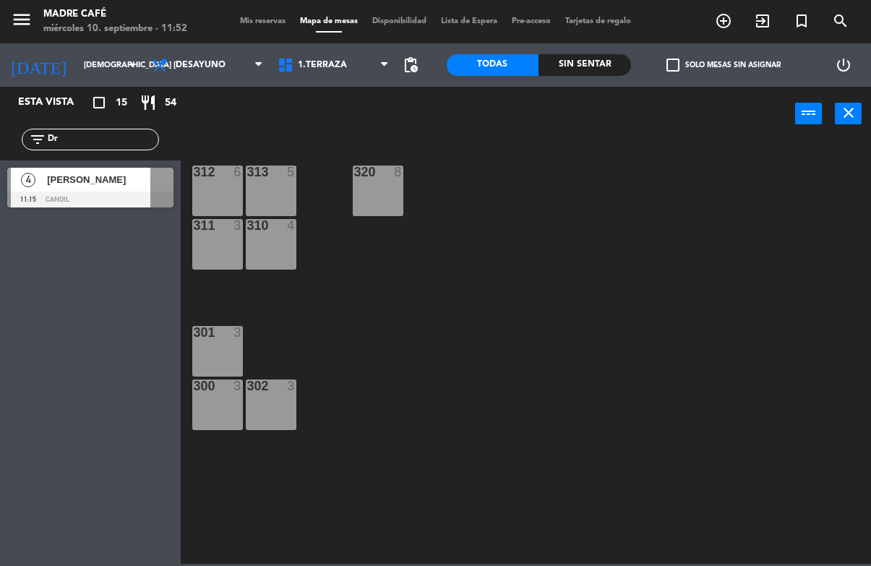
click at [113, 132] on input "Dr" at bounding box center [102, 140] width 112 height 16
click at [126, 132] on input "Dr" at bounding box center [102, 140] width 112 height 16
click at [104, 135] on input "Dr" at bounding box center [102, 140] width 112 height 16
type input "D"
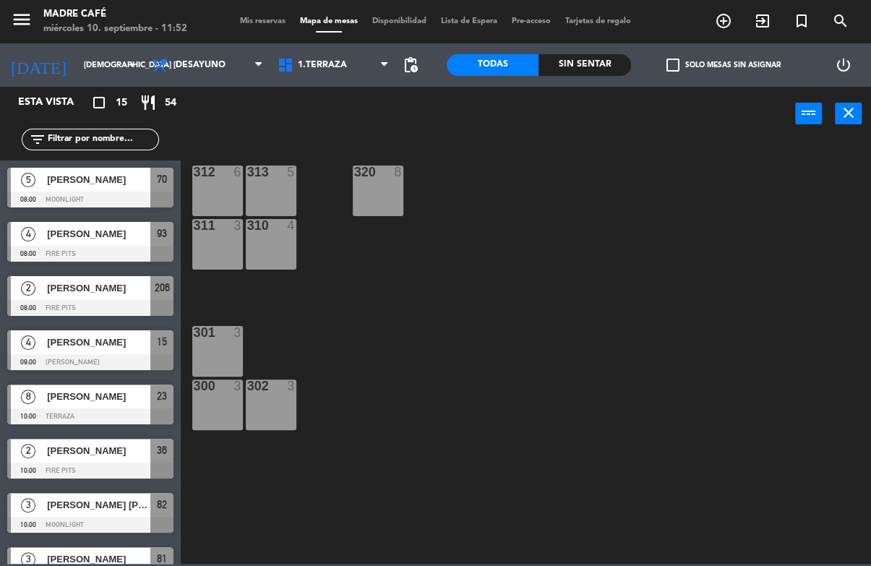
click at [788, 151] on div "312 6 313 5 320 8 311 3 310 4 301 3 300 3 302 3" at bounding box center [529, 351] width 681 height 424
click at [716, 319] on div "312 6 313 5 320 8 311 3 310 4 301 3 300 3 302 3" at bounding box center [529, 351] width 681 height 424
click at [82, 55] on input "[DEMOGRAPHIC_DATA] [DATE]" at bounding box center [131, 65] width 108 height 24
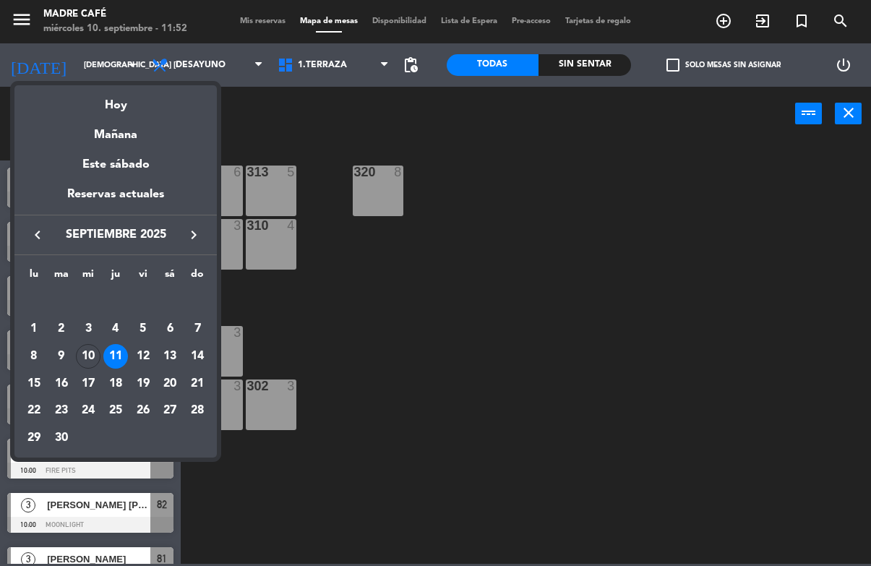
click at [88, 353] on div "10" at bounding box center [88, 356] width 25 height 25
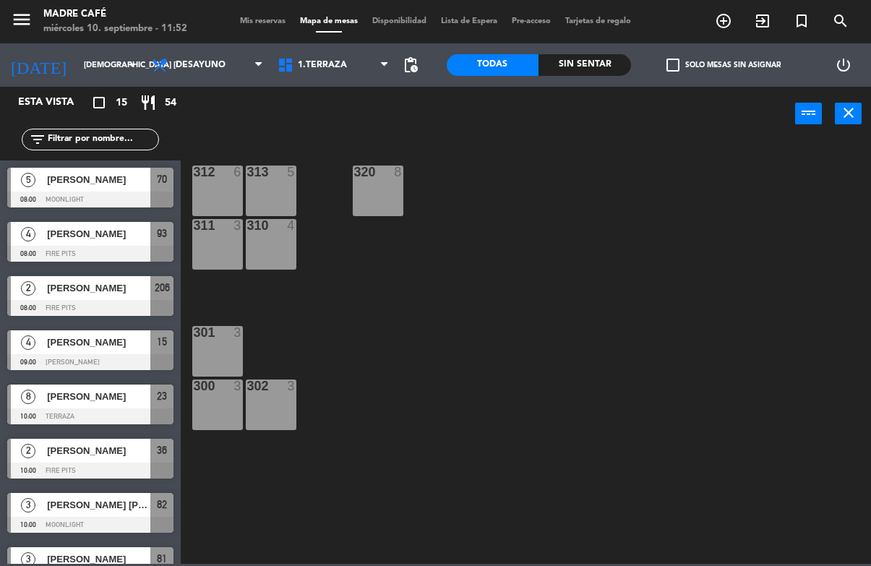
type input "mié. [DATE]"
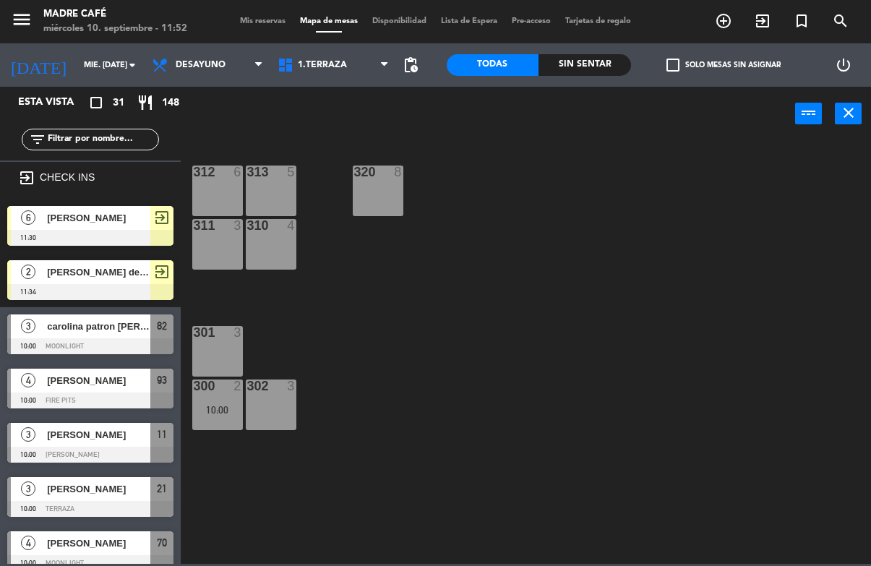
click at [190, 66] on span "Desayuno" at bounding box center [201, 65] width 50 height 10
click at [537, 300] on div "312 6 313 5 320 8 311 3 310 4 301 3 300 2 10:00 302 3" at bounding box center [529, 351] width 681 height 424
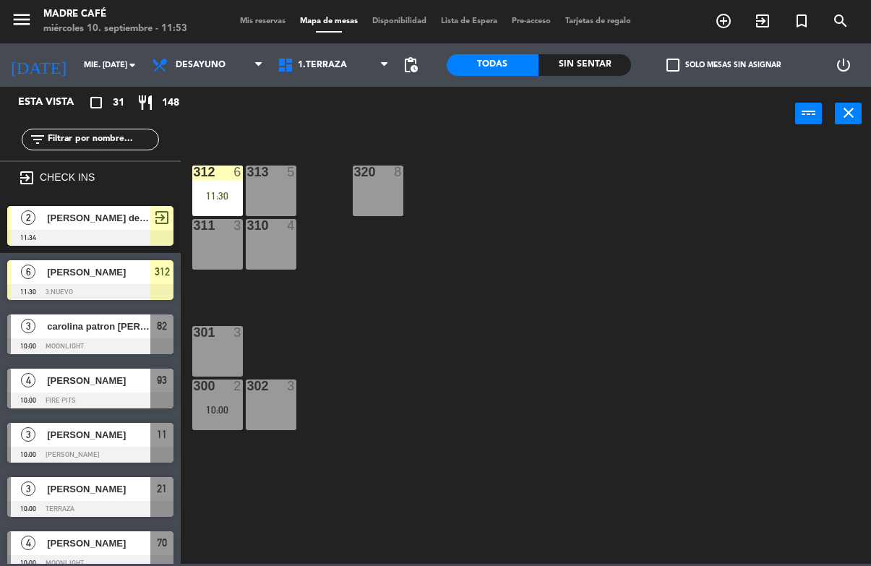
click at [213, 186] on div "312 6 11:30" at bounding box center [217, 190] width 51 height 51
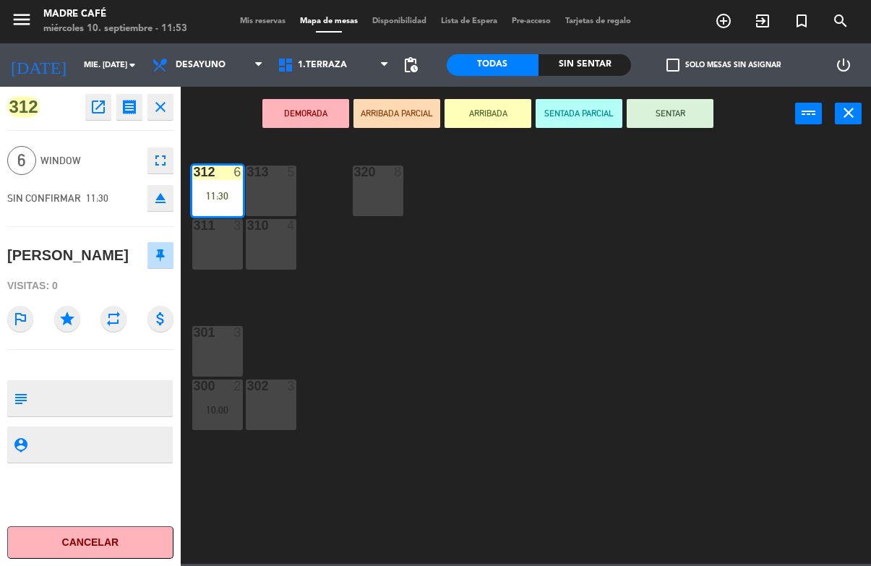
click at [693, 104] on button "SENTAR" at bounding box center [670, 113] width 87 height 29
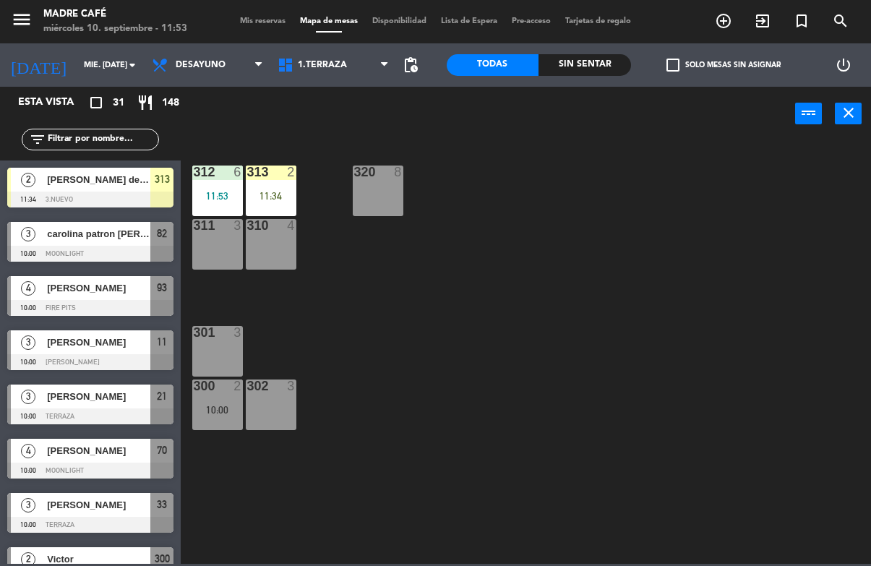
click at [283, 194] on div "11:34" at bounding box center [271, 196] width 51 height 10
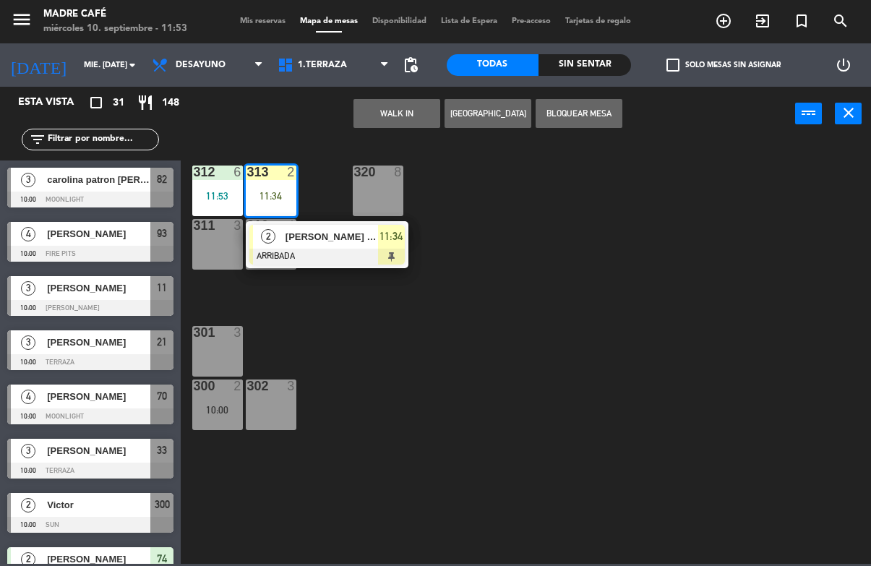
click at [314, 235] on span "[PERSON_NAME] del [PERSON_NAME] 42" at bounding box center [331, 236] width 93 height 15
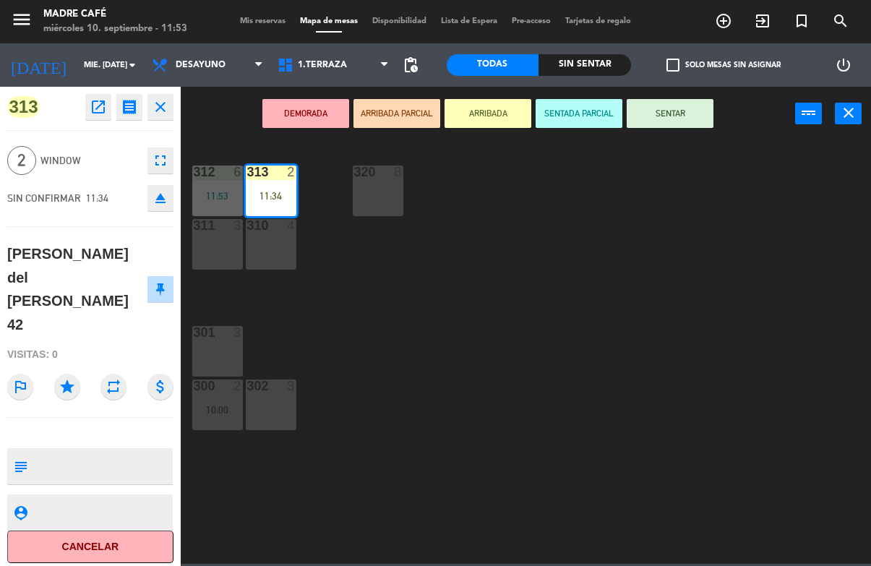
click at [695, 117] on button "SENTAR" at bounding box center [670, 113] width 87 height 29
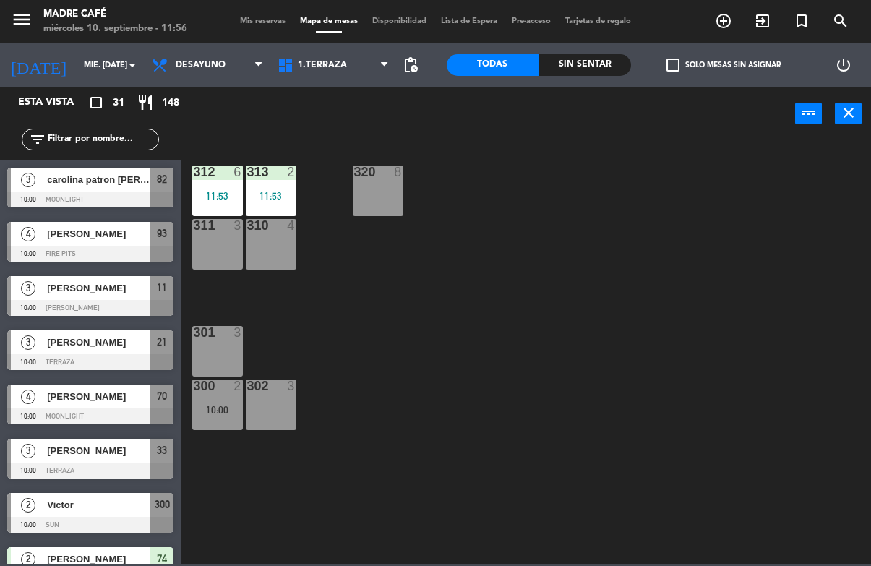
click at [99, 177] on span "carolina patron [PERSON_NAME]" at bounding box center [98, 179] width 103 height 15
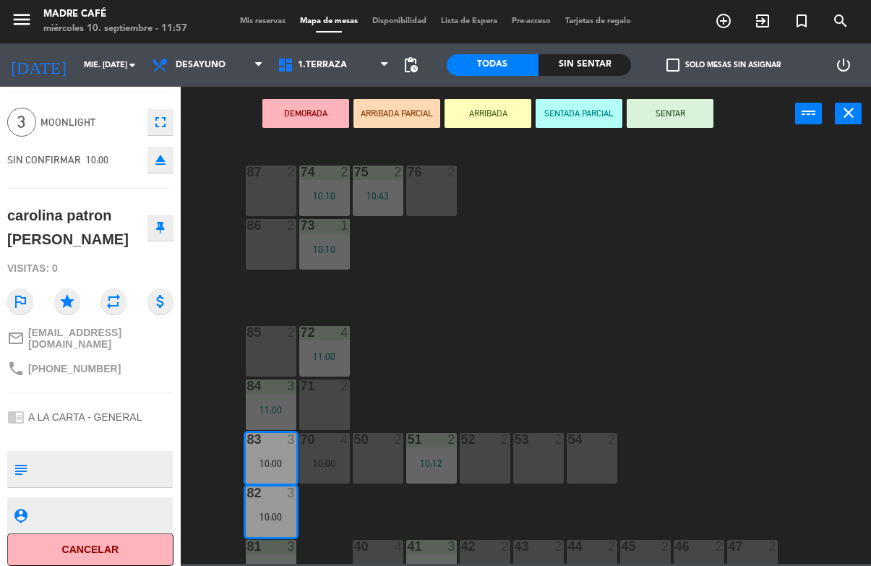
scroll to position [38, 0]
click at [130, 534] on button "Cancelar" at bounding box center [90, 549] width 166 height 33
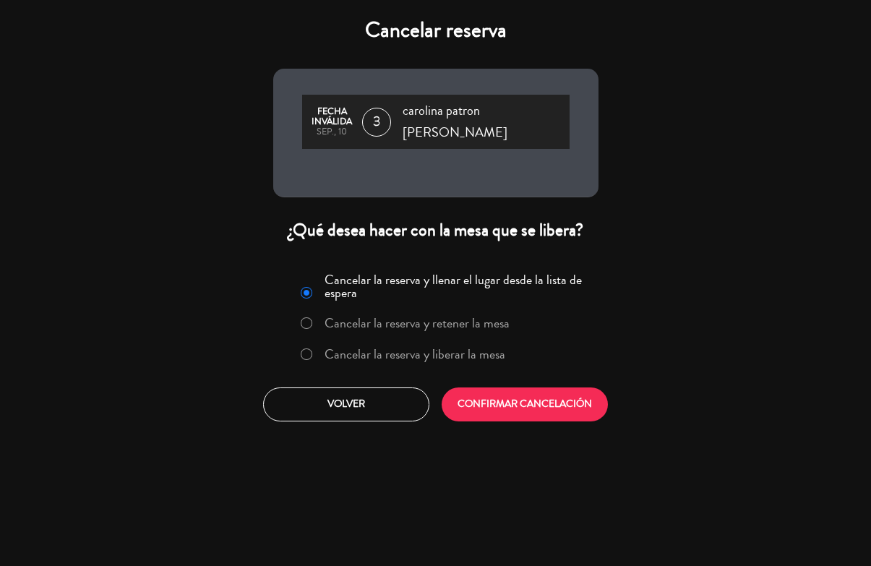
click at [518, 391] on button "CONFIRMAR CANCELACIÓN" at bounding box center [525, 404] width 166 height 34
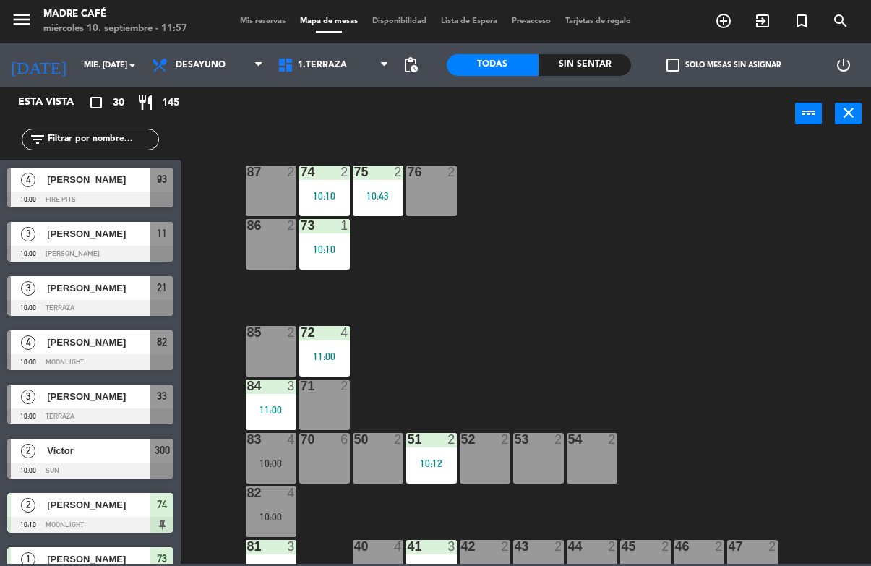
click at [85, 179] on span "[PERSON_NAME]" at bounding box center [98, 179] width 103 height 15
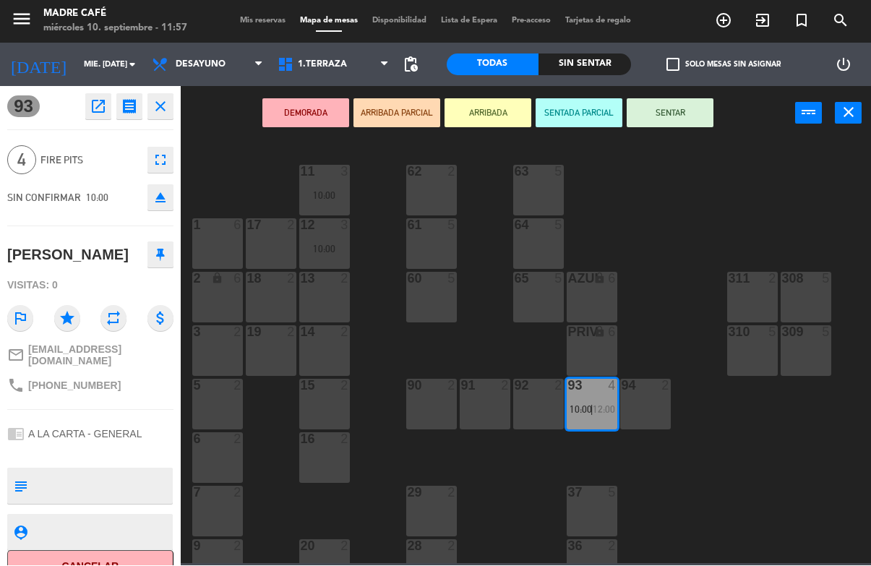
click at [84, 556] on button "Cancelar" at bounding box center [90, 567] width 166 height 33
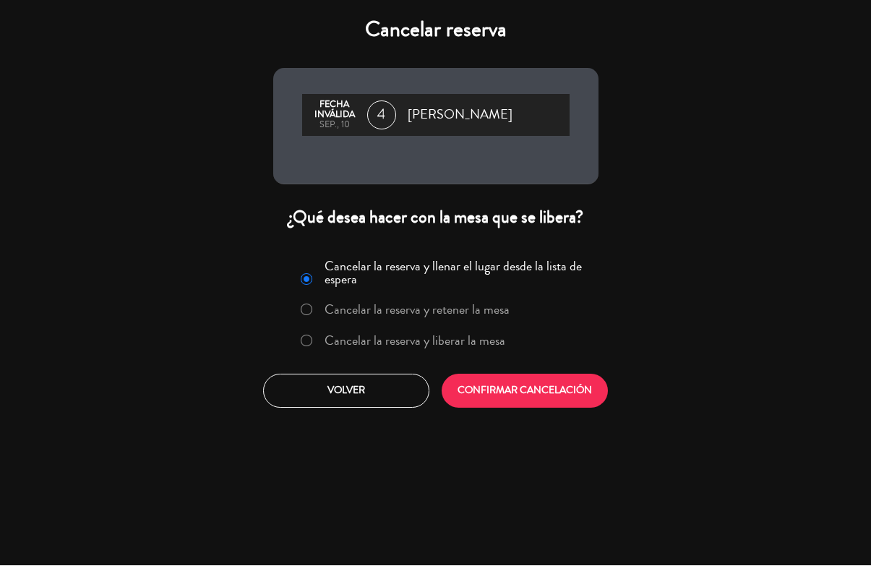
click at [514, 385] on button "CONFIRMAR CANCELACIÓN" at bounding box center [525, 391] width 166 height 34
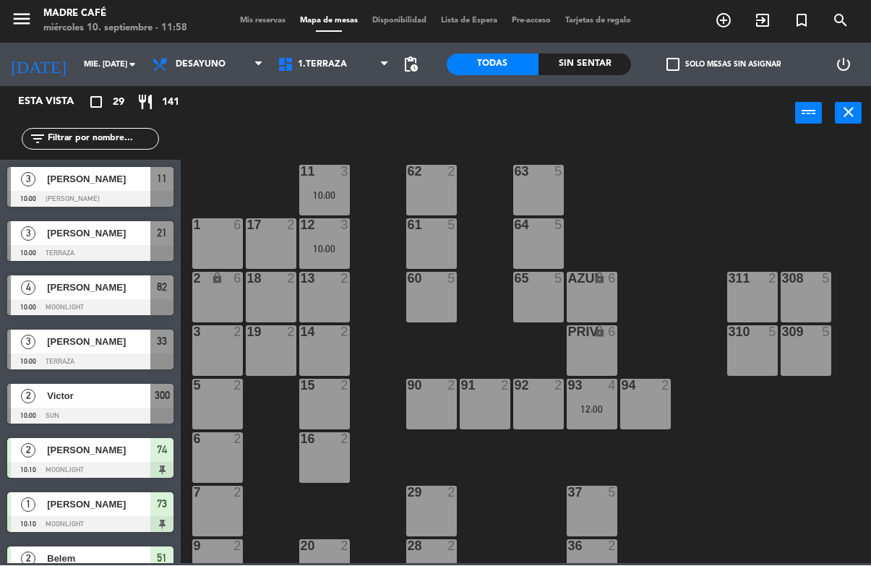
click at [74, 172] on span "[PERSON_NAME]" at bounding box center [98, 179] width 103 height 15
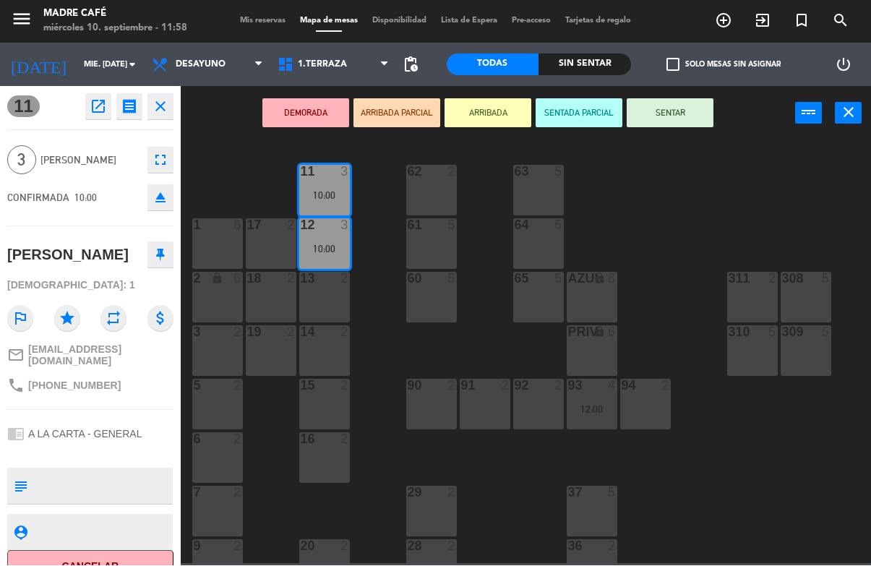
click at [676, 105] on button "SENTAR" at bounding box center [670, 113] width 87 height 29
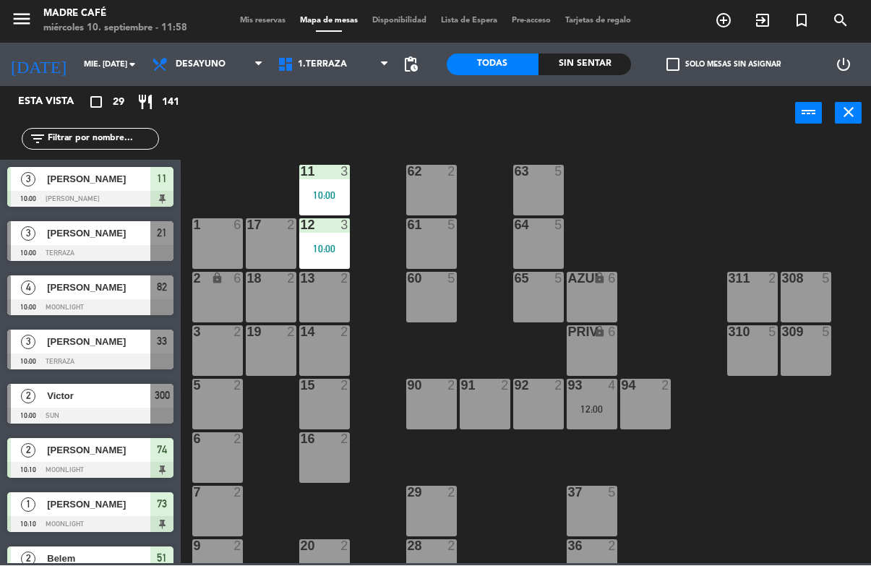
click at [59, 230] on span "[PERSON_NAME]" at bounding box center [98, 233] width 103 height 15
click at [103, 232] on span "[PERSON_NAME]" at bounding box center [98, 233] width 103 height 15
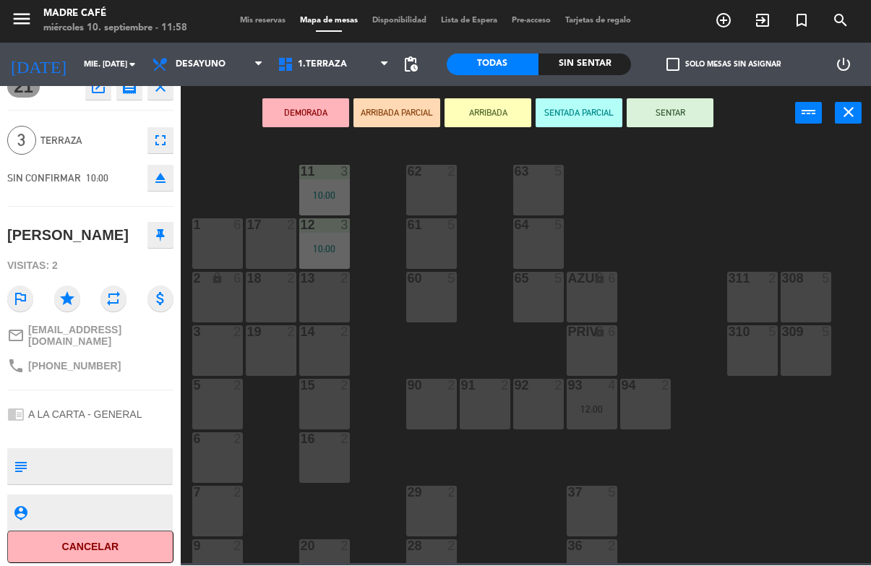
scroll to position [18, 0]
click at [95, 553] on button "Cancelar" at bounding box center [90, 549] width 166 height 33
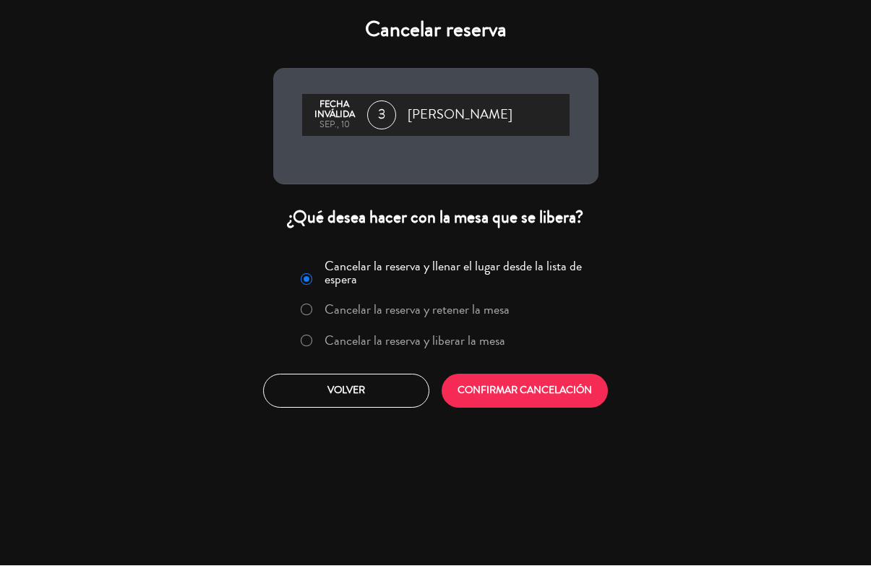
click at [554, 392] on button "CONFIRMAR CANCELACIÓN" at bounding box center [525, 391] width 166 height 34
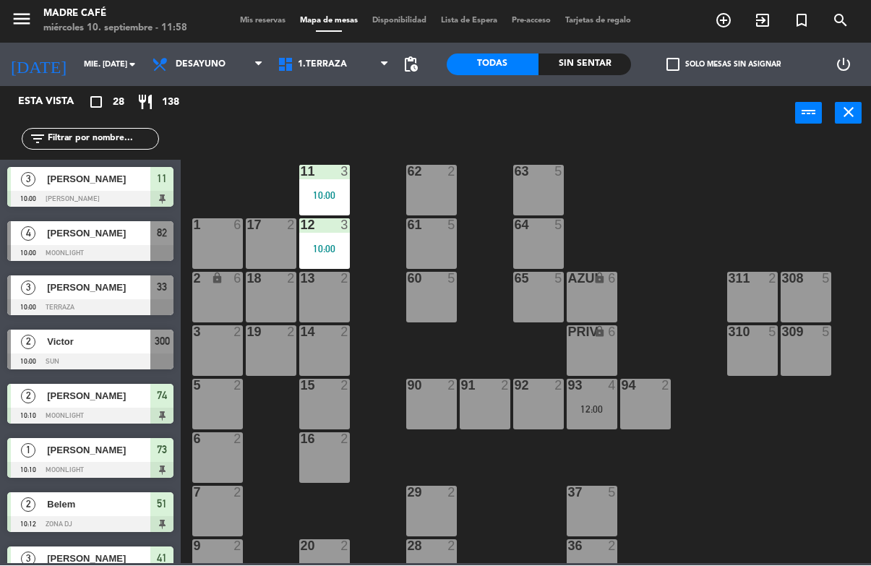
click at [116, 228] on span "[PERSON_NAME]" at bounding box center [98, 233] width 103 height 15
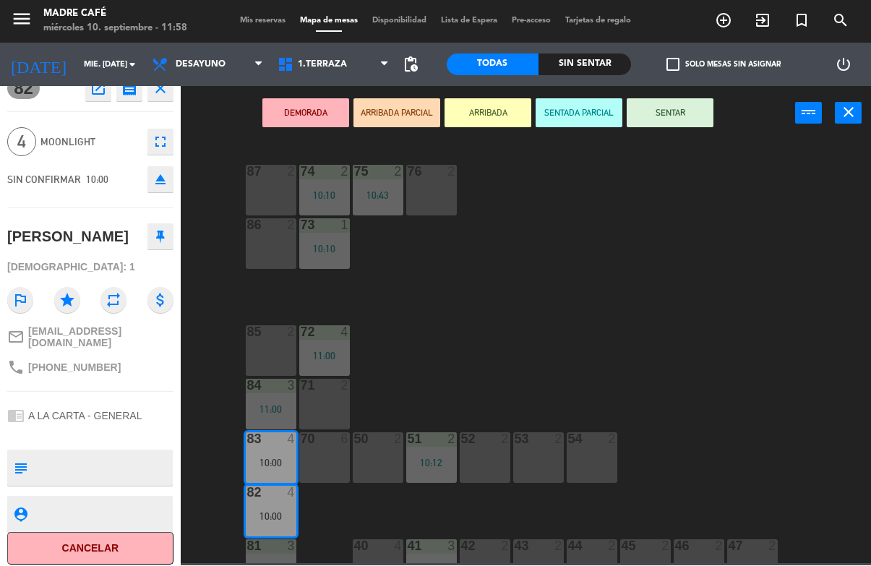
click at [94, 533] on button "Cancelar" at bounding box center [90, 549] width 166 height 33
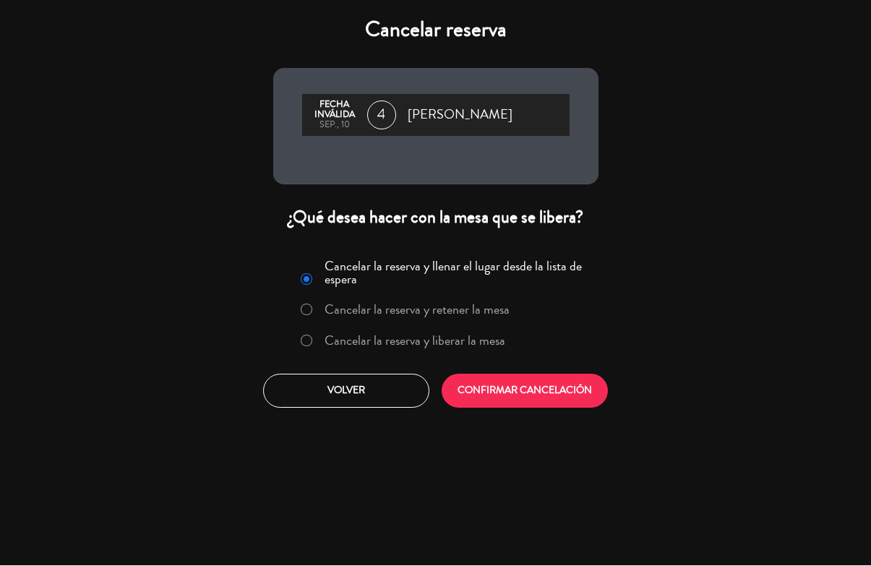
click at [514, 390] on button "CONFIRMAR CANCELACIÓN" at bounding box center [525, 391] width 166 height 34
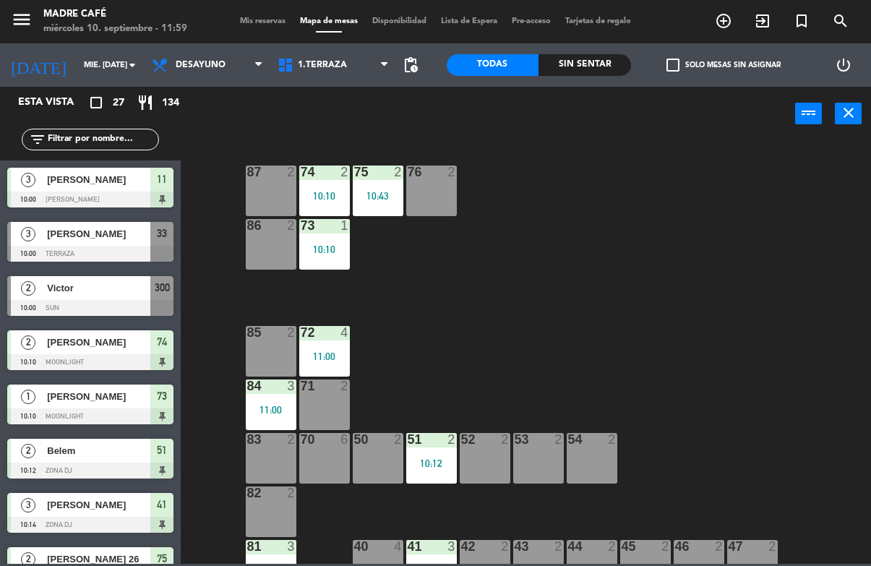
click at [127, 240] on span "[PERSON_NAME]" at bounding box center [98, 233] width 103 height 15
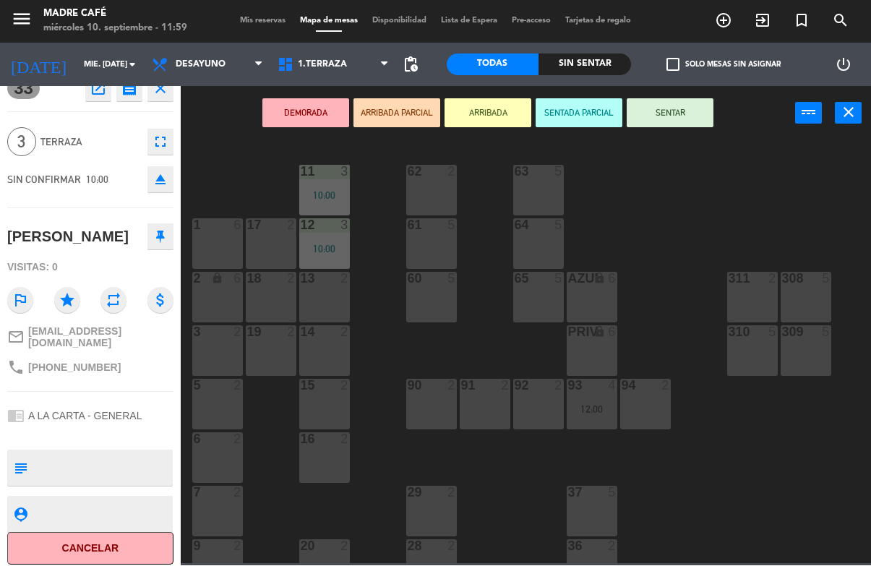
click at [69, 553] on button "Cancelar" at bounding box center [90, 549] width 166 height 33
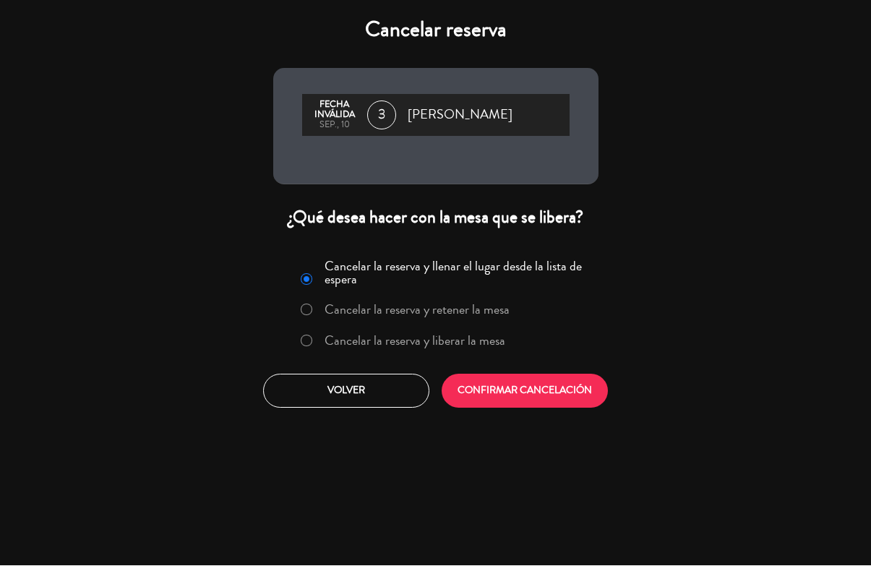
click at [560, 378] on button "CONFIRMAR CANCELACIÓN" at bounding box center [525, 391] width 166 height 34
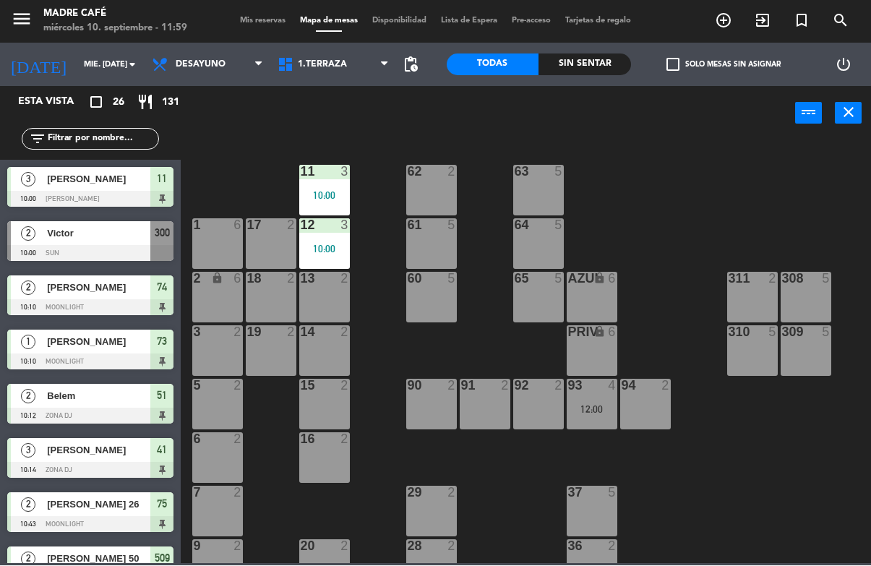
click at [130, 231] on span "Victor" at bounding box center [98, 233] width 103 height 15
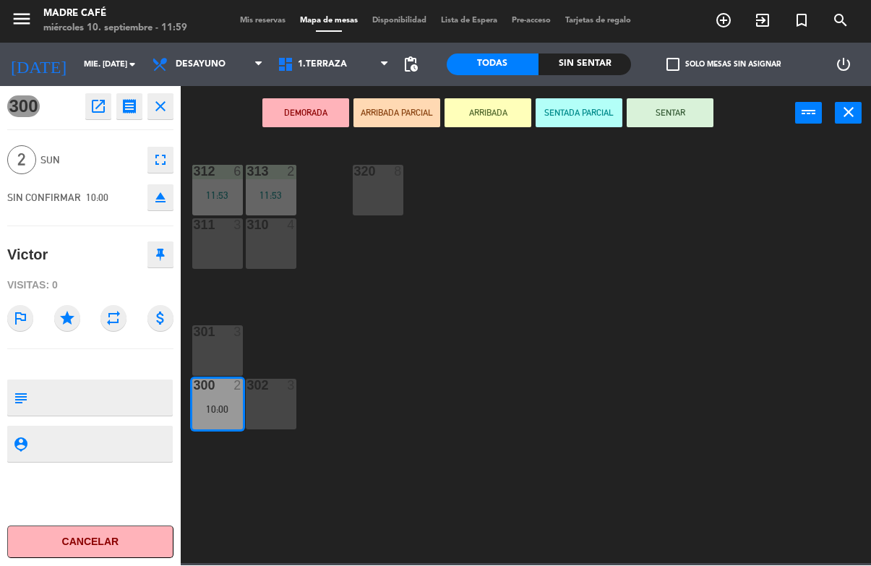
click at [97, 547] on button "Cancelar" at bounding box center [90, 542] width 166 height 33
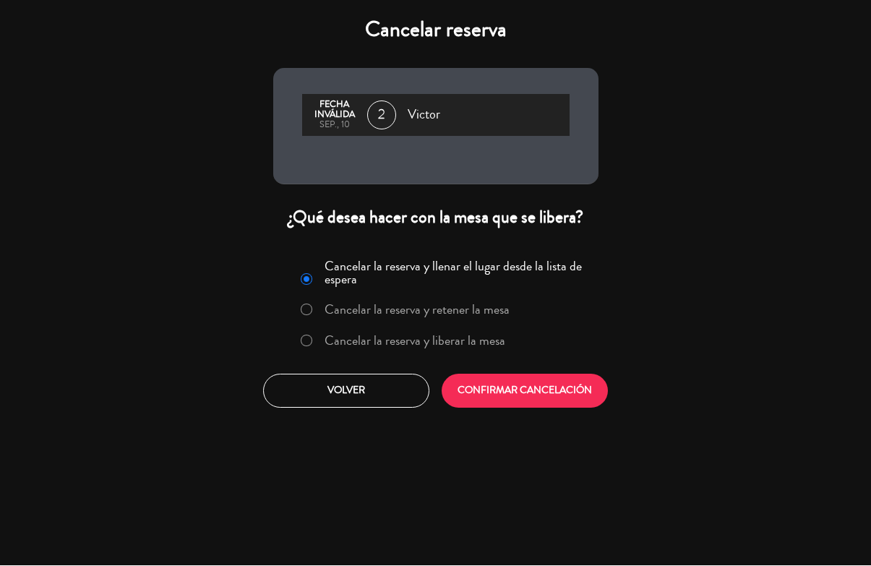
click at [529, 390] on button "CONFIRMAR CANCELACIÓN" at bounding box center [525, 391] width 166 height 34
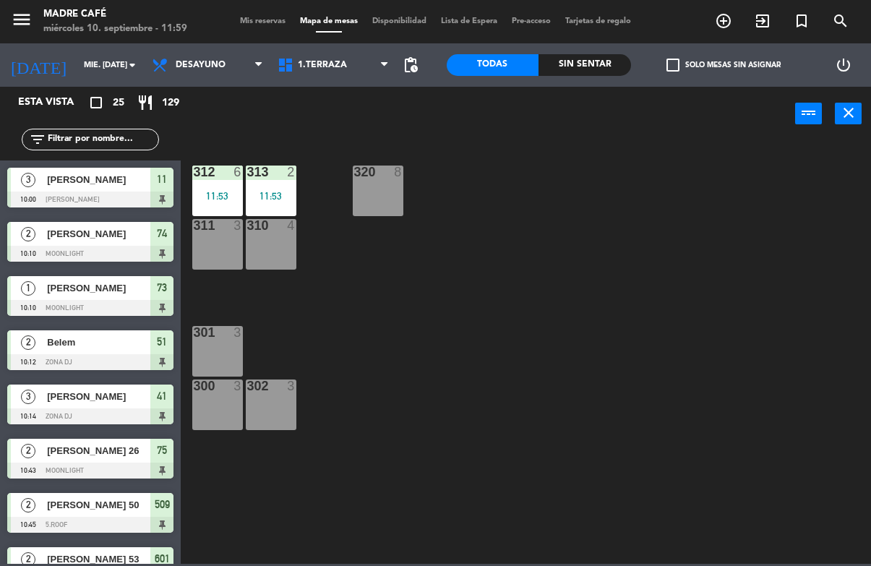
click at [148, 177] on span "[PERSON_NAME]" at bounding box center [98, 179] width 103 height 15
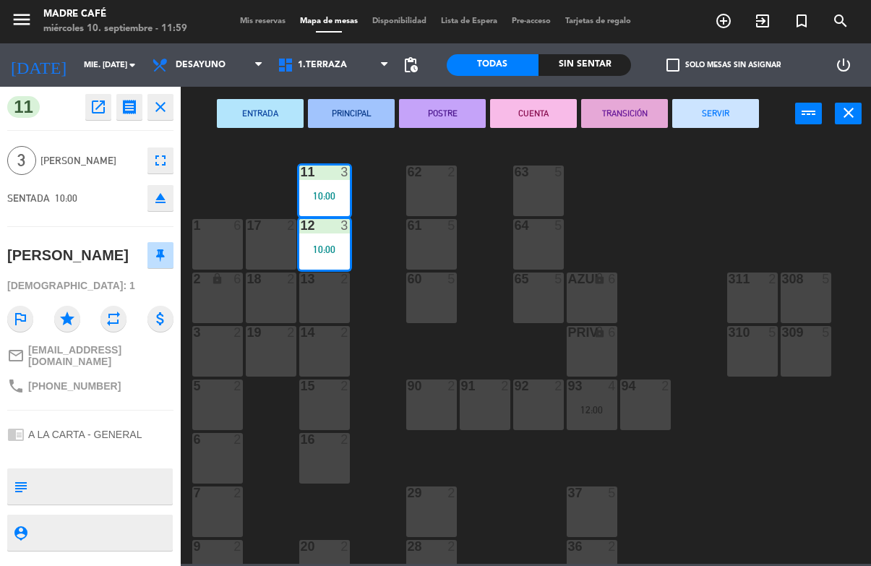
click at [708, 113] on button "SERVIR" at bounding box center [715, 113] width 87 height 29
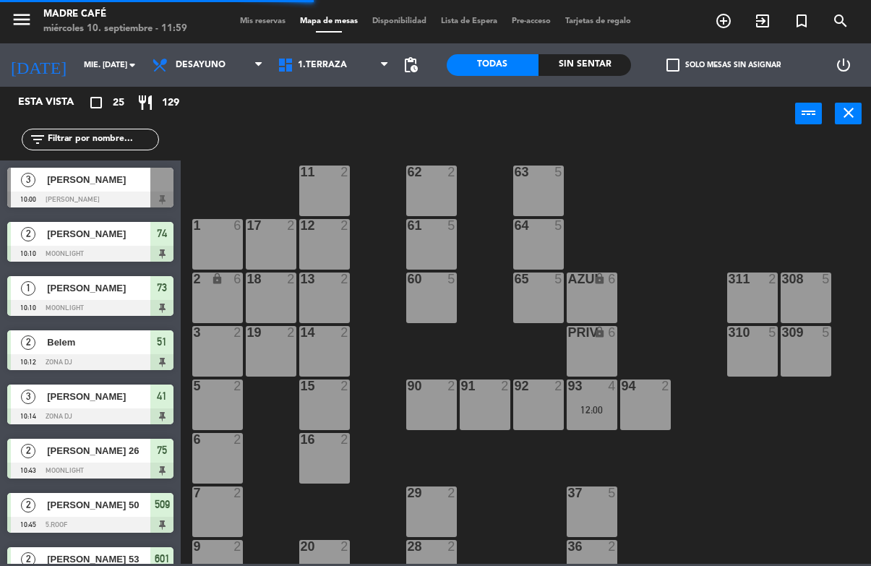
click at [109, 235] on span "[PERSON_NAME]" at bounding box center [98, 233] width 103 height 15
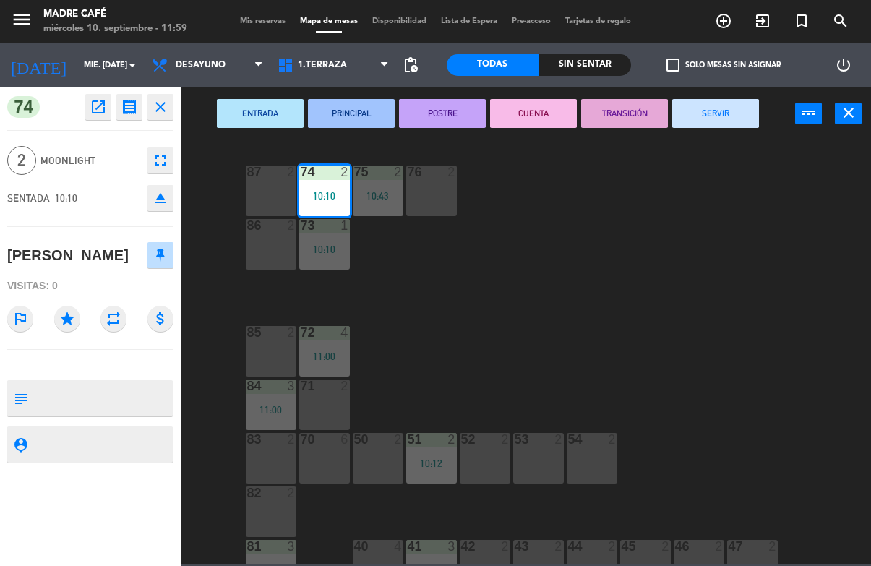
click at [711, 109] on button "SERVIR" at bounding box center [715, 113] width 87 height 29
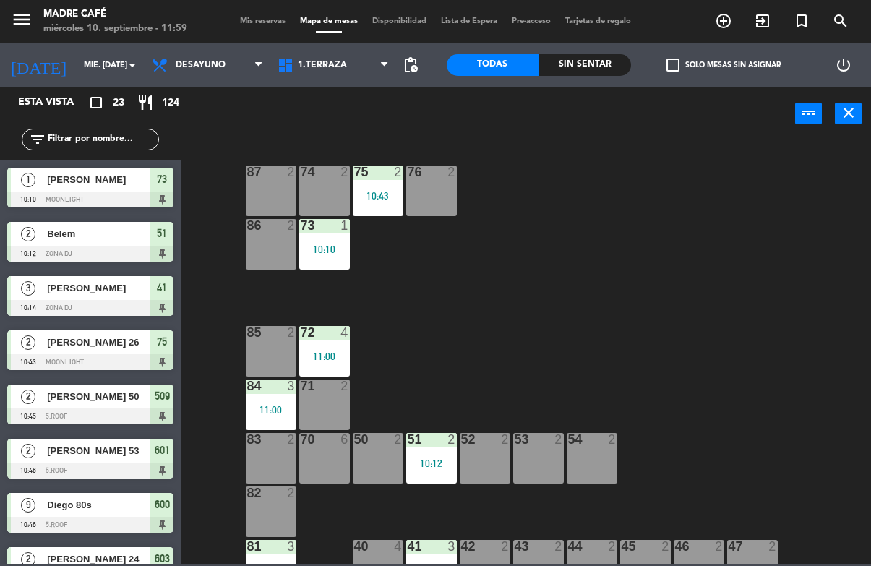
click at [107, 185] on span "[PERSON_NAME]" at bounding box center [98, 179] width 103 height 15
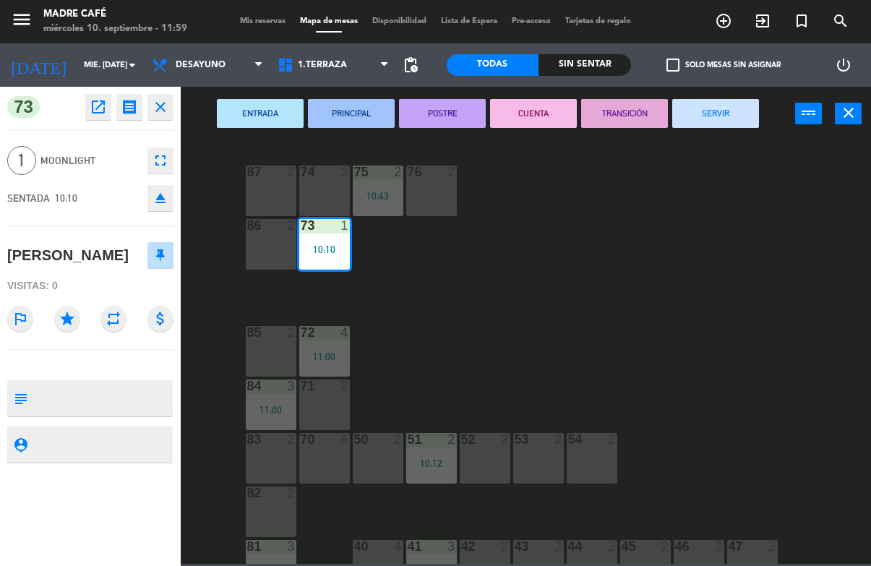
click at [744, 110] on button "SERVIR" at bounding box center [715, 113] width 87 height 29
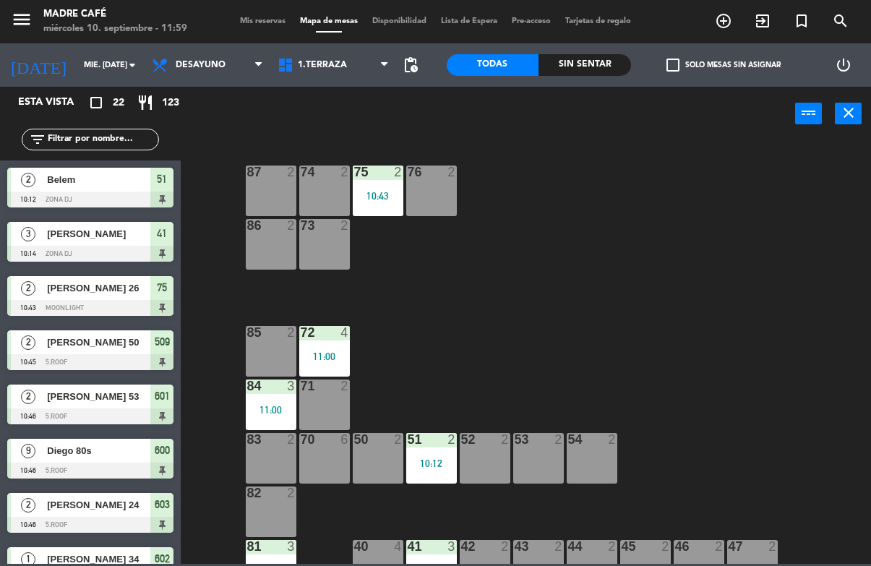
click at [129, 199] on div at bounding box center [90, 200] width 166 height 16
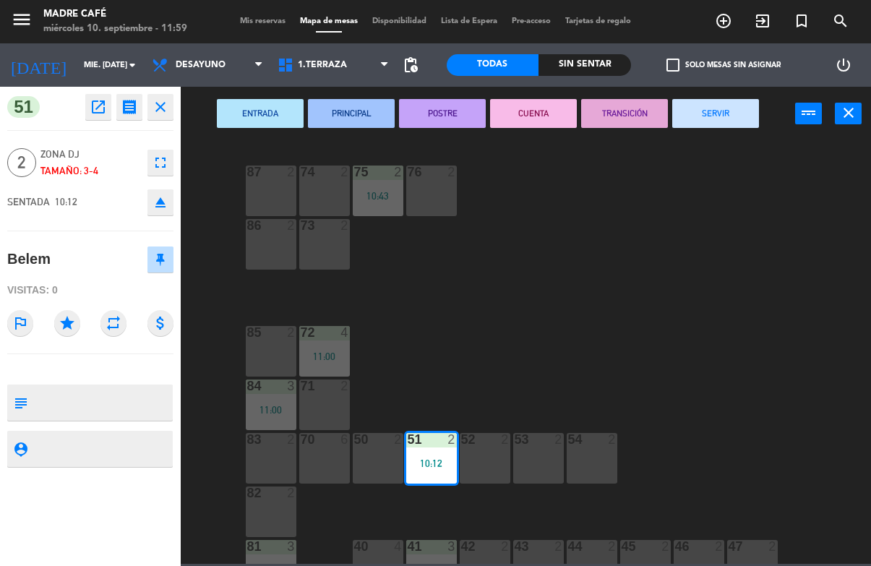
click at [714, 109] on button "SERVIR" at bounding box center [715, 113] width 87 height 29
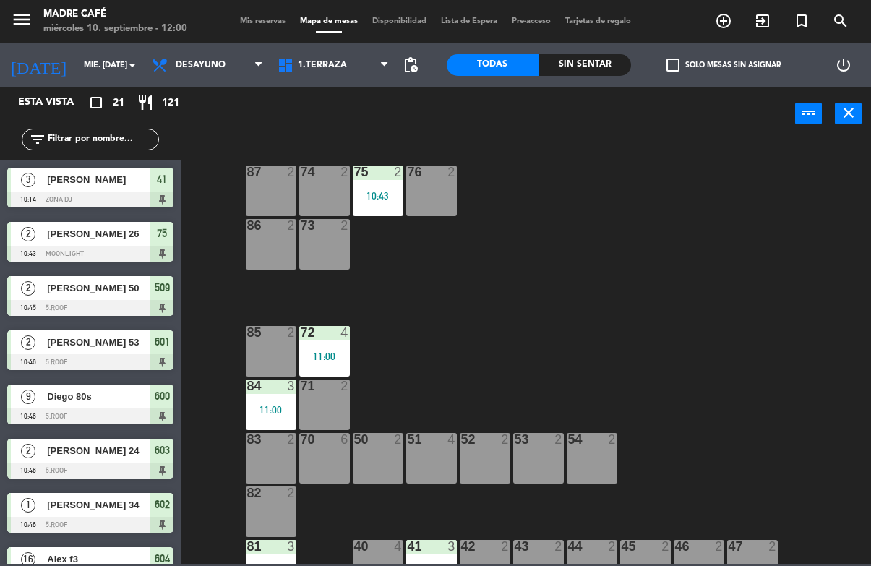
click at [90, 180] on span "[PERSON_NAME]" at bounding box center [98, 179] width 103 height 15
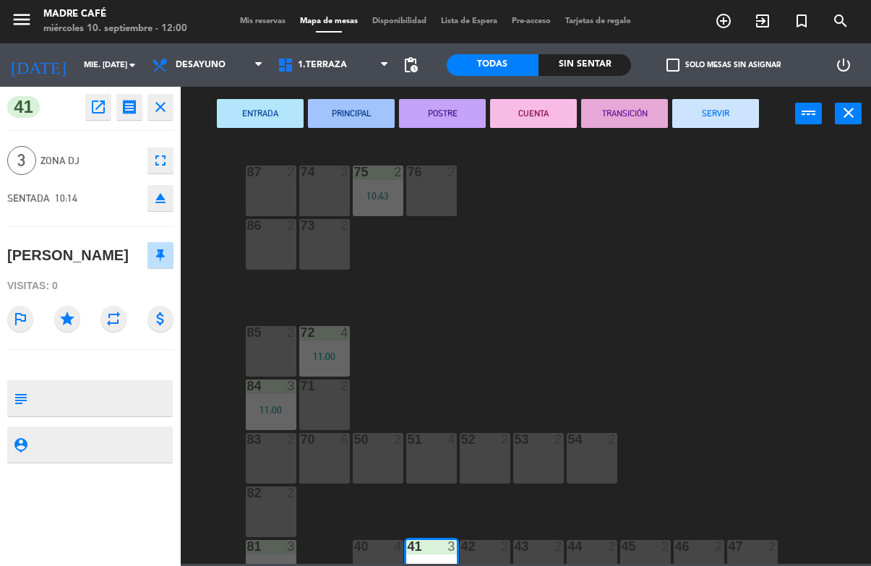
click at [711, 115] on button "SERVIR" at bounding box center [715, 113] width 87 height 29
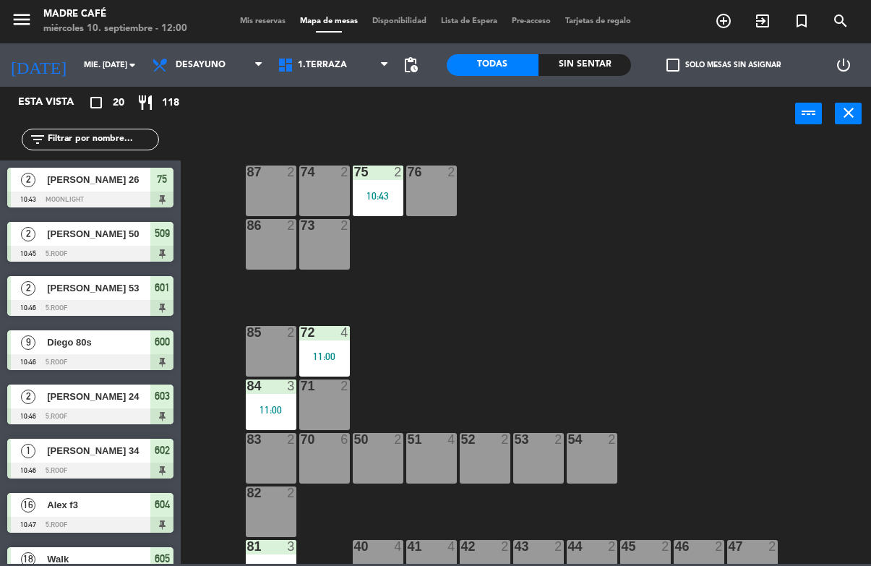
click at [116, 189] on div "[PERSON_NAME] 26" at bounding box center [98, 180] width 105 height 24
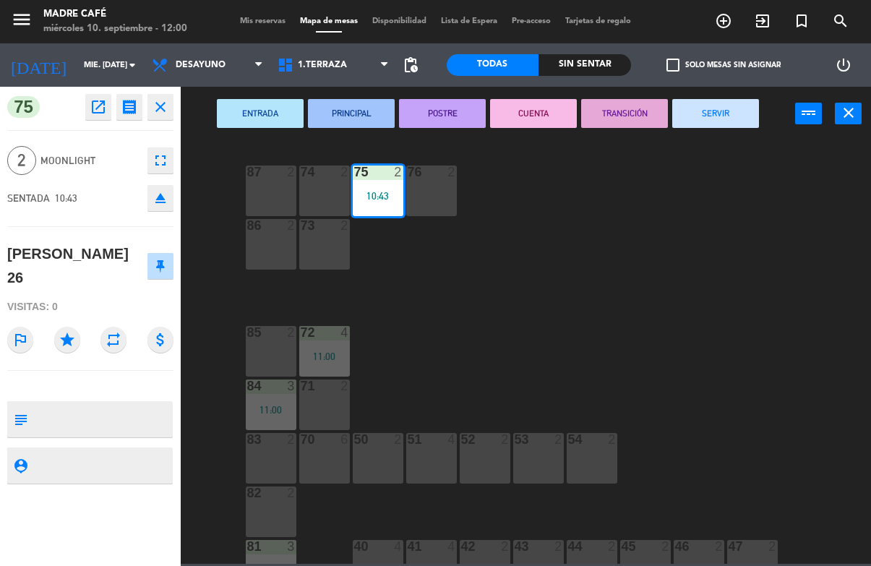
click at [718, 111] on button "SERVIR" at bounding box center [715, 113] width 87 height 29
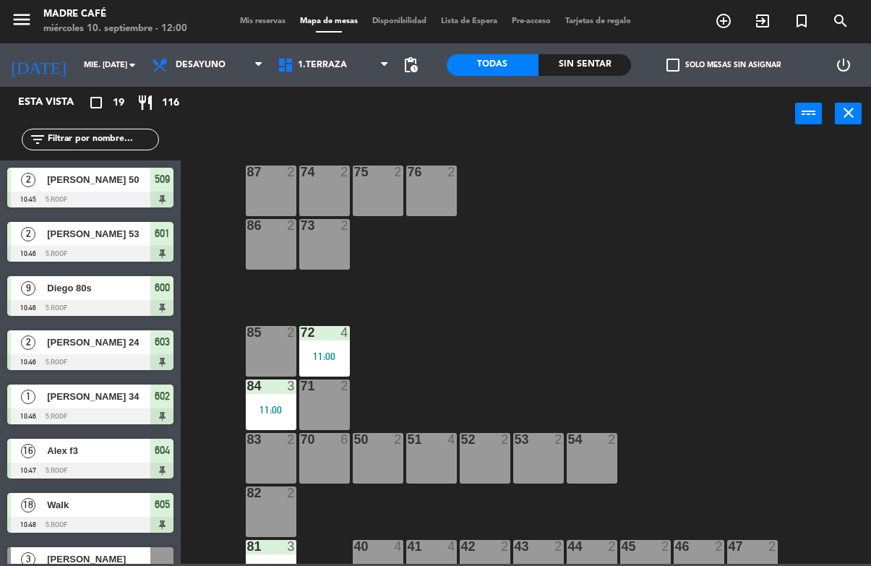
click at [127, 179] on span "[PERSON_NAME] 50" at bounding box center [98, 179] width 103 height 15
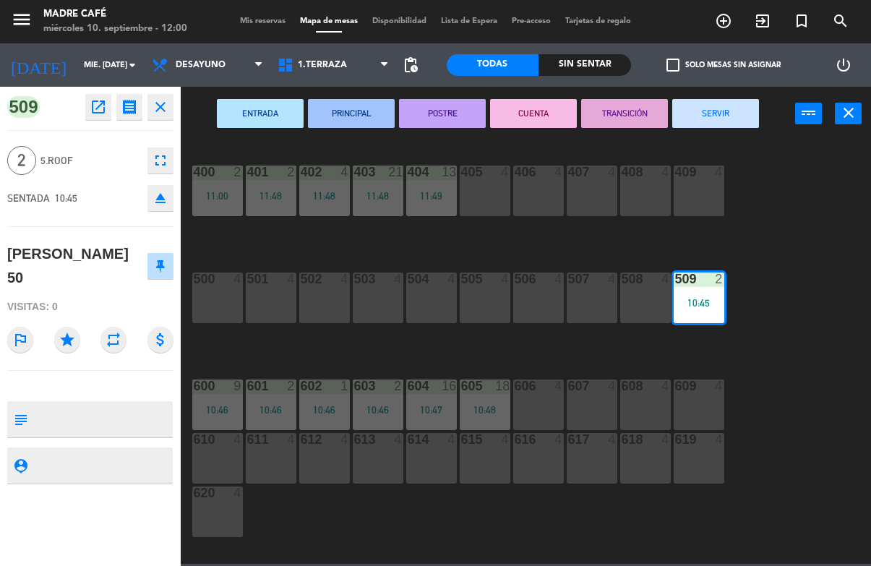
click at [727, 104] on button "SERVIR" at bounding box center [715, 113] width 87 height 29
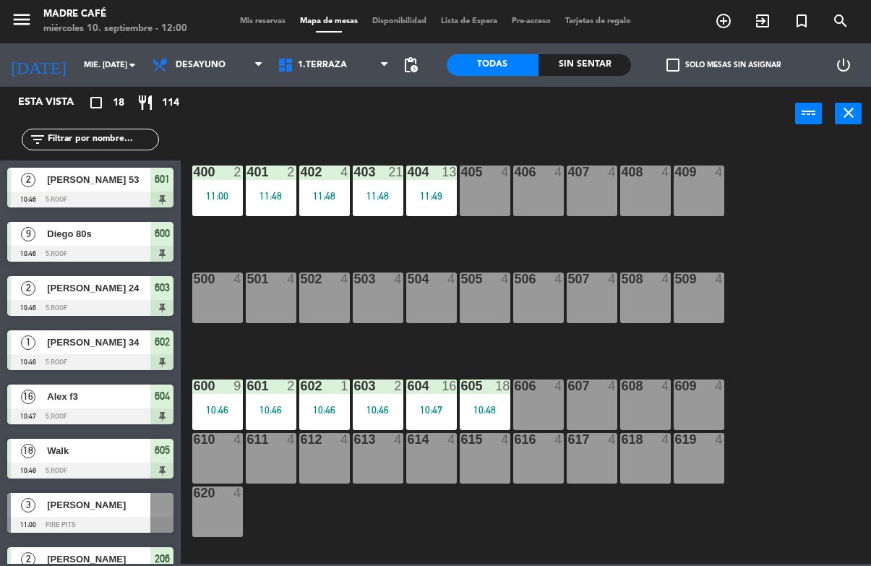
click at [132, 171] on div "[PERSON_NAME] 53" at bounding box center [98, 180] width 105 height 24
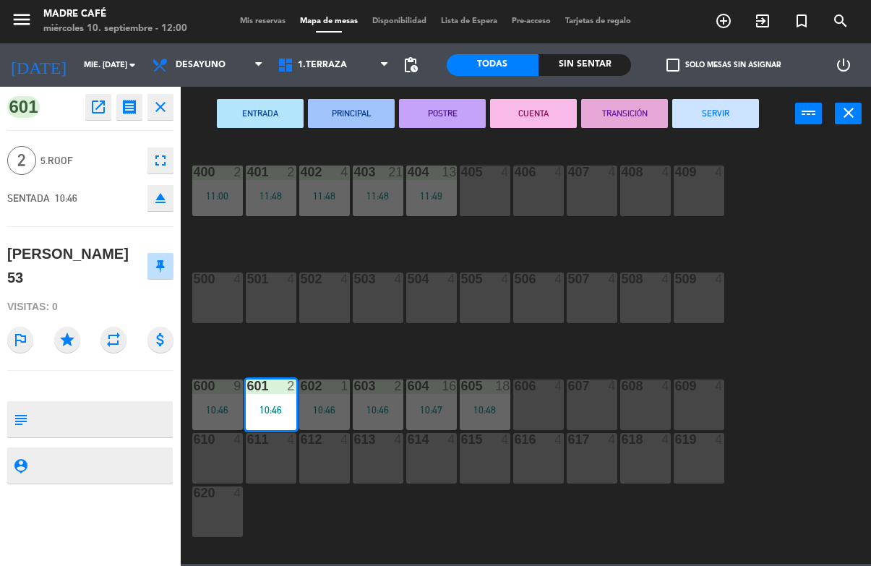
click at [719, 99] on button "SERVIR" at bounding box center [715, 113] width 87 height 29
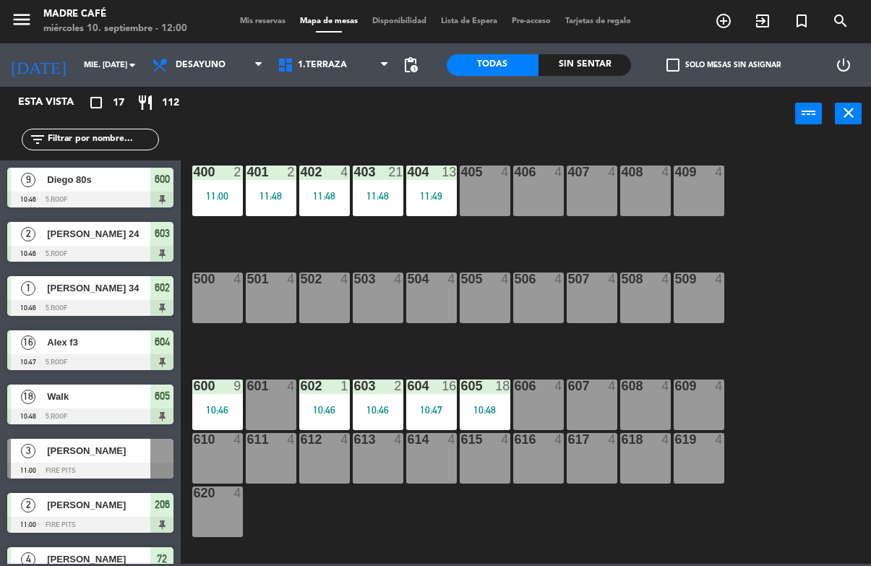
click at [124, 168] on div "Diego 80s" at bounding box center [98, 180] width 105 height 24
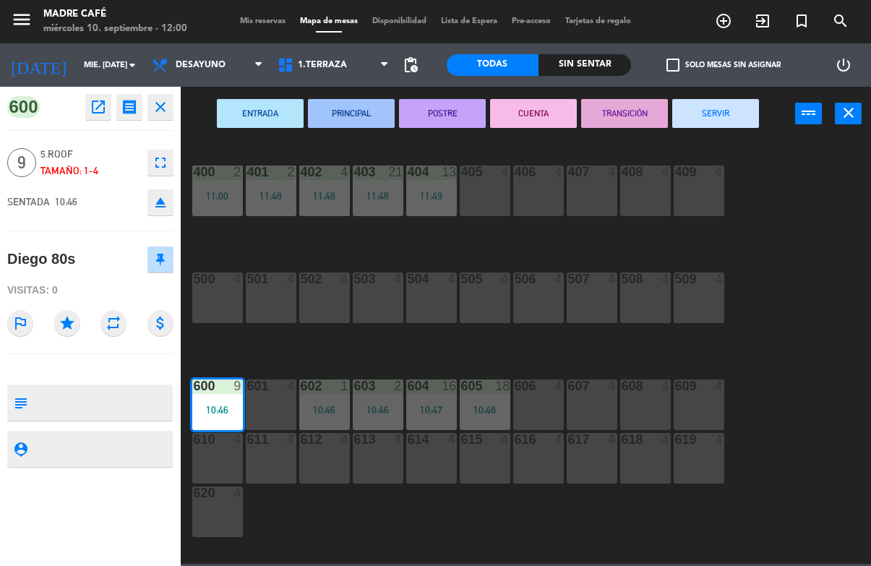
click at [729, 95] on div "ENTRADA PRINCIPAL POSTRE CUENTA TRANSICIÓN SERVIR power_input close" at bounding box center [488, 114] width 614 height 55
click at [734, 100] on button "SERVIR" at bounding box center [715, 113] width 87 height 29
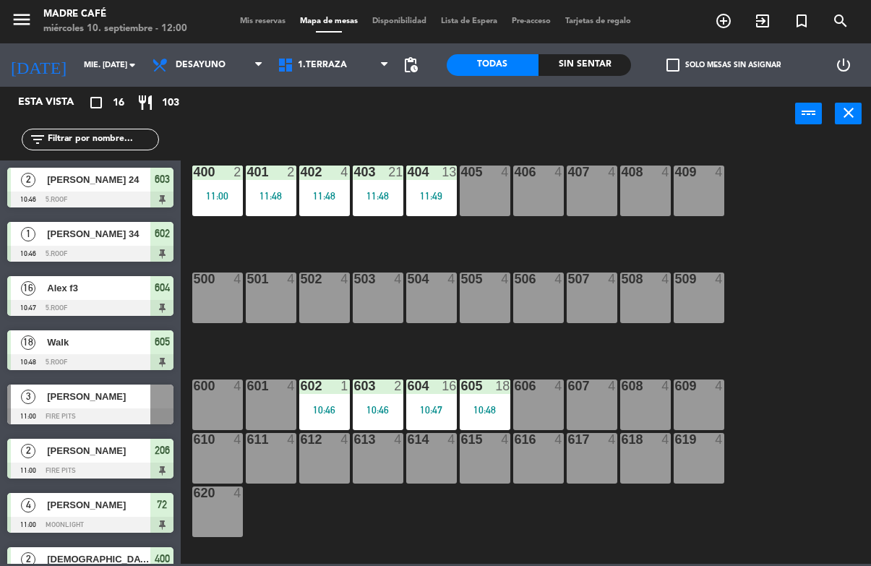
click at [90, 181] on span "[PERSON_NAME] 24" at bounding box center [98, 179] width 103 height 15
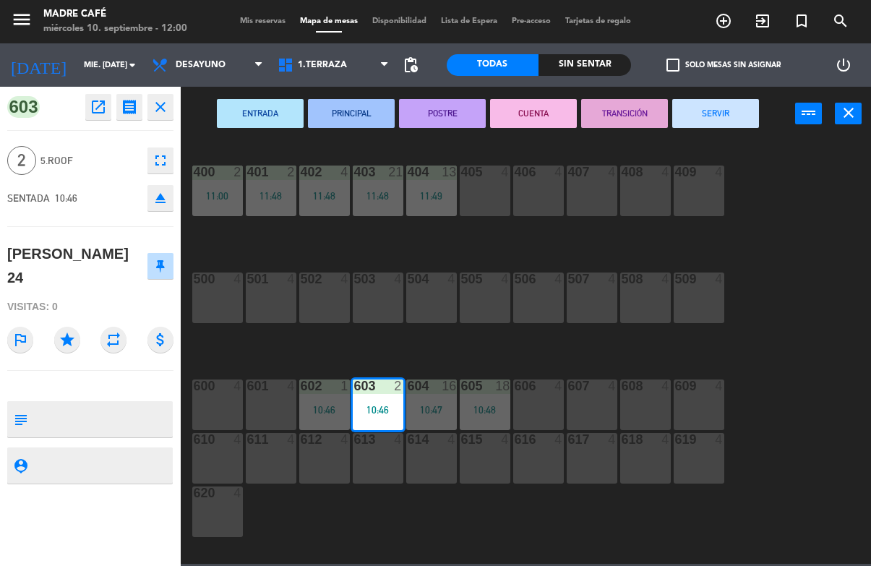
click at [702, 113] on button "SERVIR" at bounding box center [715, 113] width 87 height 29
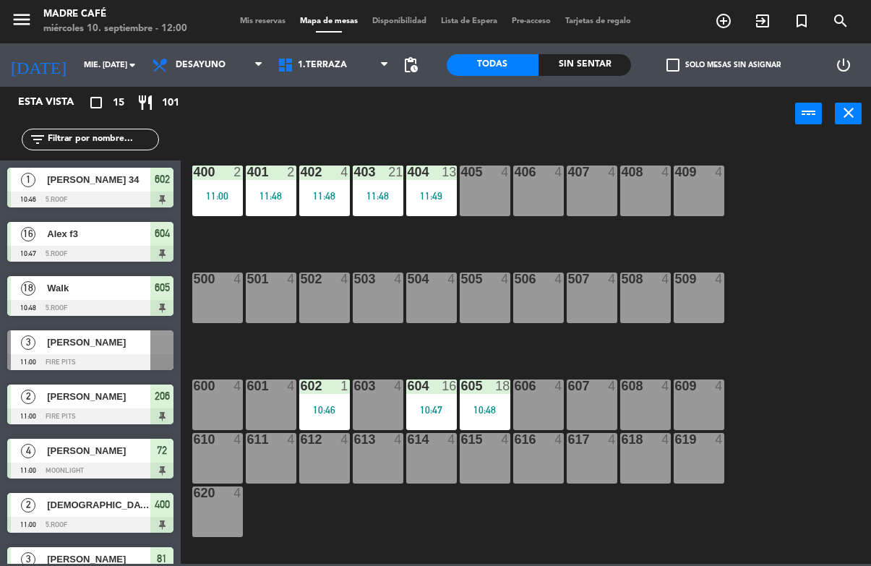
click at [82, 178] on span "[PERSON_NAME] 34" at bounding box center [98, 179] width 103 height 15
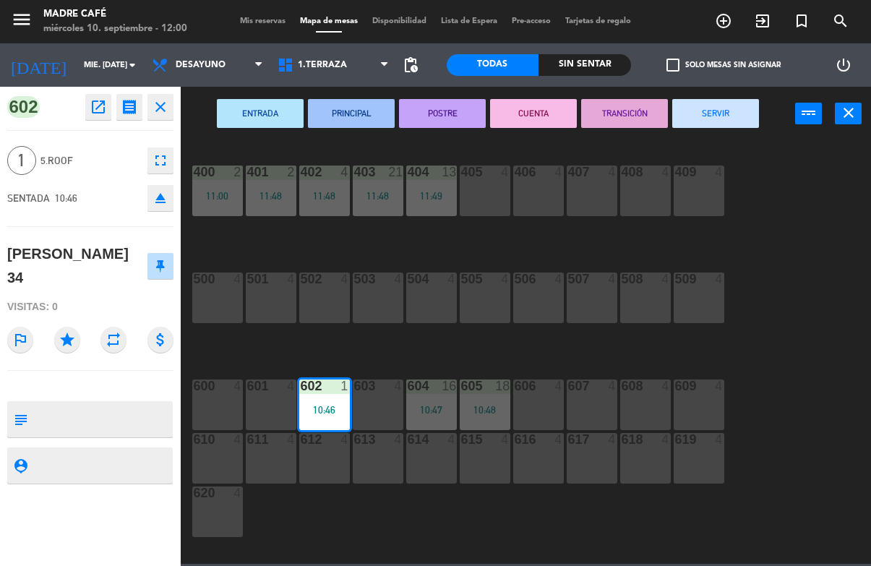
click at [714, 105] on button "SERVIR" at bounding box center [715, 113] width 87 height 29
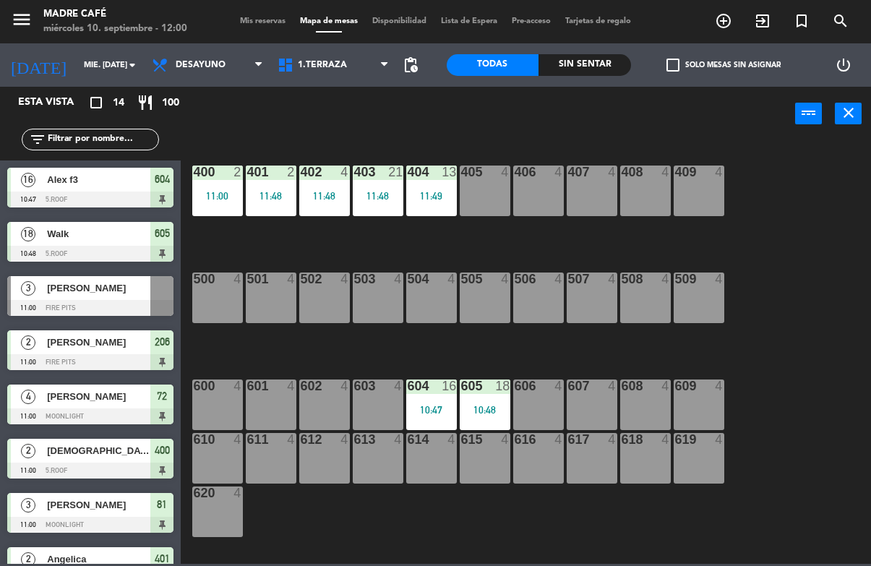
click at [109, 175] on span "Alex f3" at bounding box center [98, 179] width 103 height 15
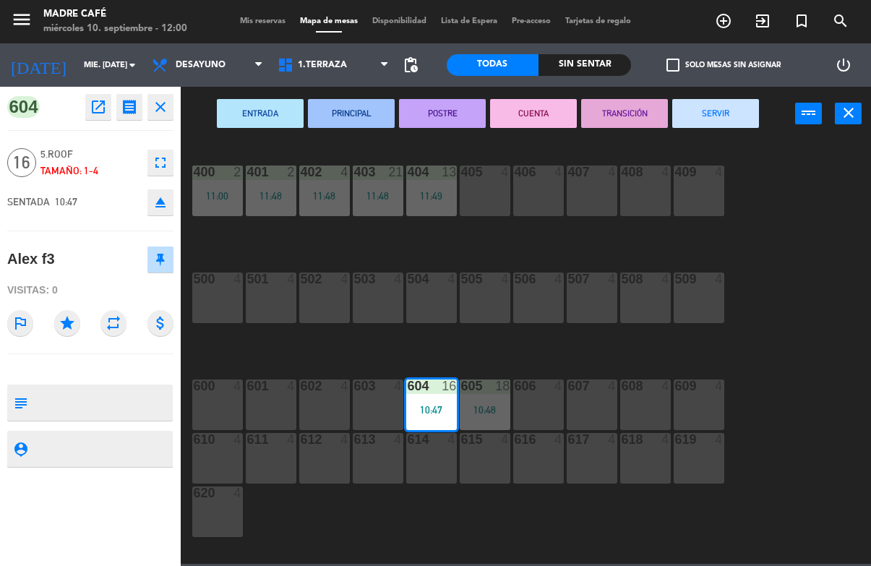
click at [712, 113] on button "SERVIR" at bounding box center [715, 113] width 87 height 29
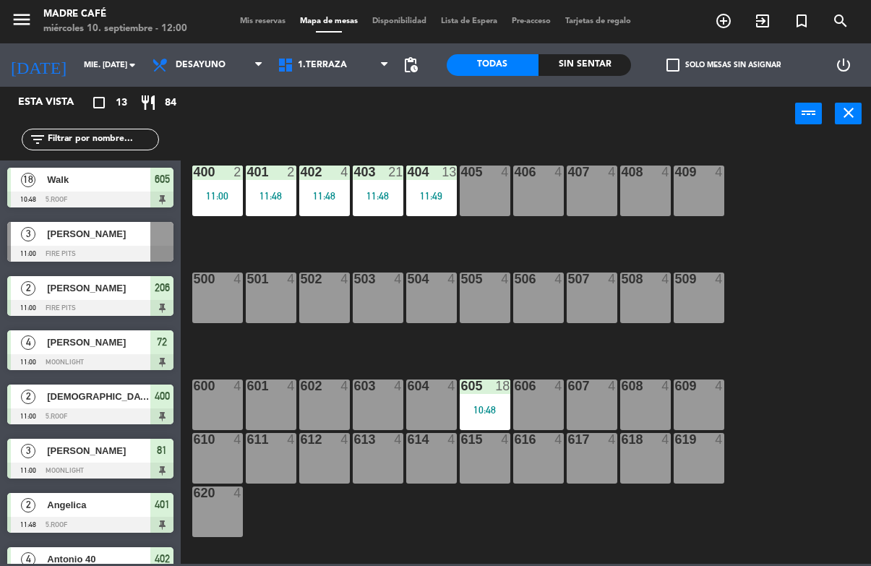
click at [81, 172] on span "Walk" at bounding box center [98, 179] width 103 height 15
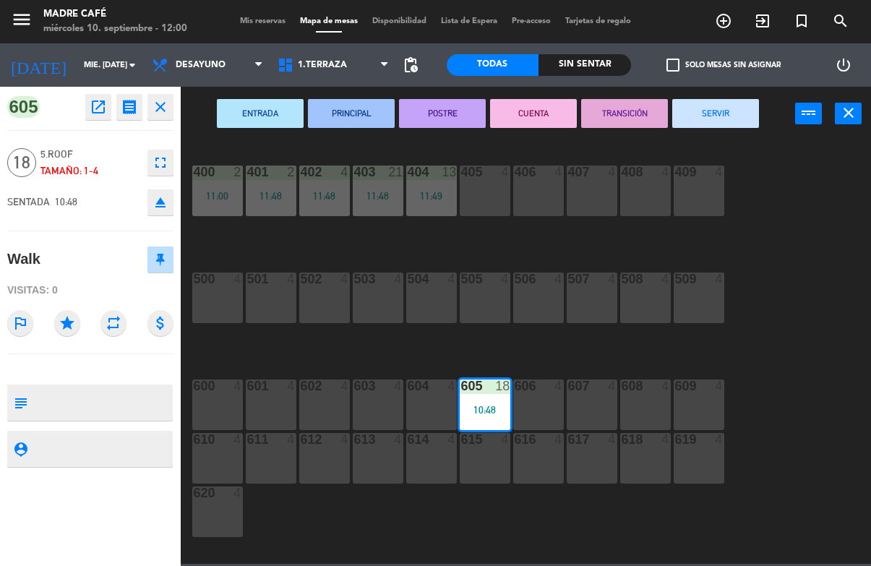
click at [707, 121] on button "SERVIR" at bounding box center [715, 113] width 87 height 29
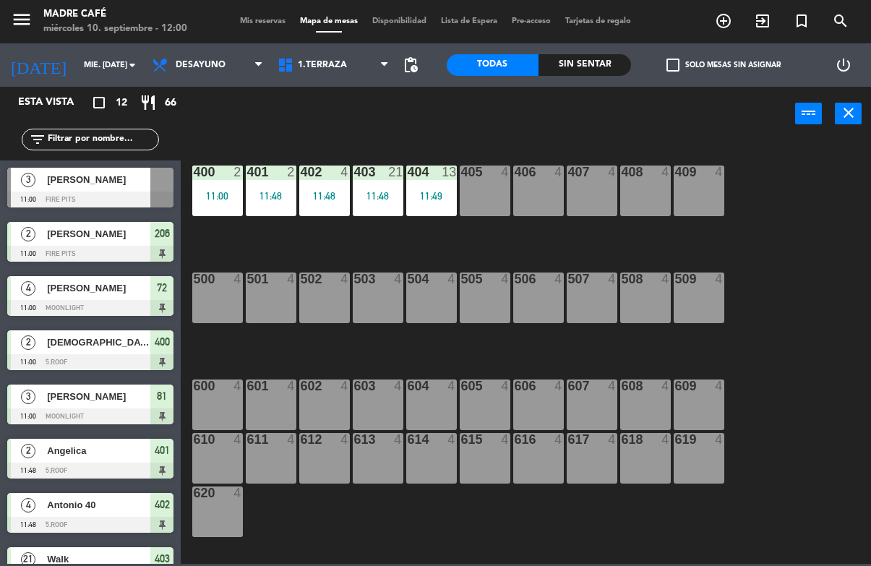
click at [96, 161] on div "3 [PERSON_NAME] 11:00 Fire Pits" at bounding box center [90, 187] width 181 height 54
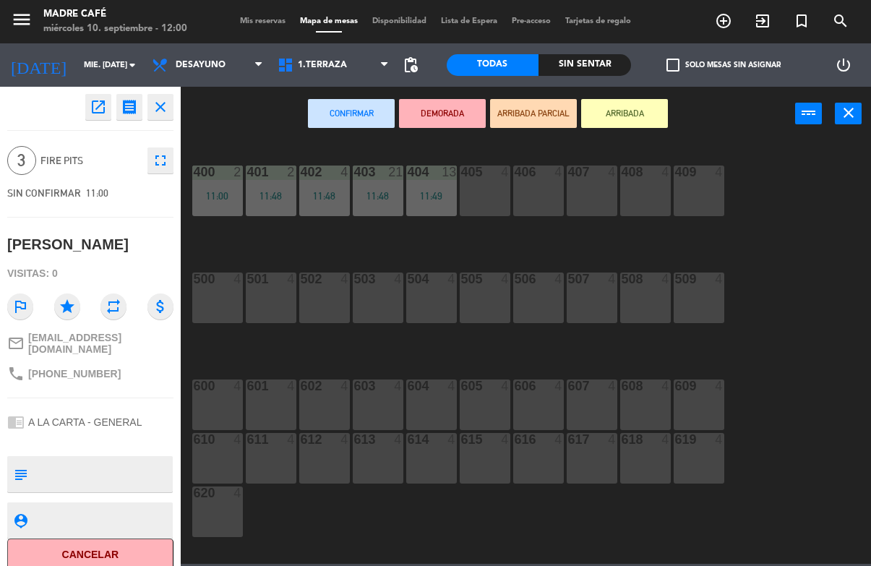
click at [98, 548] on button "Cancelar" at bounding box center [90, 554] width 166 height 33
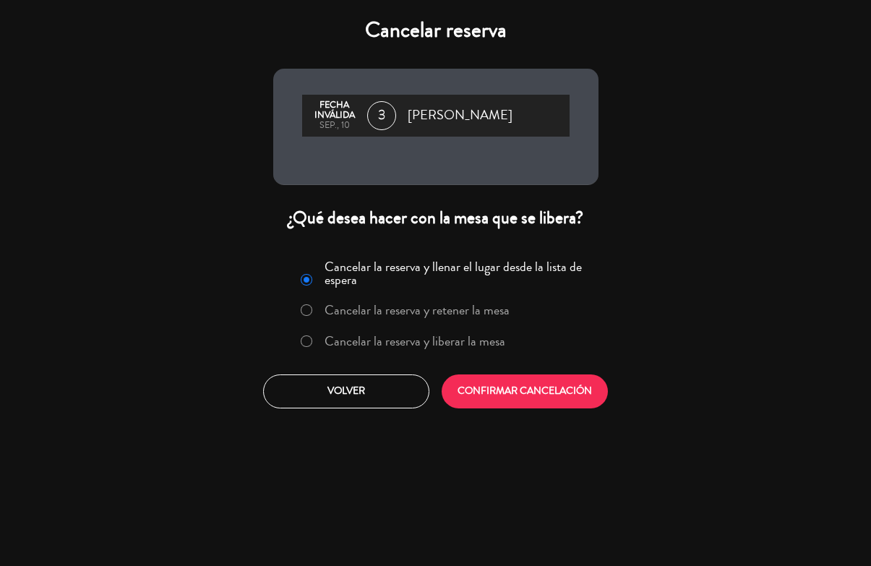
click at [539, 397] on button "CONFIRMAR CANCELACIÓN" at bounding box center [525, 391] width 166 height 34
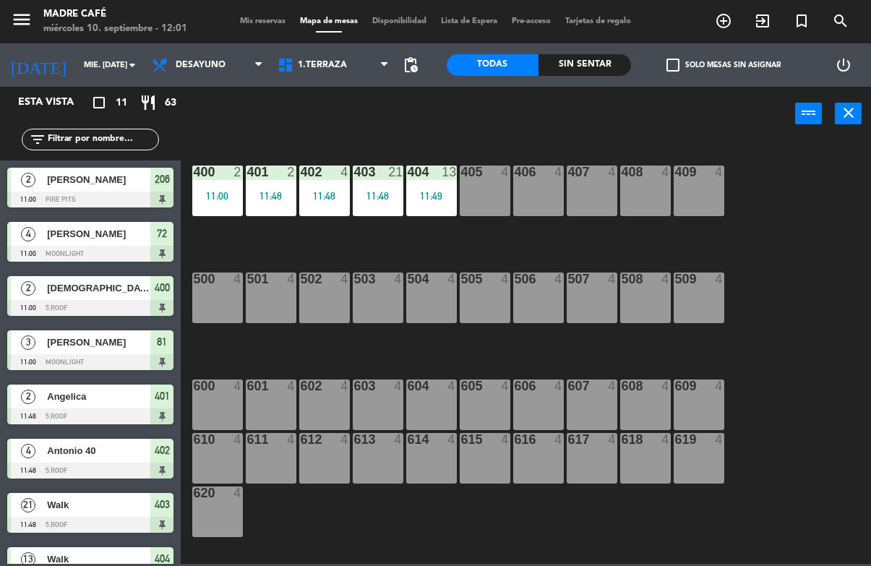
click at [106, 175] on span "[PERSON_NAME]" at bounding box center [98, 179] width 103 height 15
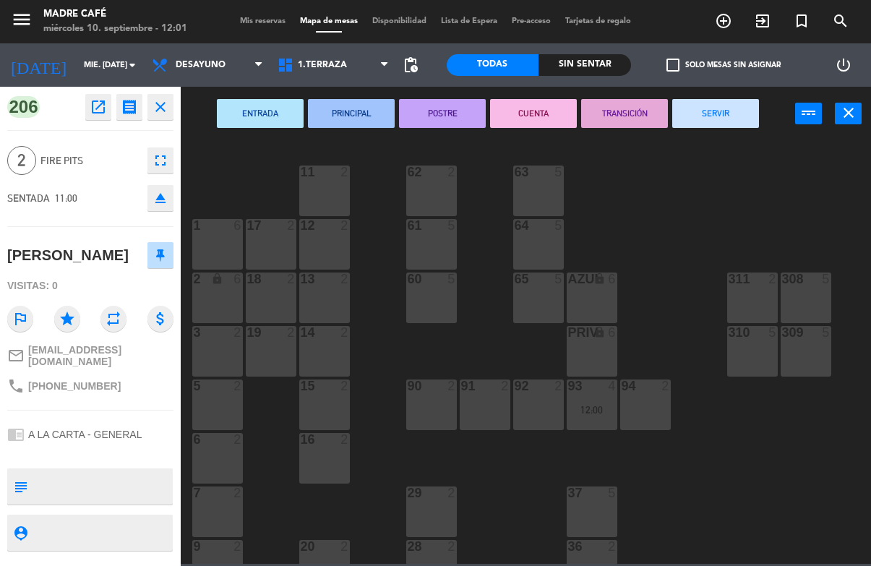
scroll to position [-10, 0]
click at [700, 112] on button "SERVIR" at bounding box center [715, 113] width 87 height 29
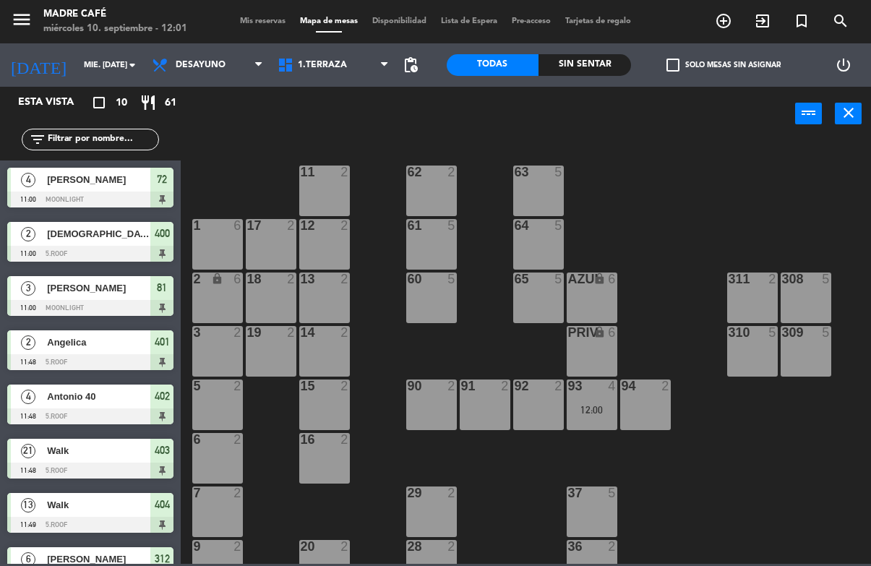
click at [98, 180] on span "[PERSON_NAME]" at bounding box center [98, 179] width 103 height 15
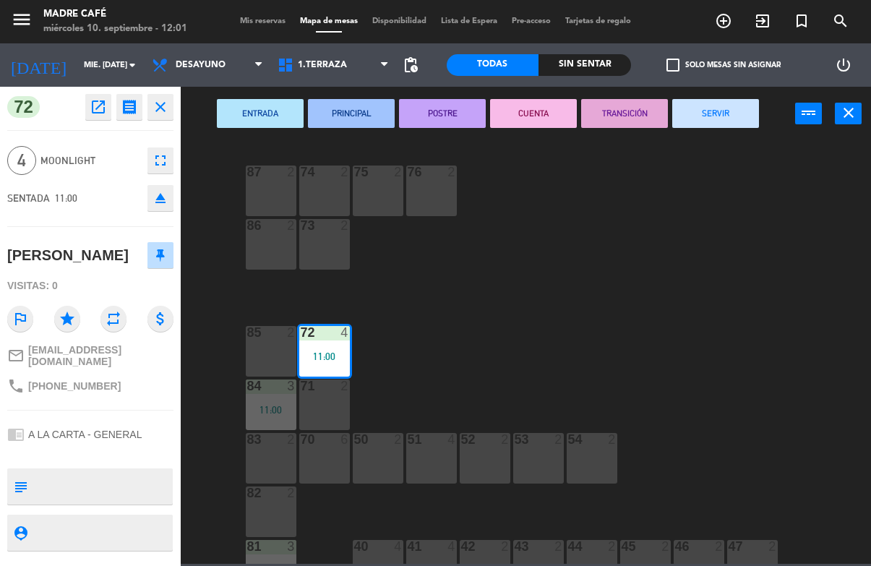
click at [707, 106] on button "SERVIR" at bounding box center [715, 113] width 87 height 29
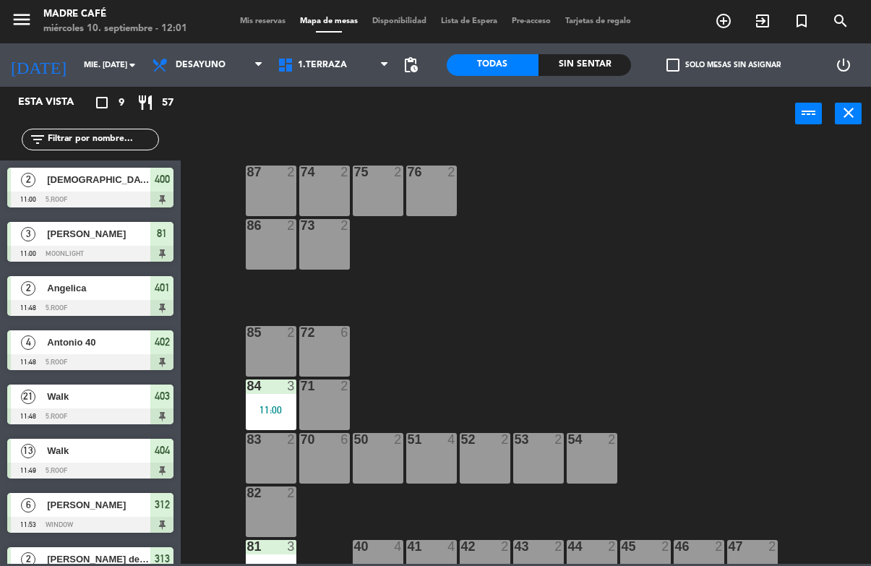
click at [93, 184] on span "[DEMOGRAPHIC_DATA][PERSON_NAME]" at bounding box center [98, 179] width 103 height 15
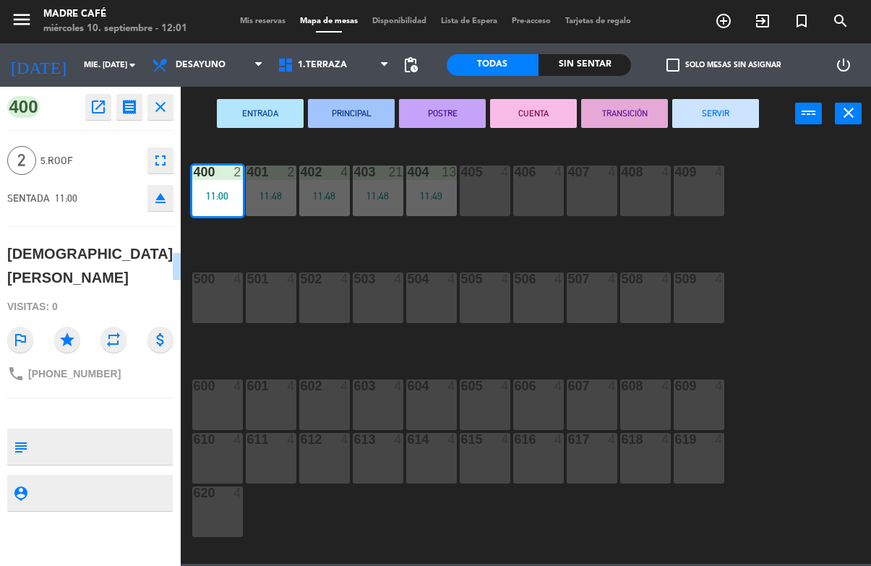
click at [715, 116] on button "SERVIR" at bounding box center [715, 113] width 87 height 29
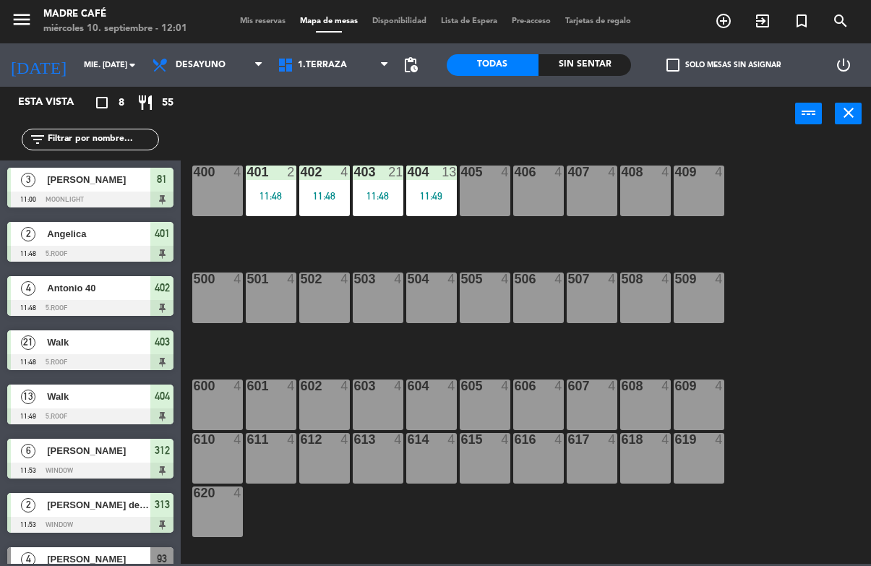
click at [112, 193] on div at bounding box center [90, 200] width 166 height 16
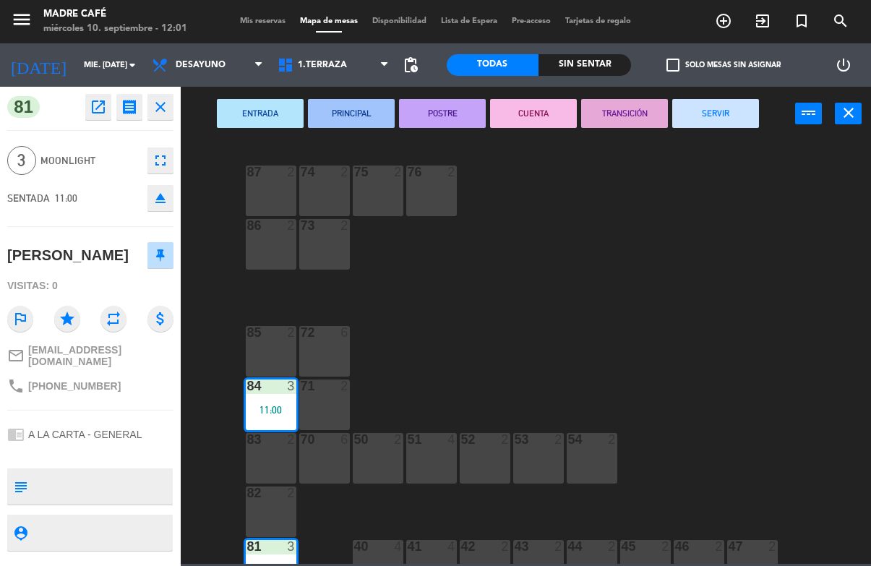
click at [724, 106] on button "SERVIR" at bounding box center [715, 113] width 87 height 29
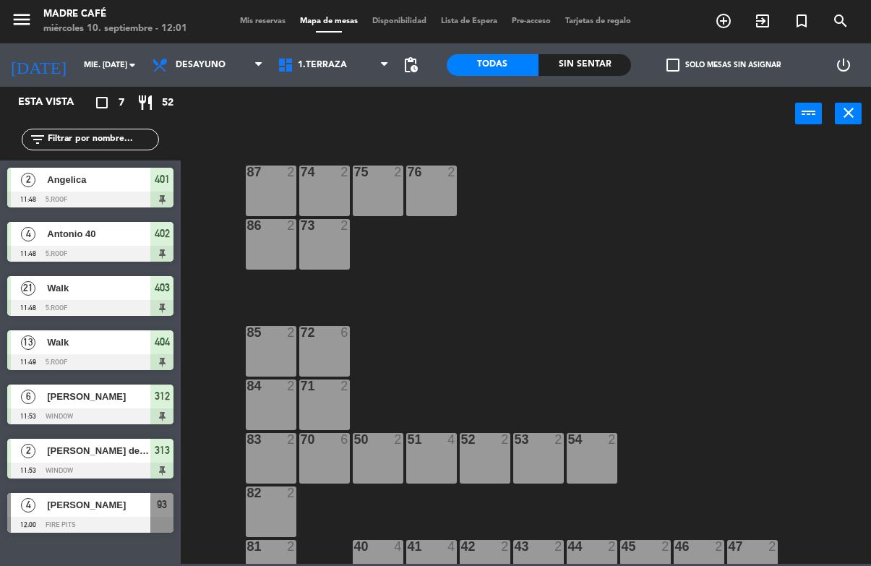
click at [113, 175] on span "Angelica" at bounding box center [98, 179] width 103 height 15
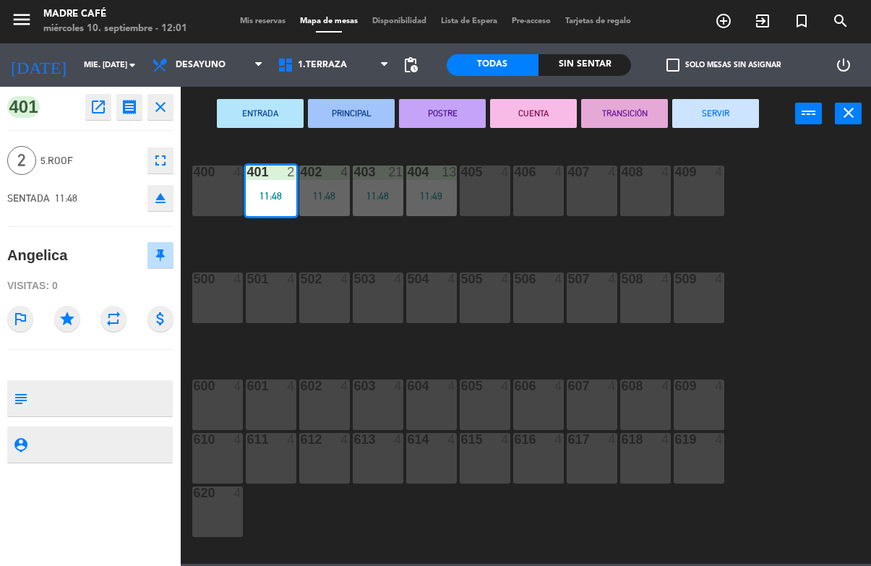
click at [722, 119] on button "SERVIR" at bounding box center [715, 113] width 87 height 29
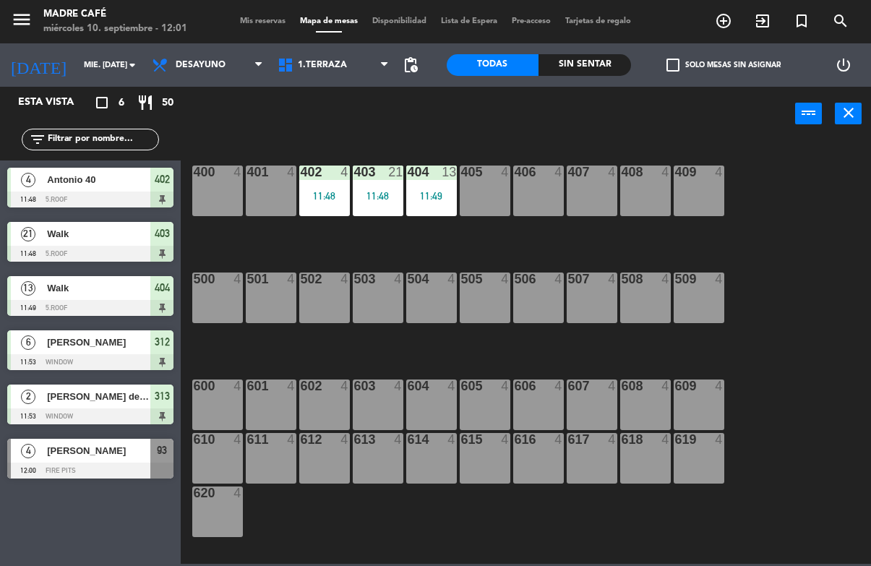
click at [82, 181] on span "Antonio 40" at bounding box center [98, 179] width 103 height 15
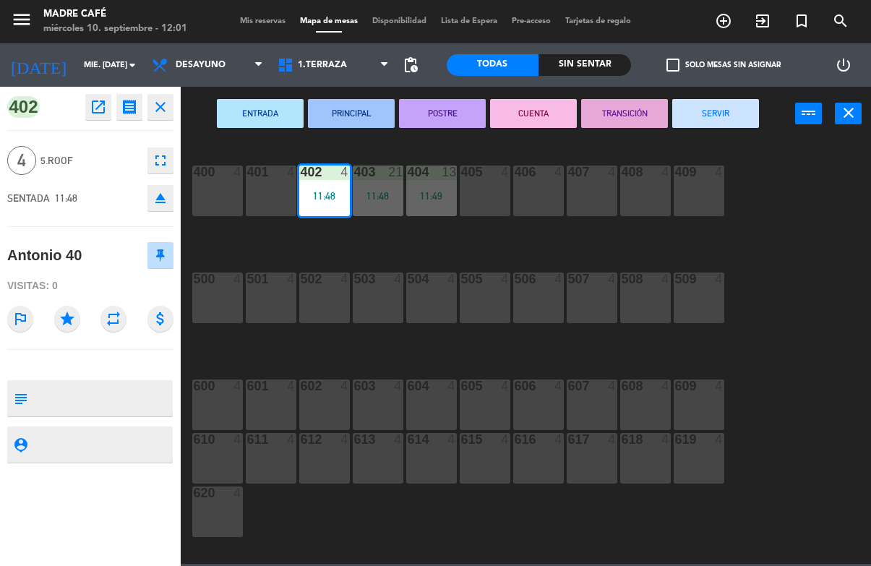
click at [716, 102] on button "SERVIR" at bounding box center [715, 113] width 87 height 29
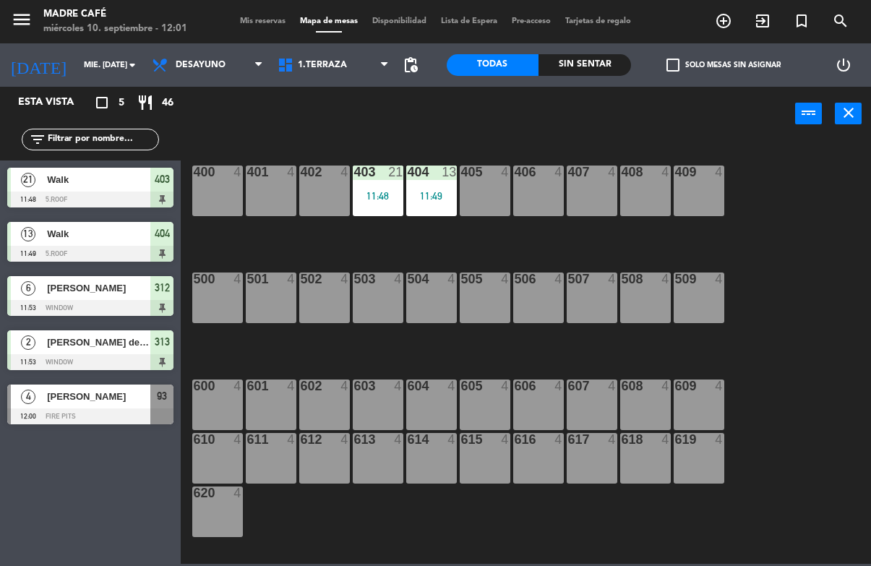
click at [115, 163] on div "21 Walk 11:48 5.Roof 403" at bounding box center [90, 187] width 181 height 54
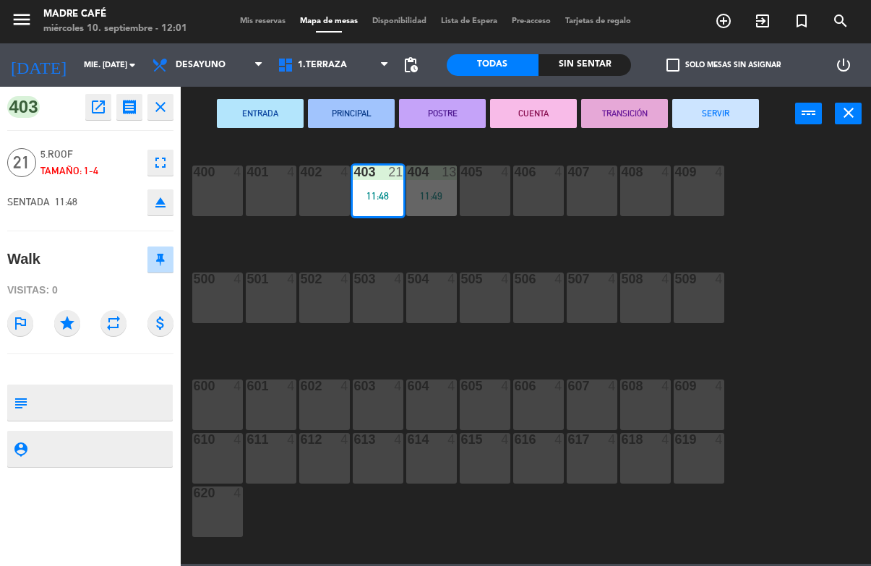
click at [718, 113] on button "SERVIR" at bounding box center [715, 113] width 87 height 29
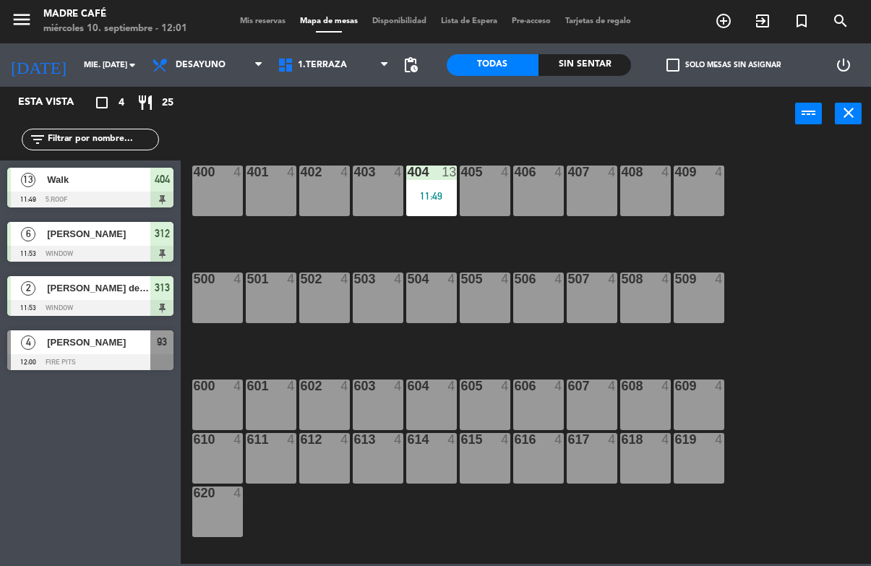
click at [134, 181] on span "Walk" at bounding box center [98, 179] width 103 height 15
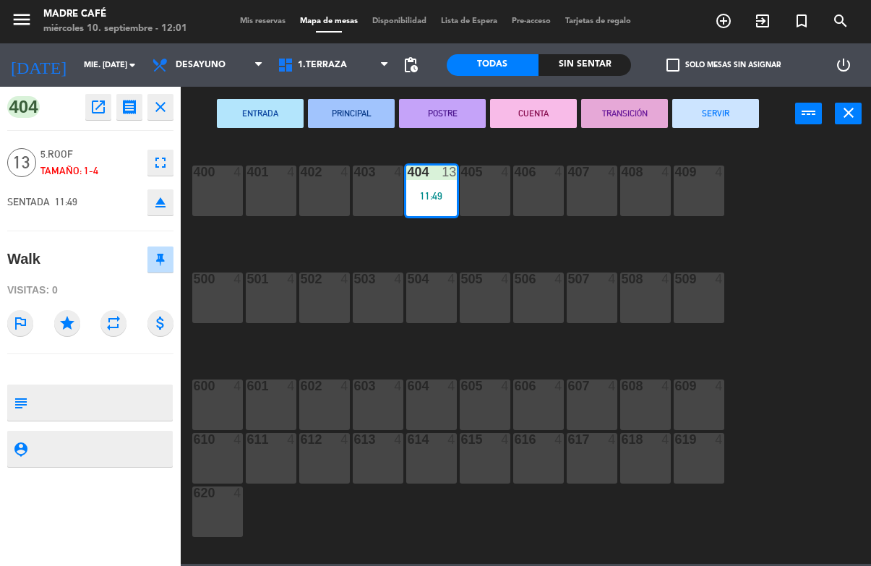
click at [732, 93] on div "ENTRADA PRINCIPAL POSTRE CUENTA TRANSICIÓN SERVIR power_input close" at bounding box center [488, 114] width 614 height 55
click at [714, 99] on button "SERVIR" at bounding box center [715, 113] width 87 height 29
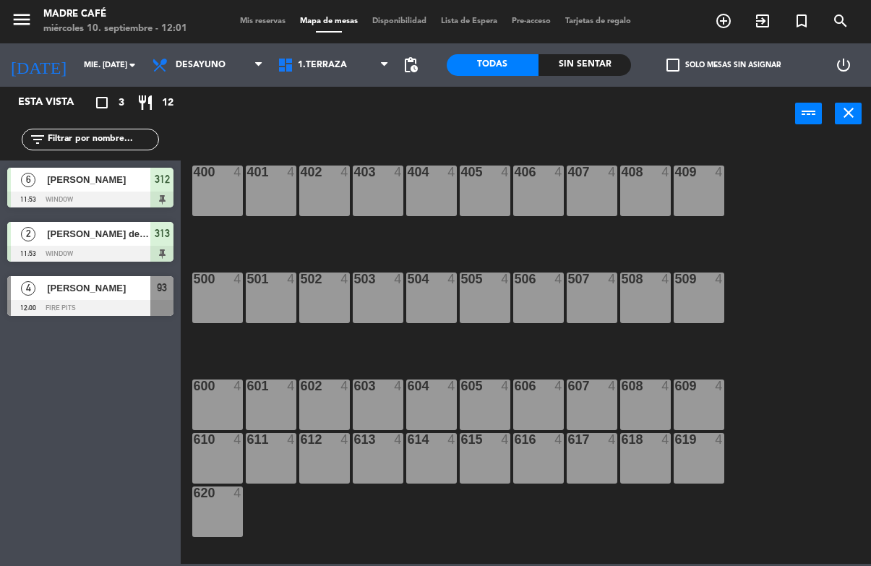
click at [104, 175] on span "[PERSON_NAME]" at bounding box center [98, 179] width 103 height 15
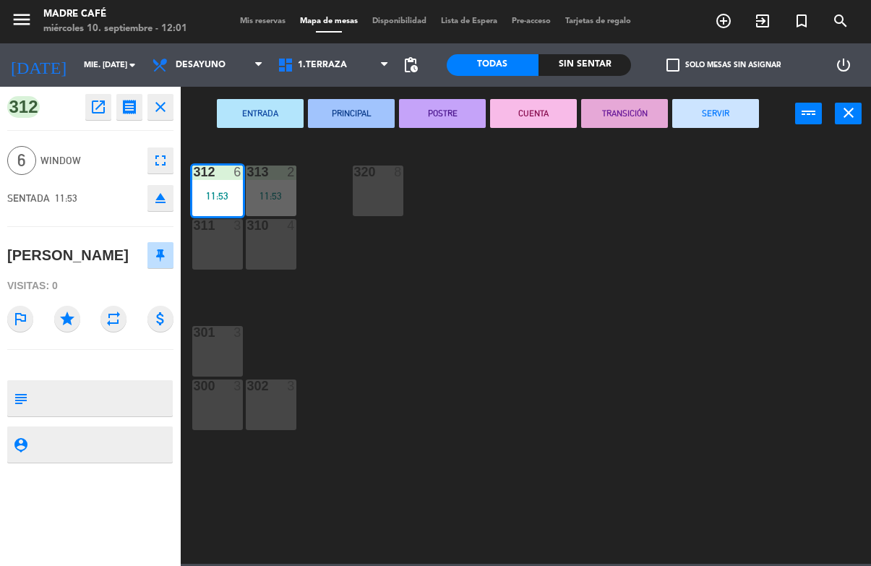
click at [713, 111] on button "SERVIR" at bounding box center [715, 113] width 87 height 29
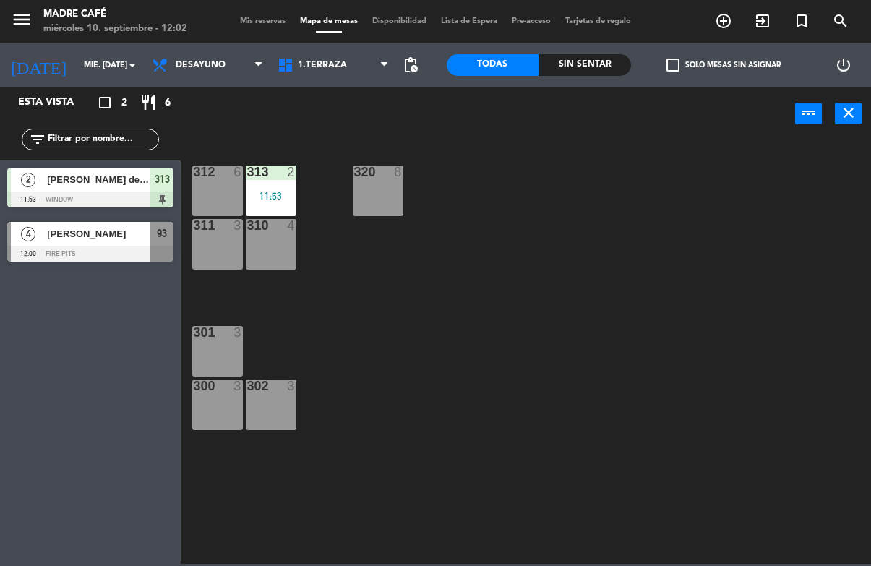
click at [122, 179] on span "[PERSON_NAME] del [PERSON_NAME] 42" at bounding box center [98, 179] width 103 height 15
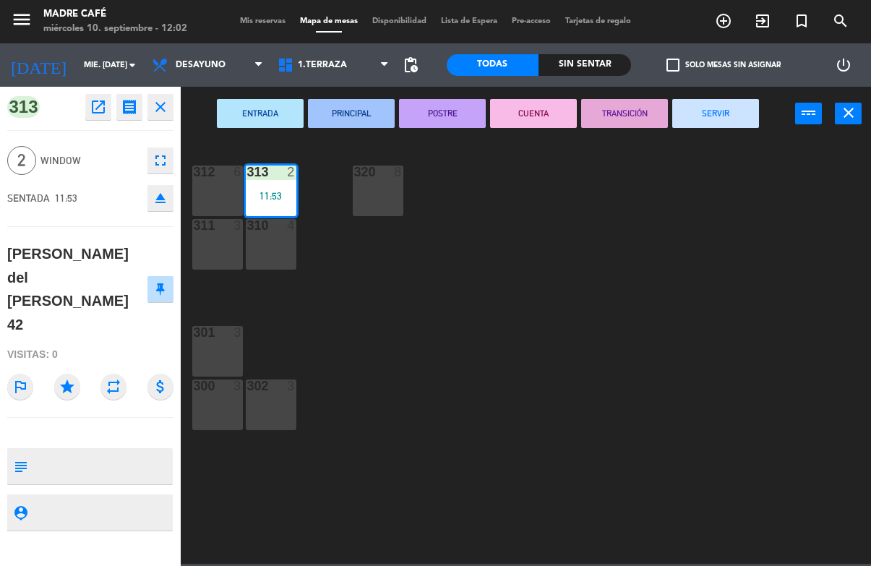
click at [710, 95] on div "ENTRADA PRINCIPAL POSTRE CUENTA TRANSICIÓN SERVIR power_input close" at bounding box center [488, 114] width 614 height 55
click at [728, 109] on button "SERVIR" at bounding box center [715, 113] width 87 height 29
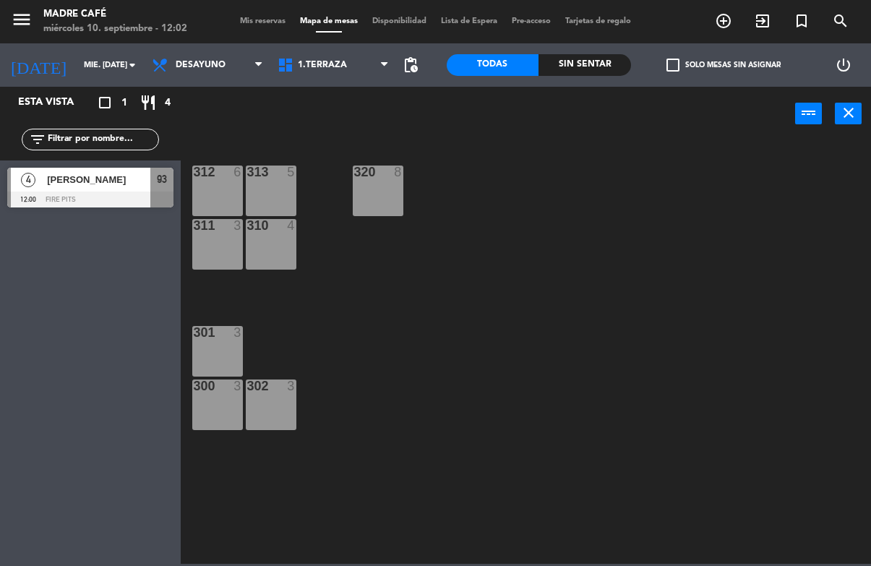
click at [100, 184] on span "[PERSON_NAME]" at bounding box center [98, 179] width 103 height 15
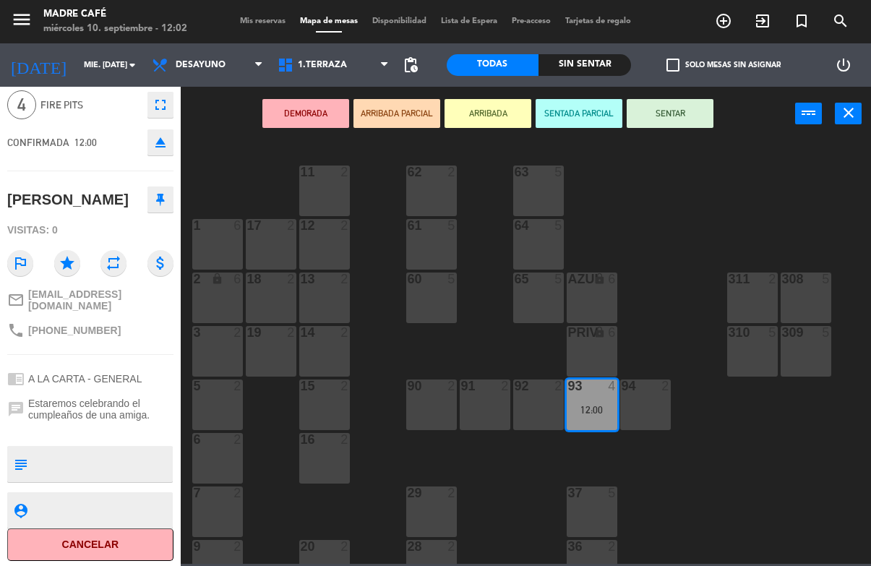
scroll to position [54, 0]
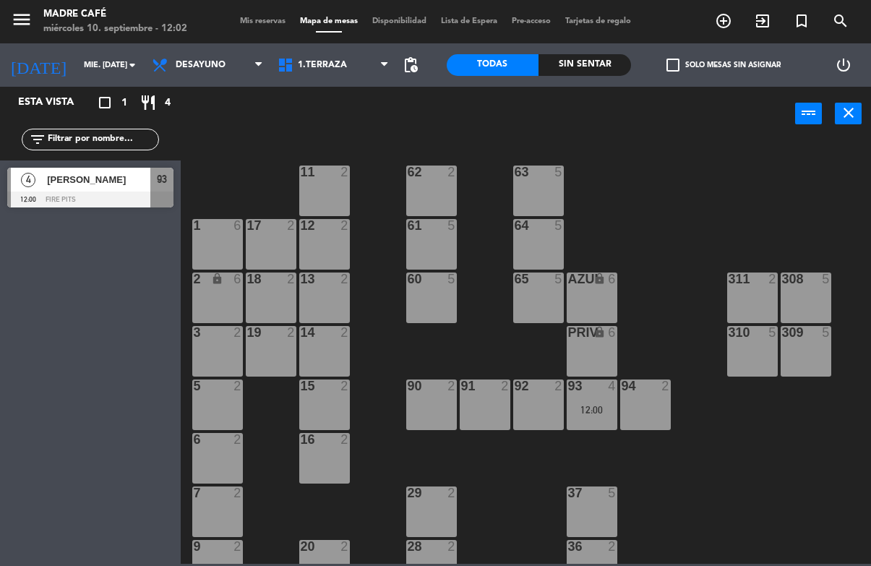
click at [110, 173] on span "[PERSON_NAME]" at bounding box center [98, 179] width 103 height 15
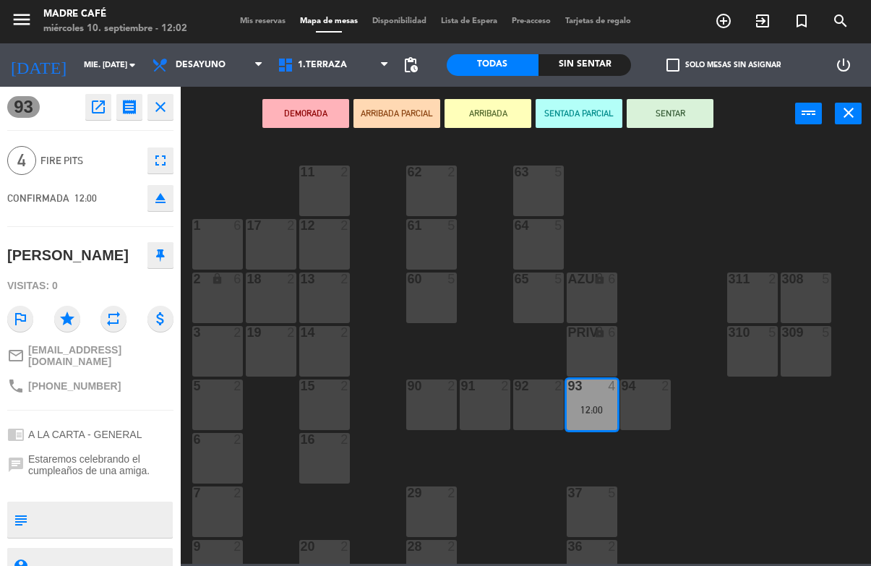
click at [678, 113] on button "SENTAR" at bounding box center [670, 113] width 87 height 29
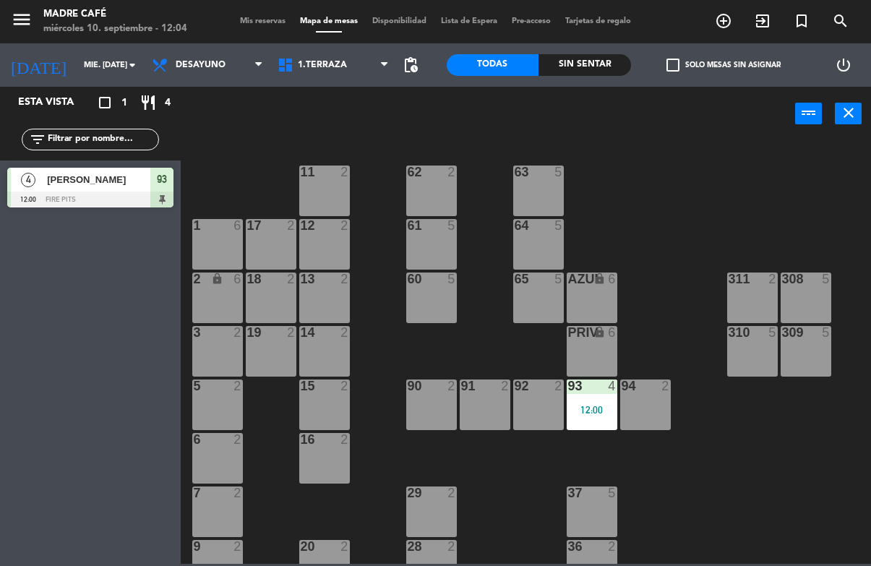
click at [665, 178] on div "11 2 63 5 62 2 12 2 1 6 61 5 64 5 17 2 13 2 2 lock 6 60 5 65 5 308 5 18 2 311 2…" at bounding box center [529, 351] width 681 height 424
click at [767, 18] on icon "exit_to_app" at bounding box center [762, 20] width 17 height 17
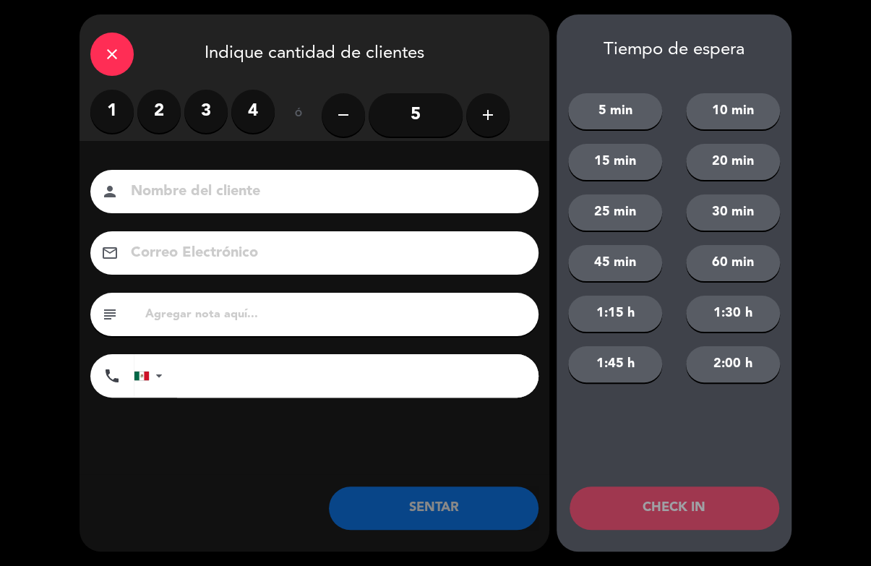
click at [490, 107] on icon "add" at bounding box center [487, 114] width 17 height 17
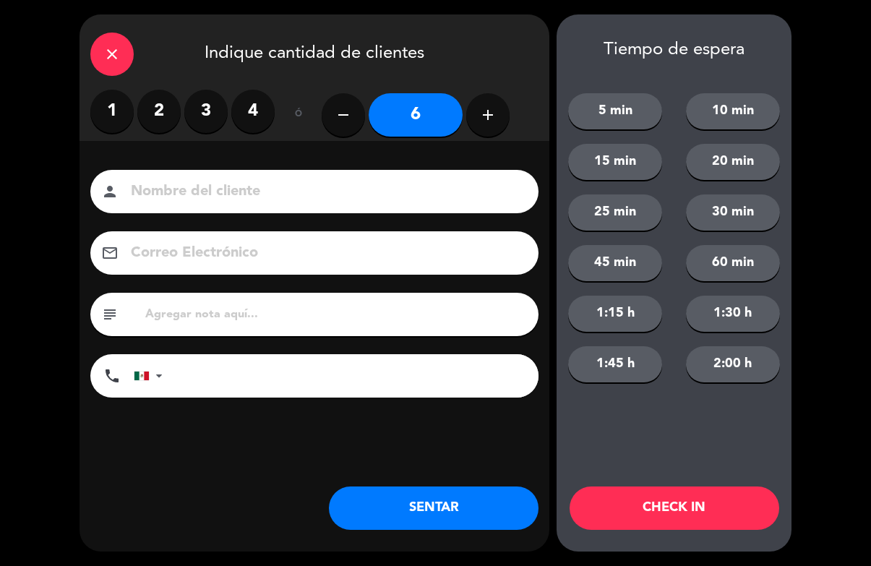
click at [489, 114] on icon "add" at bounding box center [487, 114] width 17 height 17
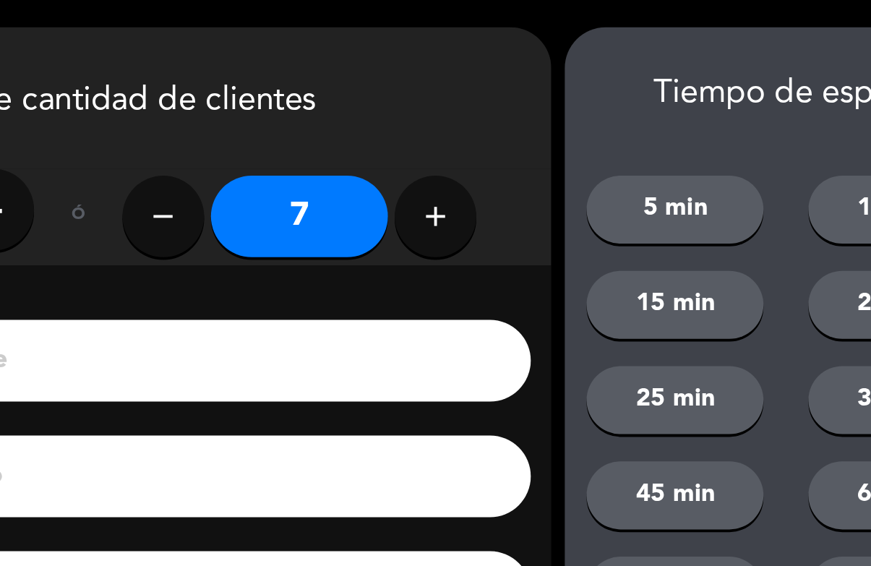
click at [479, 119] on icon "add" at bounding box center [487, 114] width 17 height 17
click at [479, 121] on icon "add" at bounding box center [487, 114] width 17 height 17
click at [466, 124] on button "add" at bounding box center [487, 114] width 43 height 43
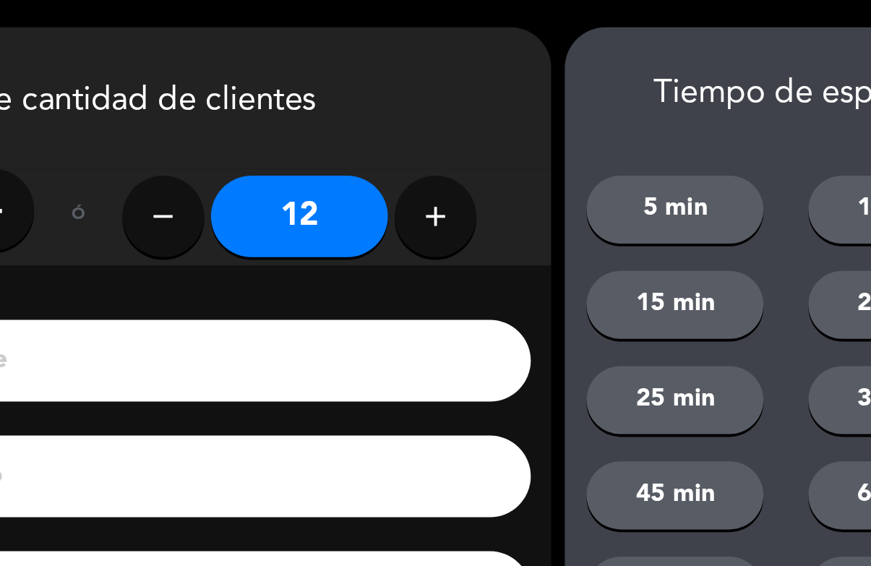
click at [466, 124] on button "add" at bounding box center [487, 114] width 43 height 43
click at [479, 121] on icon "add" at bounding box center [487, 114] width 17 height 17
click at [479, 122] on icon "add" at bounding box center [487, 114] width 17 height 17
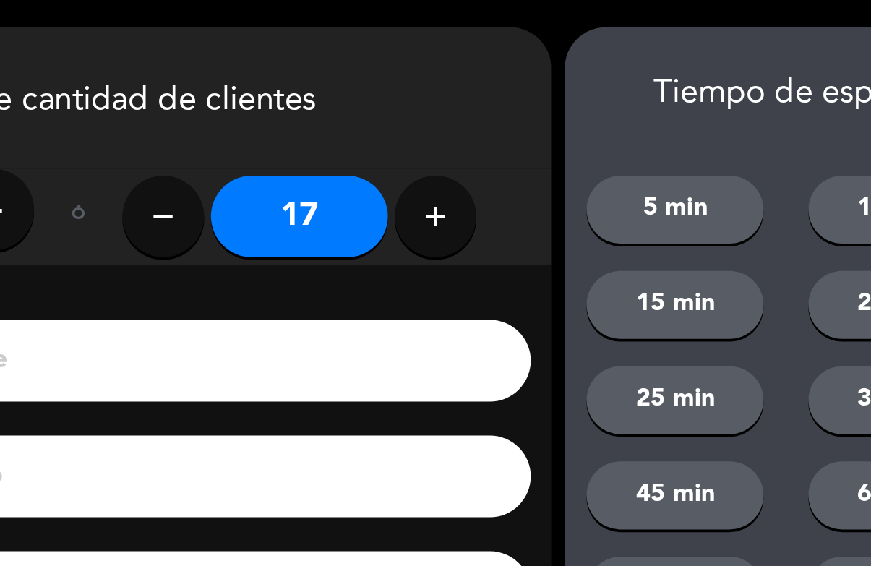
click at [479, 120] on icon "add" at bounding box center [487, 114] width 17 height 17
click at [479, 121] on icon "add" at bounding box center [487, 114] width 17 height 17
click at [479, 119] on icon "add" at bounding box center [487, 114] width 17 height 17
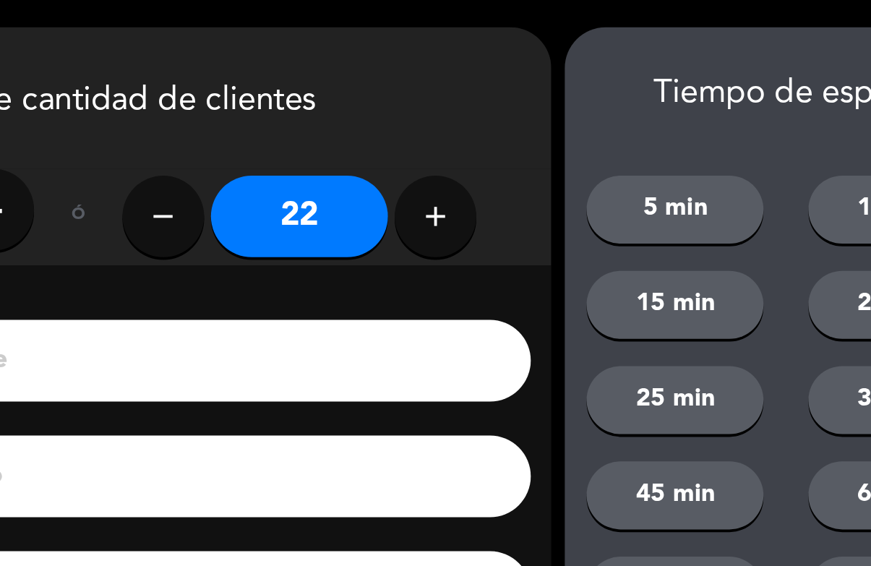
click at [479, 116] on icon "add" at bounding box center [487, 114] width 17 height 17
click at [479, 117] on icon "add" at bounding box center [487, 114] width 17 height 17
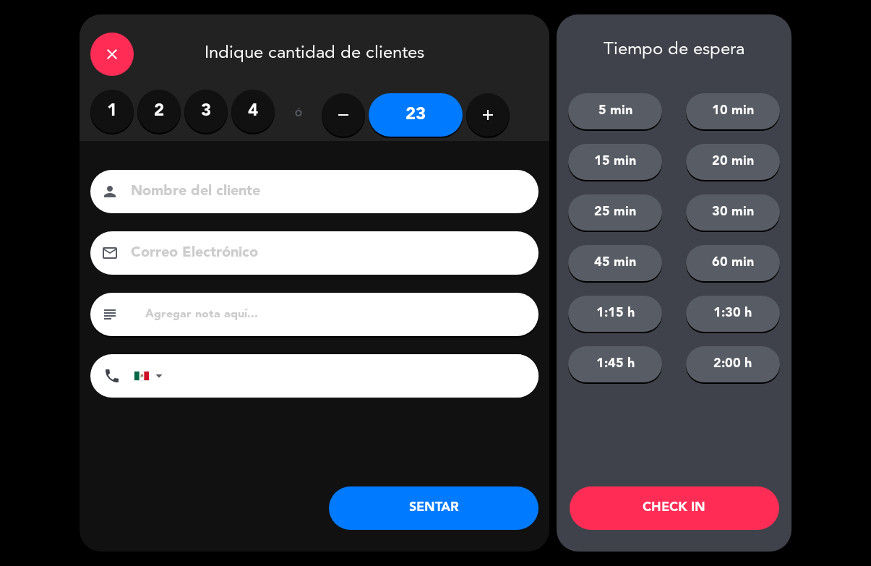
click at [250, 182] on input at bounding box center [324, 191] width 390 height 25
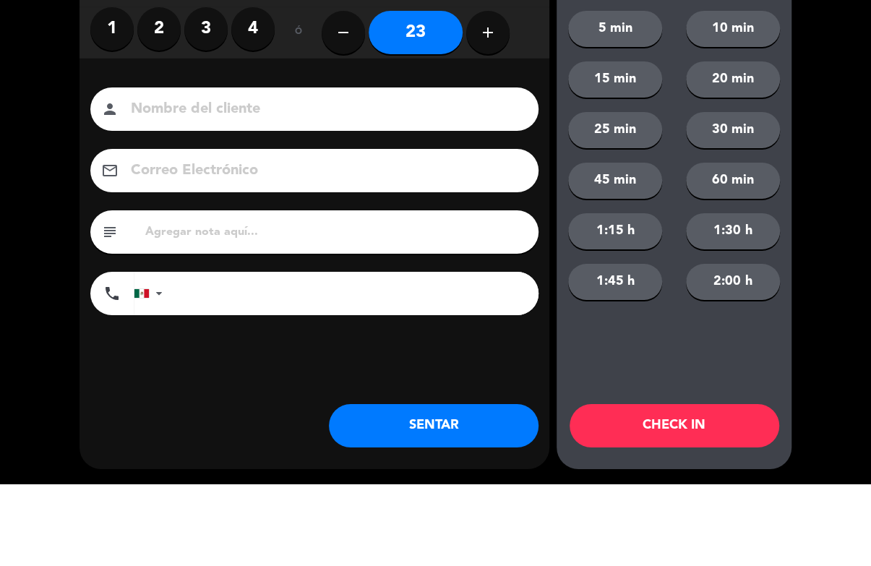
click at [341, 106] on icon "remove" at bounding box center [343, 114] width 17 height 17
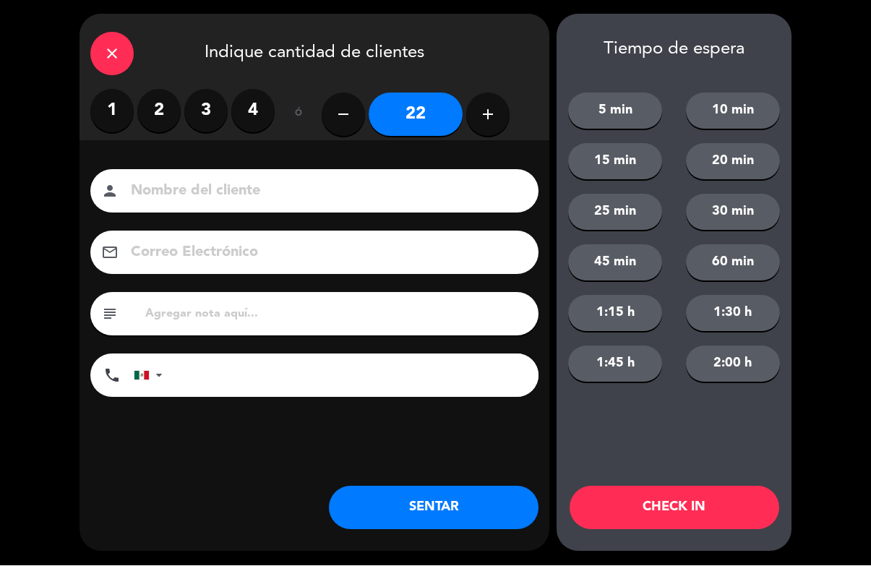
click at [341, 107] on icon "remove" at bounding box center [343, 114] width 17 height 17
type input "21"
click at [311, 186] on input at bounding box center [324, 191] width 390 height 25
type input "Walk"
click at [706, 509] on button "CHECK IN" at bounding box center [674, 507] width 210 height 43
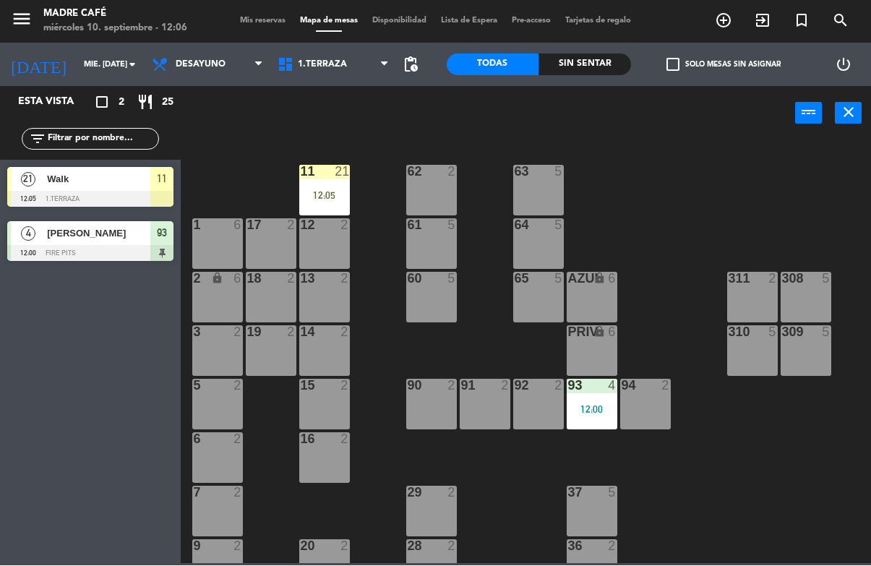
click at [314, 181] on div "11 21 12:05" at bounding box center [324, 190] width 51 height 51
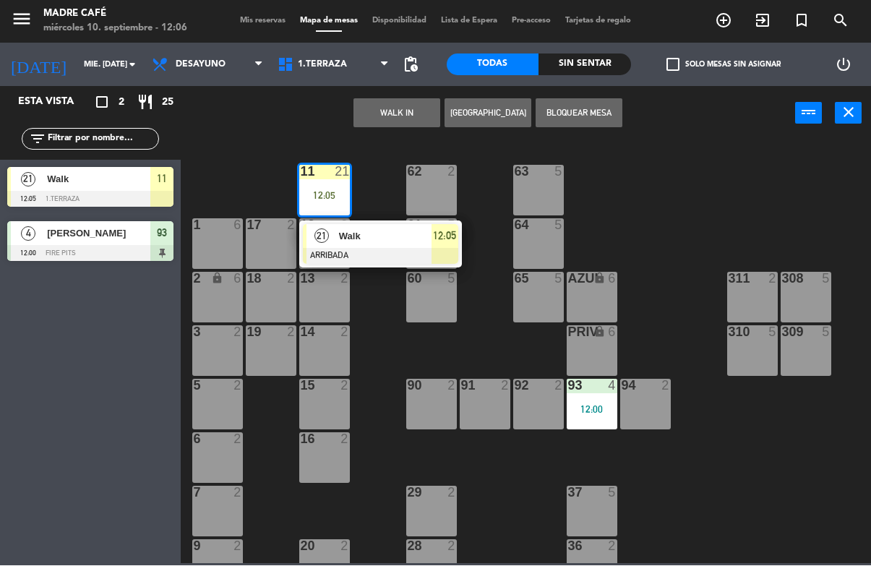
click at [348, 239] on span "Walk" at bounding box center [385, 236] width 93 height 15
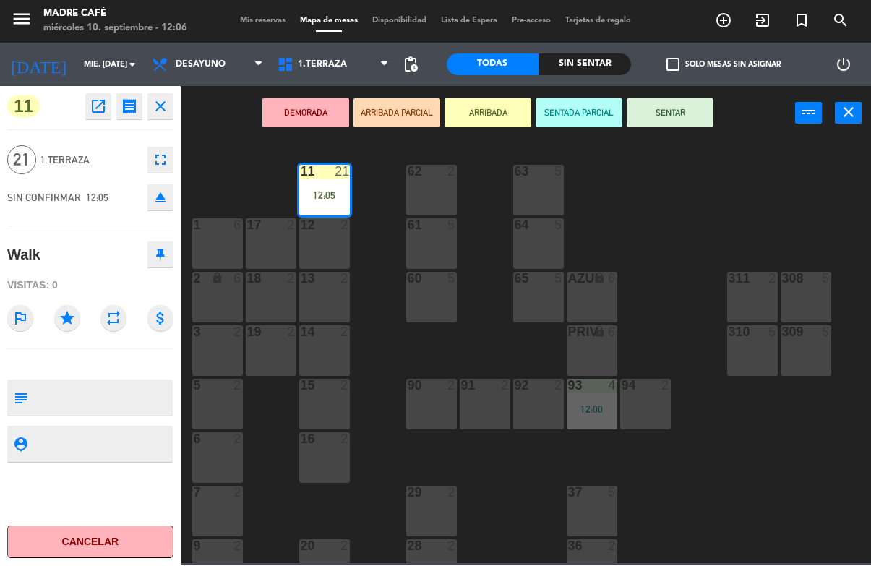
click at [679, 101] on button "SENTAR" at bounding box center [670, 113] width 87 height 29
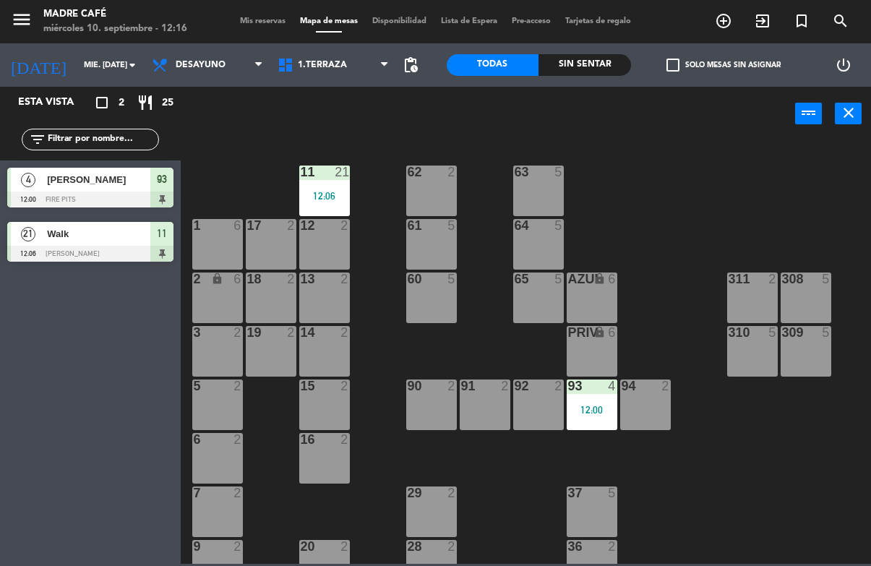
click at [454, 551] on div "2" at bounding box center [451, 546] width 9 height 13
click at [686, 560] on div "11 21 12:06 63 5 62 2 12 2 1 6 61 5 64 5 17 2 13 2 2 lock 6 60 5 65 5 308 5 18 …" at bounding box center [529, 351] width 681 height 424
click at [671, 555] on div "11 21 12:06 63 5 62 2 12 2 1 6 61 5 64 5 17 2 13 2 2 lock 6 60 5 65 5 308 5 18 …" at bounding box center [529, 351] width 681 height 424
